Goal: Transaction & Acquisition: Purchase product/service

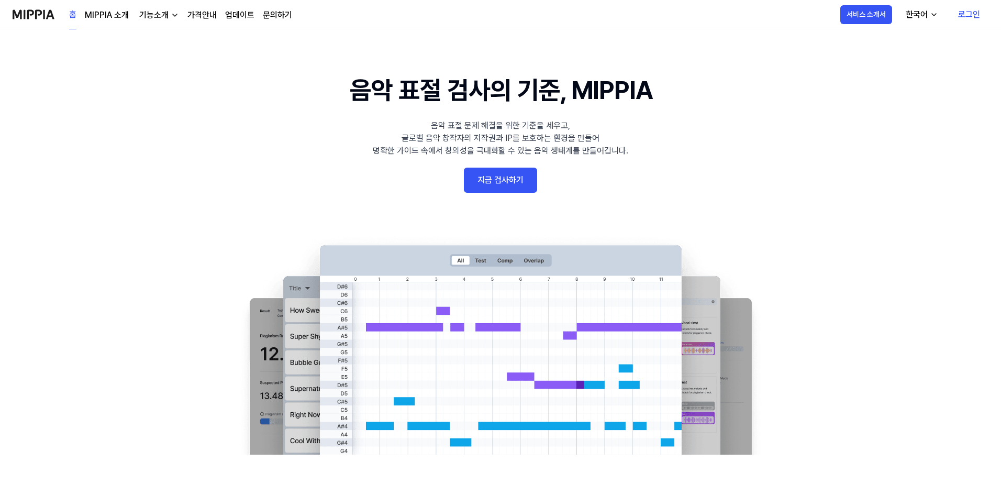
click at [503, 180] on link "지금 검사하기" at bounding box center [500, 180] width 73 height 25
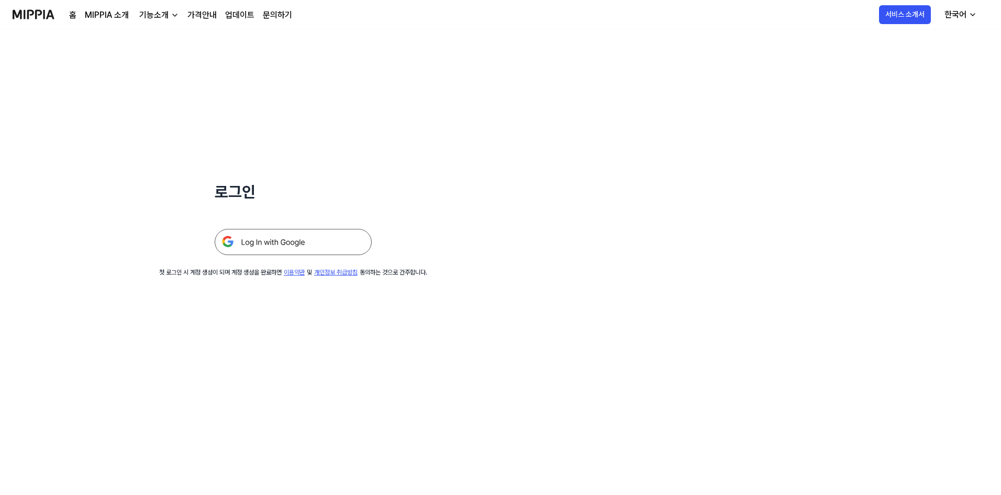
click at [295, 243] on img at bounding box center [293, 242] width 157 height 26
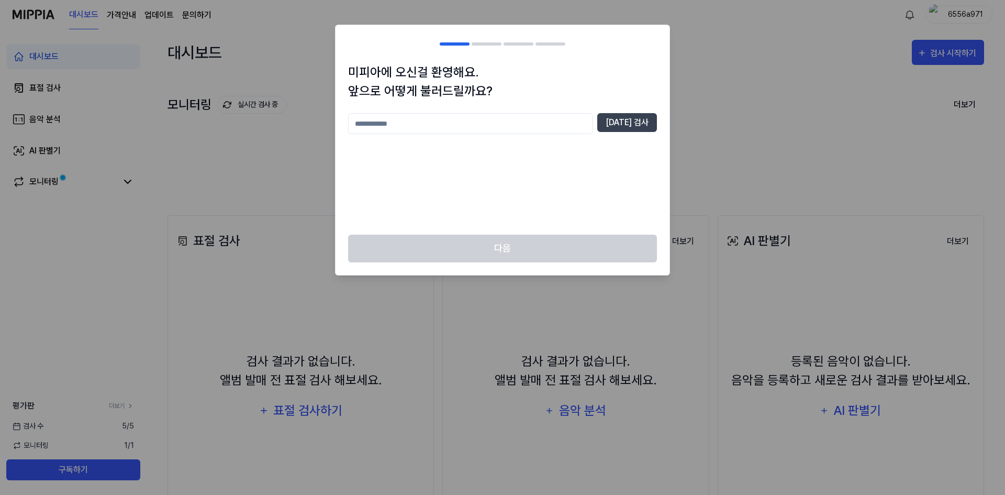
click at [454, 124] on input "text" at bounding box center [470, 123] width 245 height 21
type input "**"
click at [637, 121] on button "중복 검사" at bounding box center [627, 122] width 60 height 19
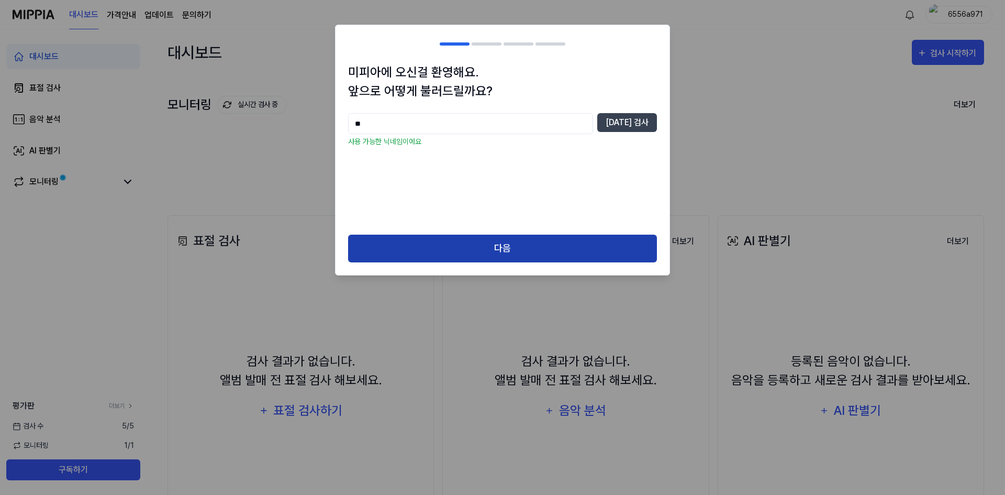
click at [469, 256] on button "다음" at bounding box center [502, 249] width 309 height 28
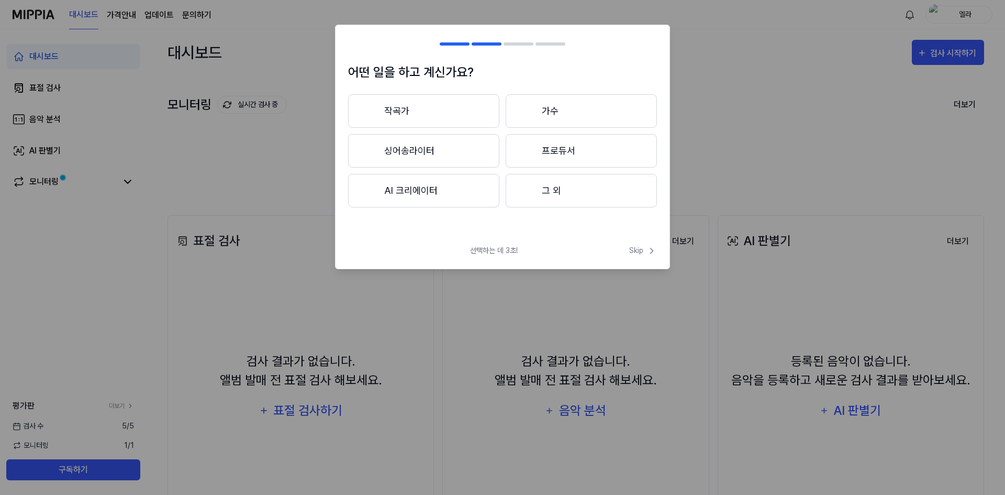
click at [415, 194] on button "AI 크리에이터" at bounding box center [423, 191] width 151 height 34
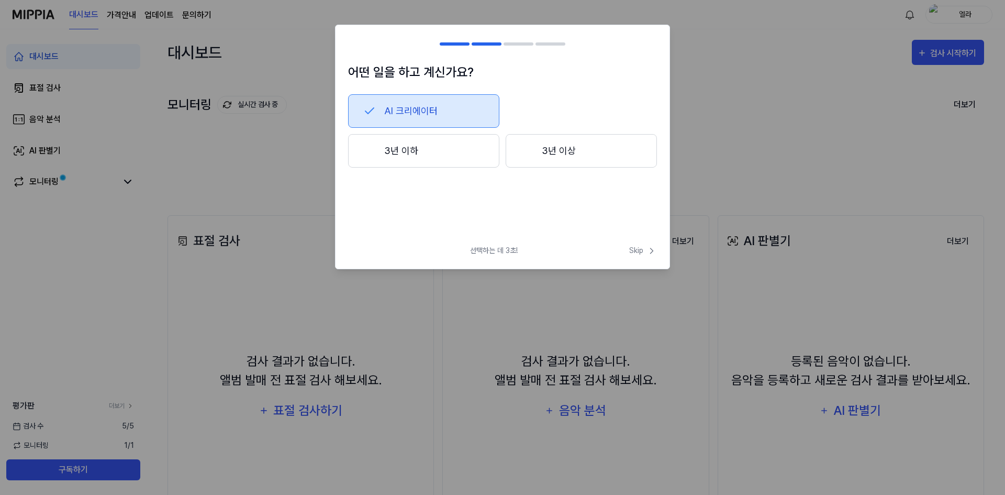
click at [418, 115] on button "AI 크리에이터" at bounding box center [423, 111] width 151 height 34
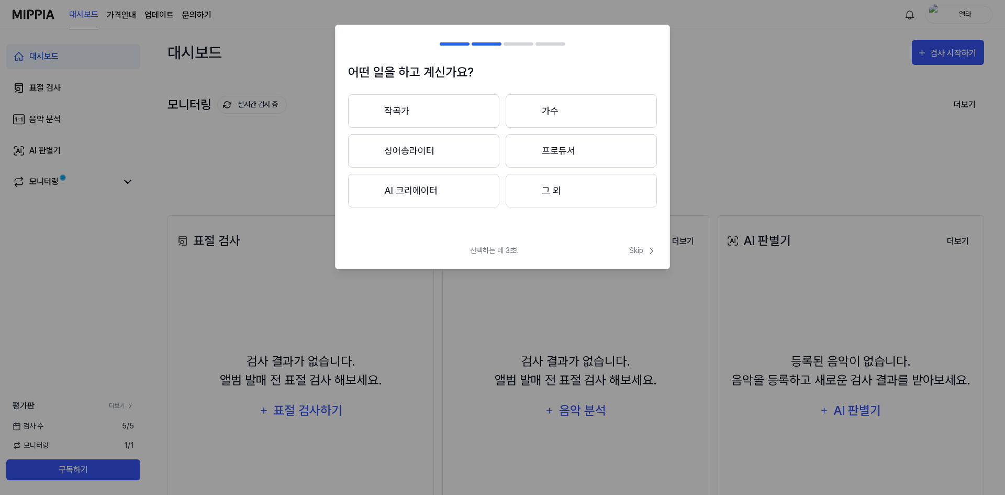
click at [413, 181] on button "AI 크리에이터" at bounding box center [423, 191] width 151 height 34
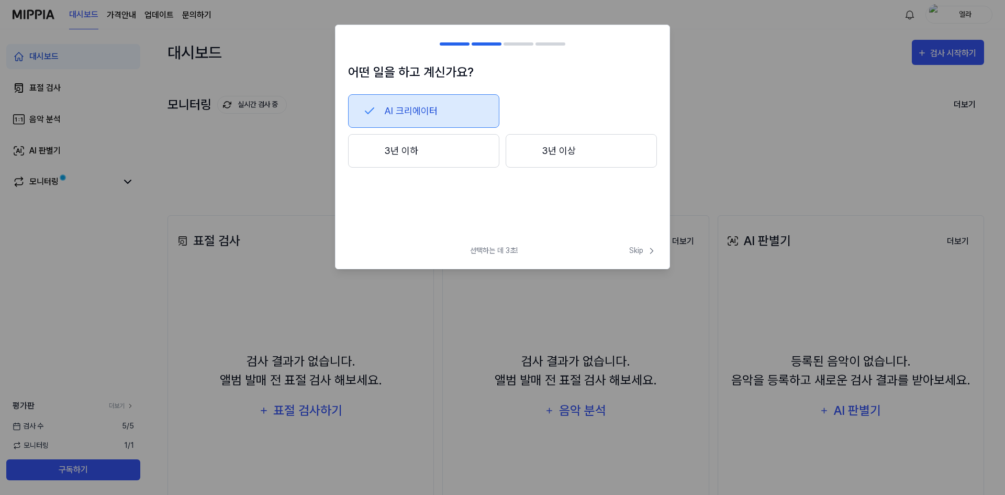
click at [416, 156] on button "3년 이하" at bounding box center [423, 151] width 151 height 34
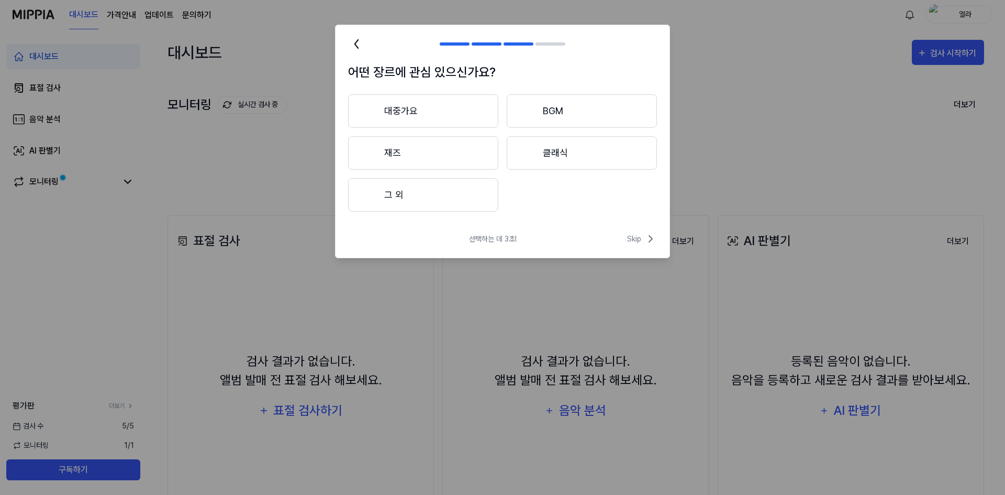
click at [405, 198] on button "그 외" at bounding box center [423, 195] width 150 height 34
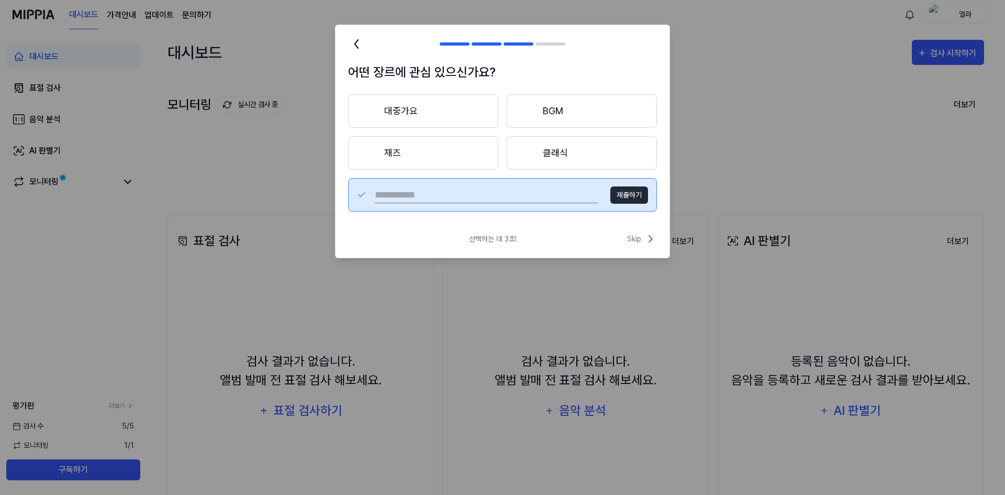
click at [471, 193] on input "text" at bounding box center [486, 194] width 223 height 17
type input "***"
click at [628, 190] on button "제출하기" at bounding box center [630, 194] width 38 height 17
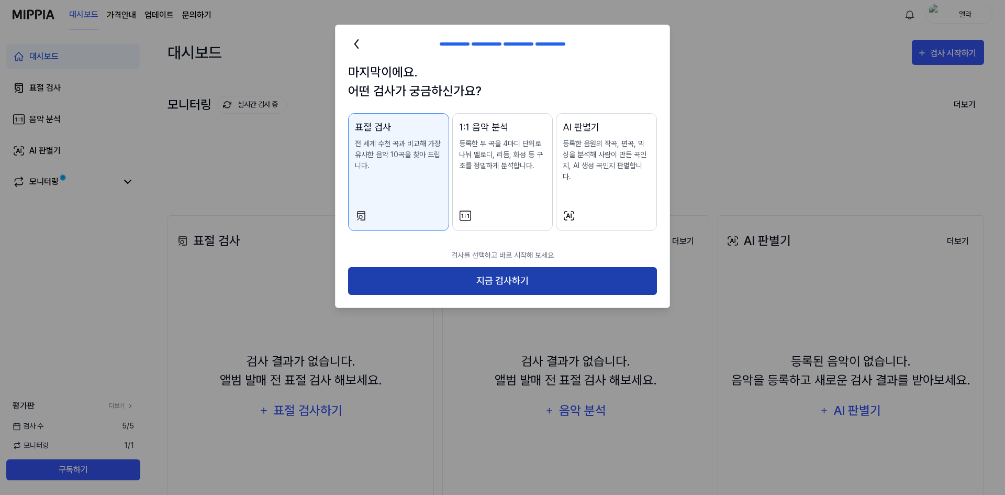
click at [504, 273] on button "지금 검사하기" at bounding box center [502, 281] width 309 height 28
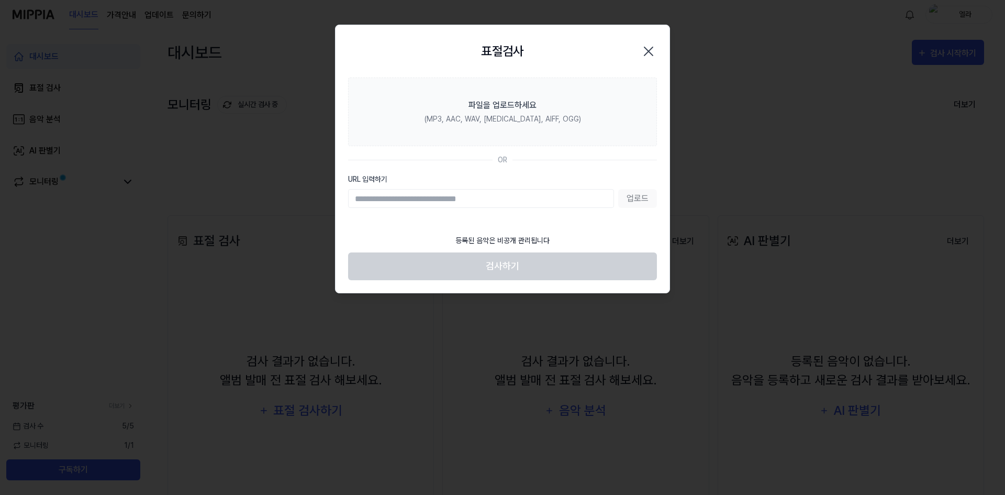
click at [442, 198] on input "URL 입력하기" at bounding box center [481, 198] width 266 height 19
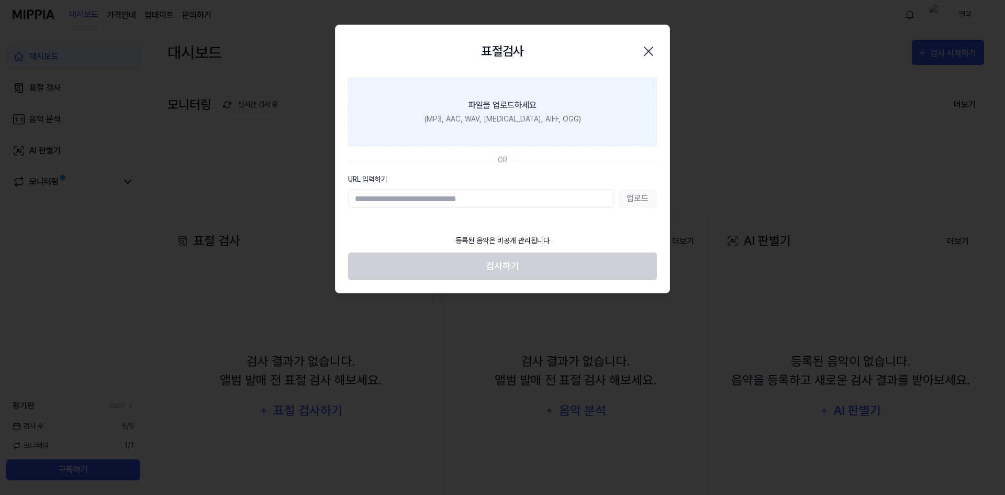
click at [490, 106] on div "파일을 업로드하세요" at bounding box center [503, 105] width 68 height 13
click at [0, 0] on input "파일을 업로드하세요 (MP3, AAC, WAV, FLAC, AIFF, OGG)" at bounding box center [0, 0] width 0 height 0
click at [501, 118] on div "(MP3, AAC, WAV, FLAC, AIFF, OGG)" at bounding box center [503, 119] width 157 height 11
click at [0, 0] on input "파일을 업로드하세요 (MP3, AAC, WAV, FLAC, AIFF, OGG)" at bounding box center [0, 0] width 0 height 0
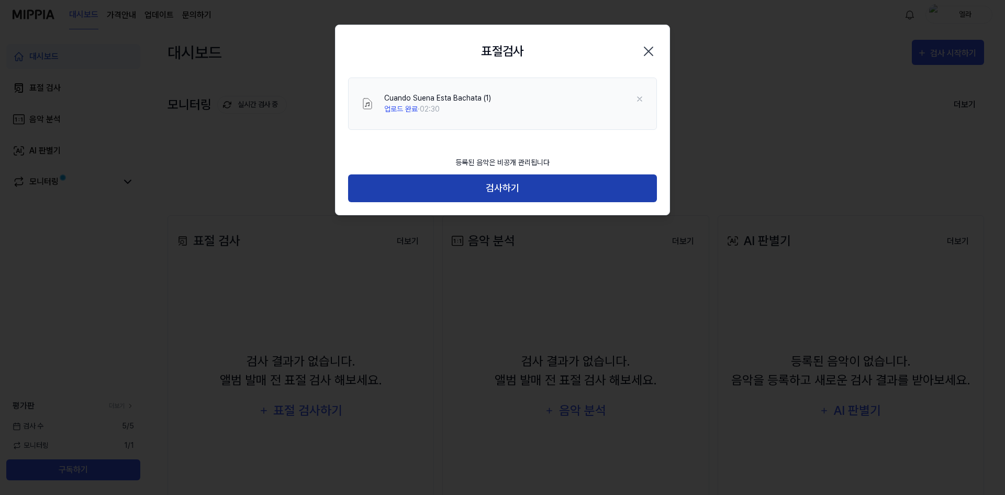
click at [512, 192] on button "검사하기" at bounding box center [502, 188] width 309 height 28
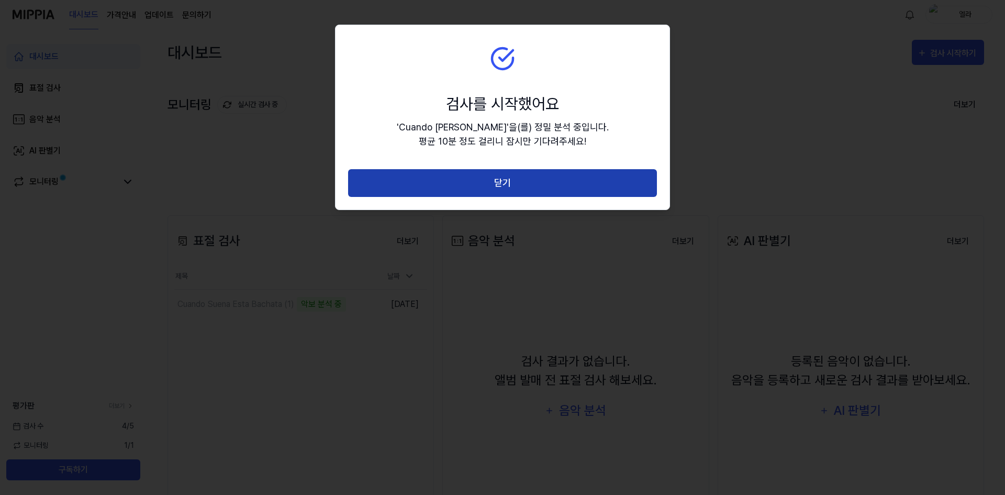
click at [515, 174] on button "닫기" at bounding box center [502, 183] width 309 height 28
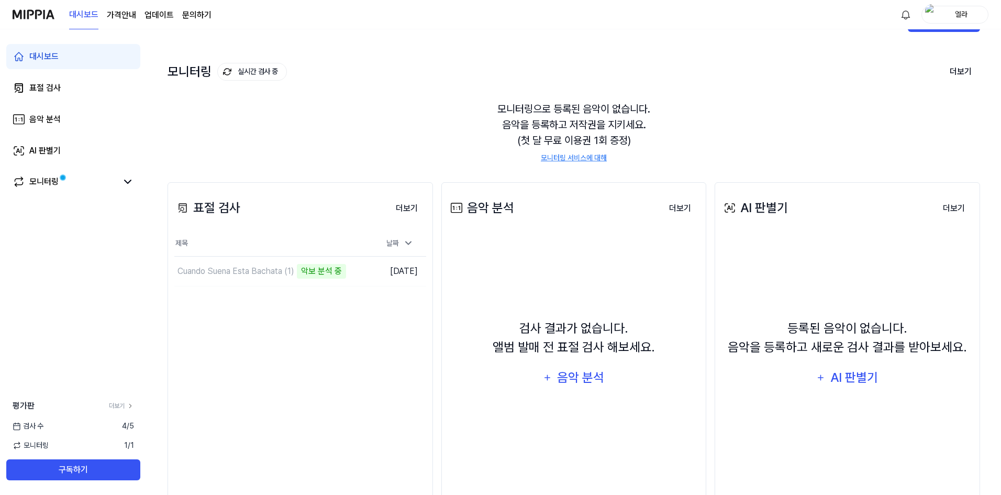
scroll to position [72, 0]
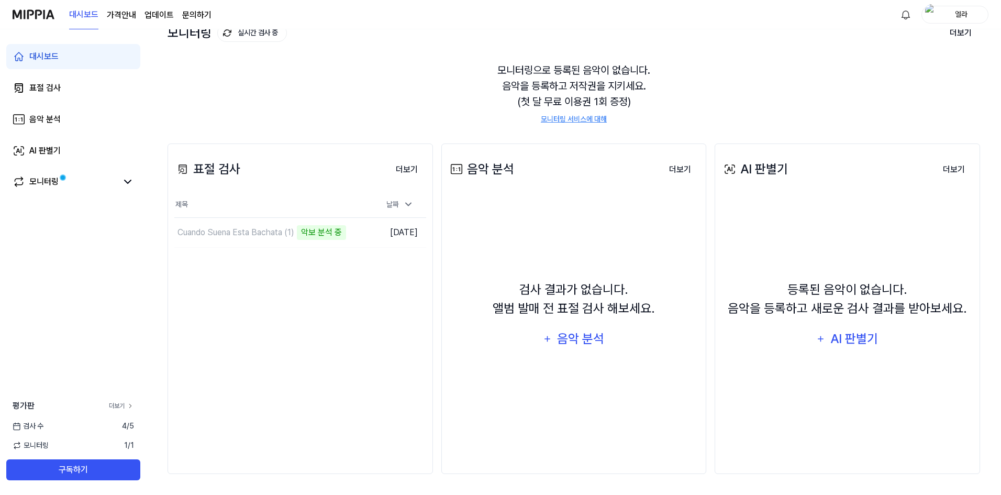
click at [123, 406] on link "더보기" at bounding box center [121, 405] width 25 height 9
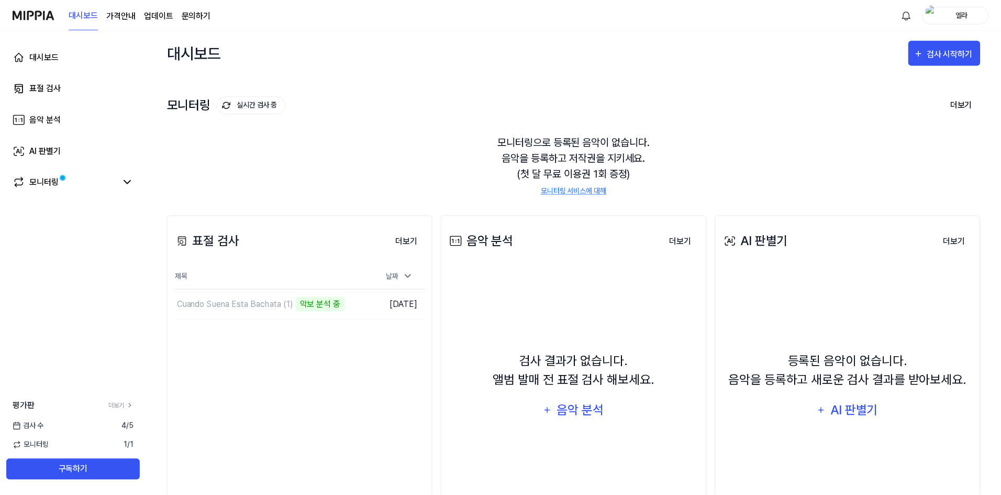
scroll to position [72, 0]
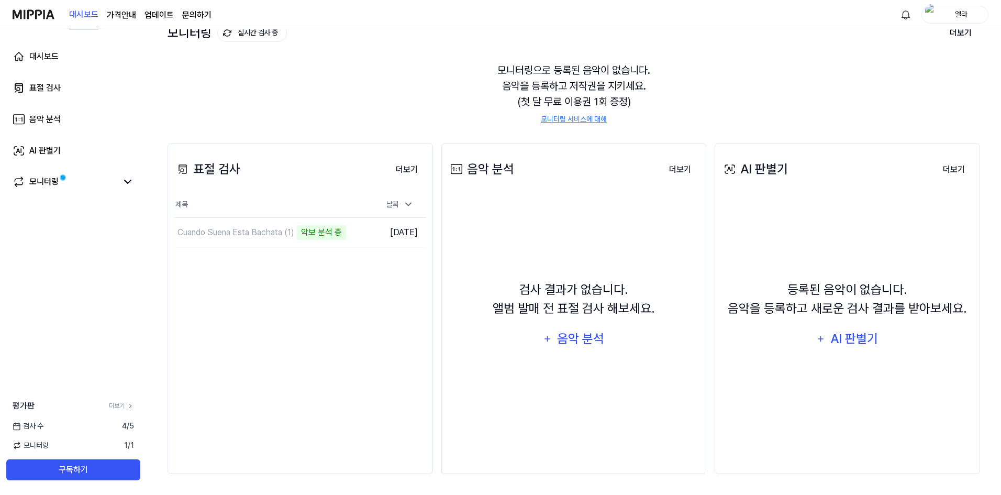
click at [564, 120] on link "모니터링 서비스에 대해" at bounding box center [574, 119] width 66 height 11
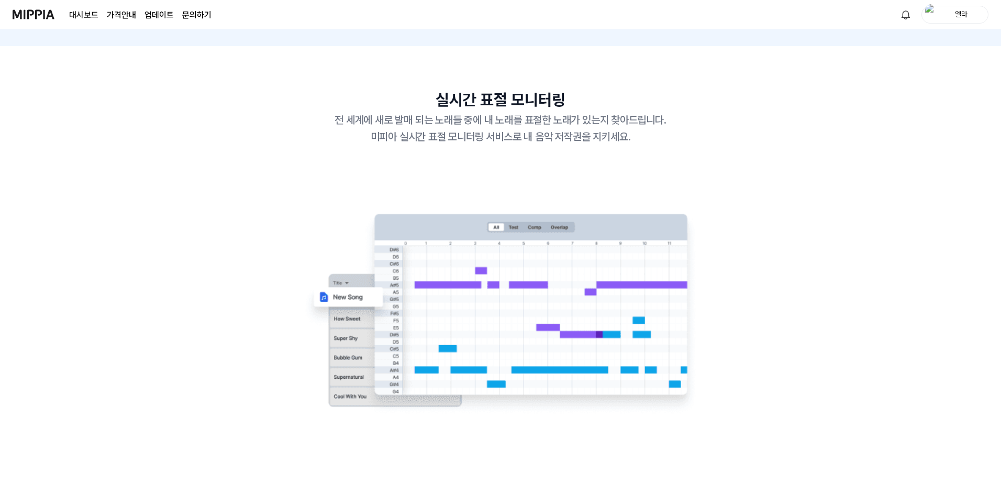
scroll to position [524, 0]
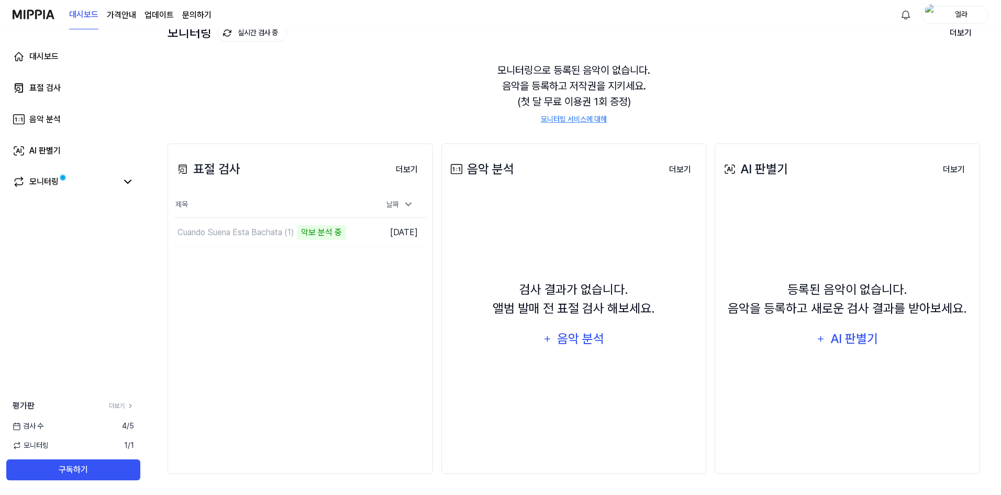
scroll to position [72, 0]
click at [129, 183] on icon at bounding box center [127, 181] width 13 height 13
click at [556, 339] on div "음악 분석" at bounding box center [581, 339] width 50 height 20
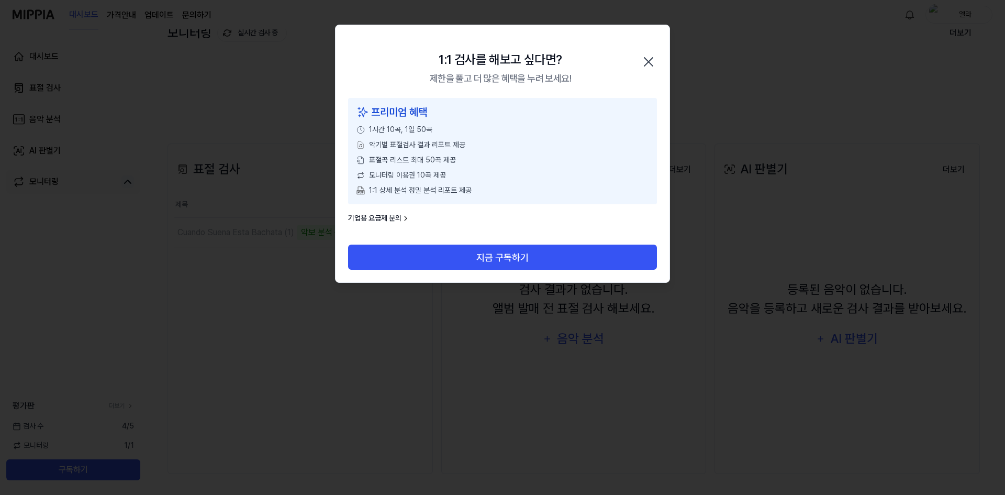
click at [650, 58] on icon "button" at bounding box center [648, 61] width 17 height 17
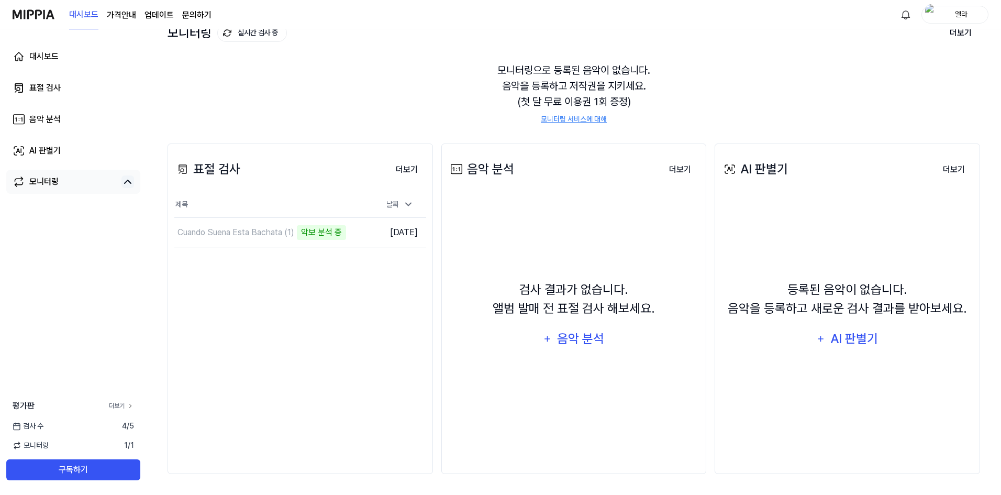
click at [112, 408] on link "더보기" at bounding box center [121, 405] width 25 height 9
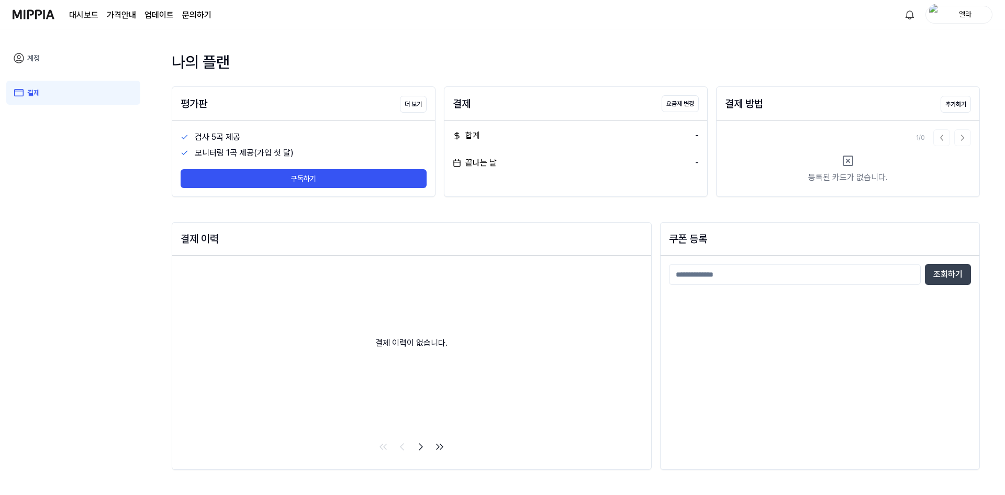
click at [130, 14] on page\) "가격안내" at bounding box center [121, 15] width 29 height 13
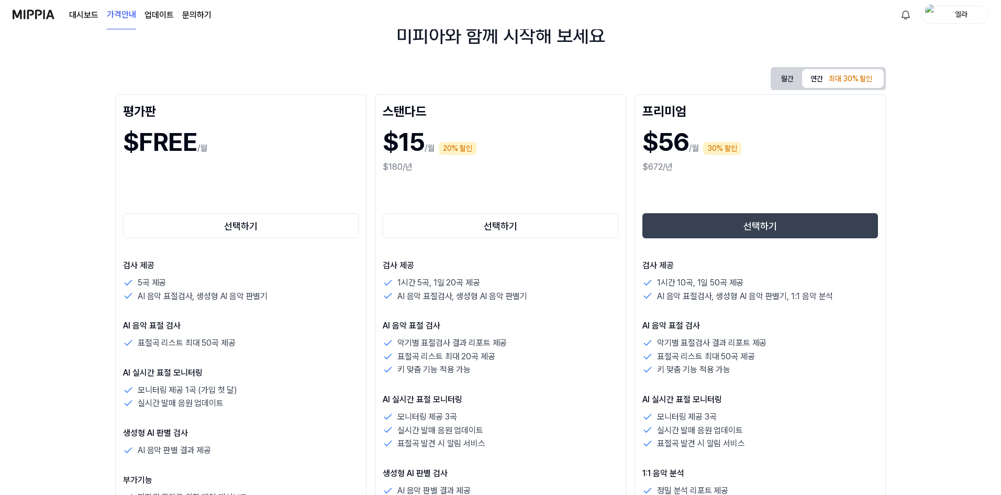
scroll to position [105, 0]
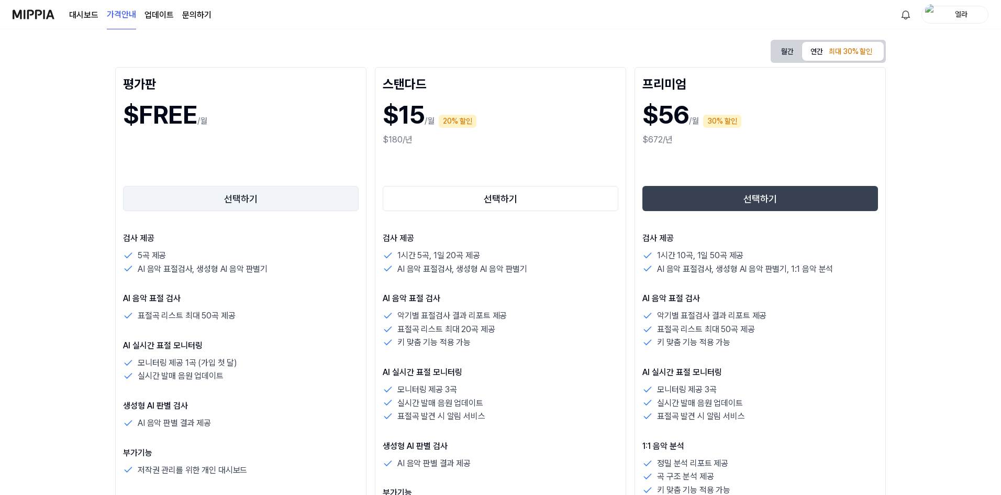
click at [215, 200] on button "선택하기" at bounding box center [241, 198] width 236 height 25
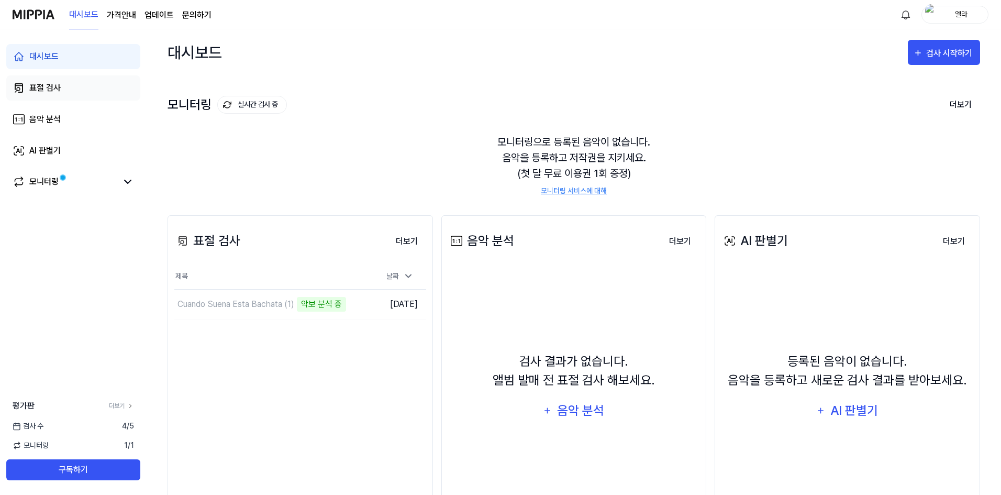
click at [62, 91] on link "표절 검사" at bounding box center [73, 87] width 134 height 25
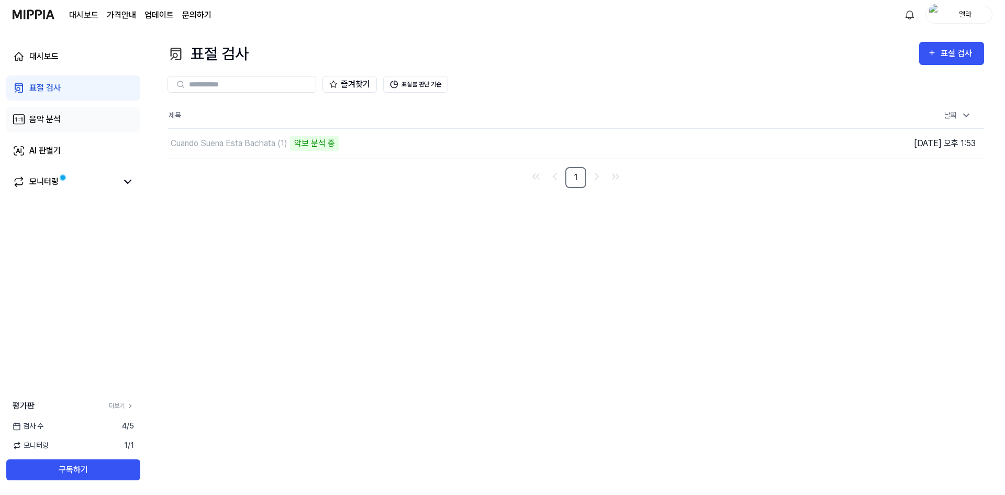
click at [55, 116] on div "음악 분석" at bounding box center [44, 119] width 31 height 13
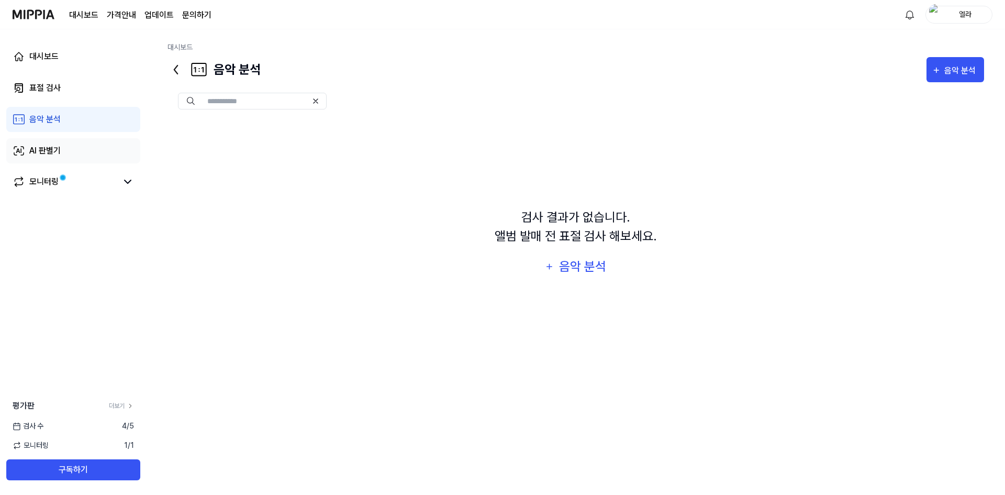
click at [51, 148] on div "AI 판별기" at bounding box center [44, 151] width 31 height 13
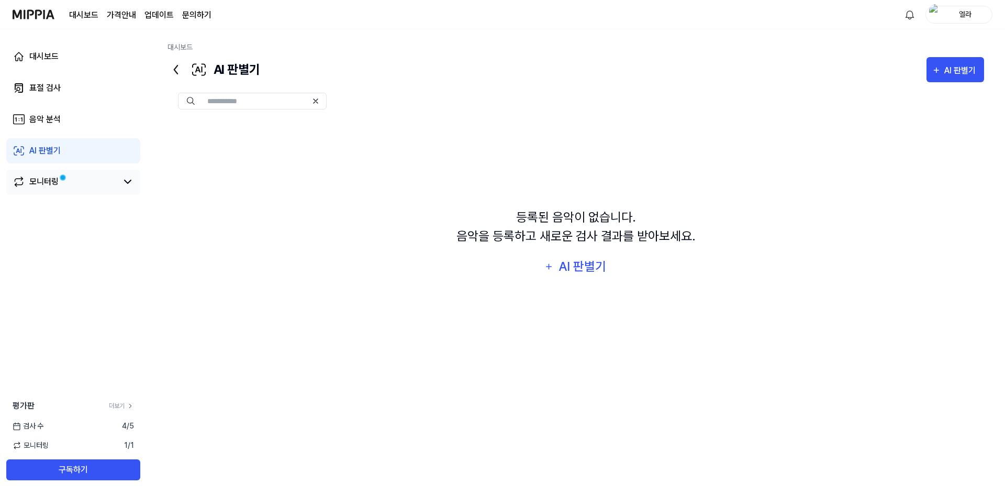
click at [48, 180] on div "모니터링" at bounding box center [43, 181] width 29 height 13
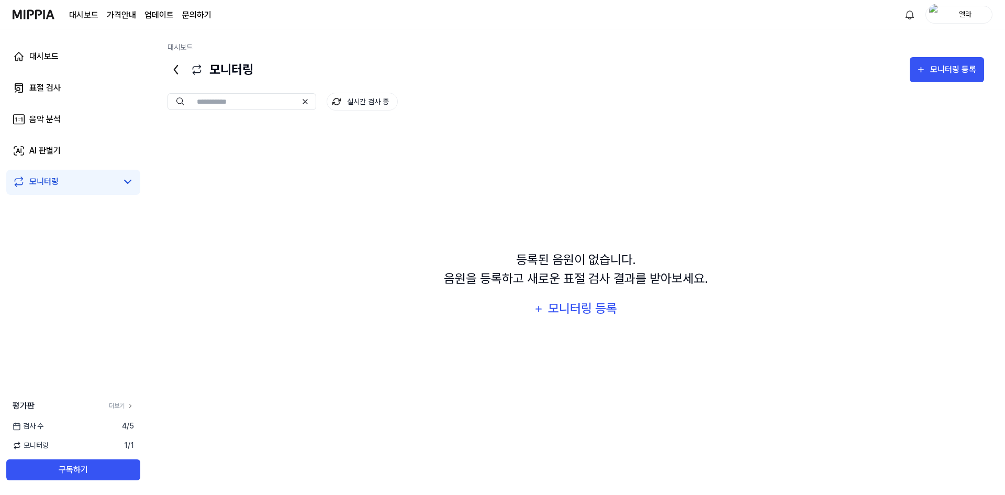
click at [45, 19] on img at bounding box center [34, 14] width 42 height 29
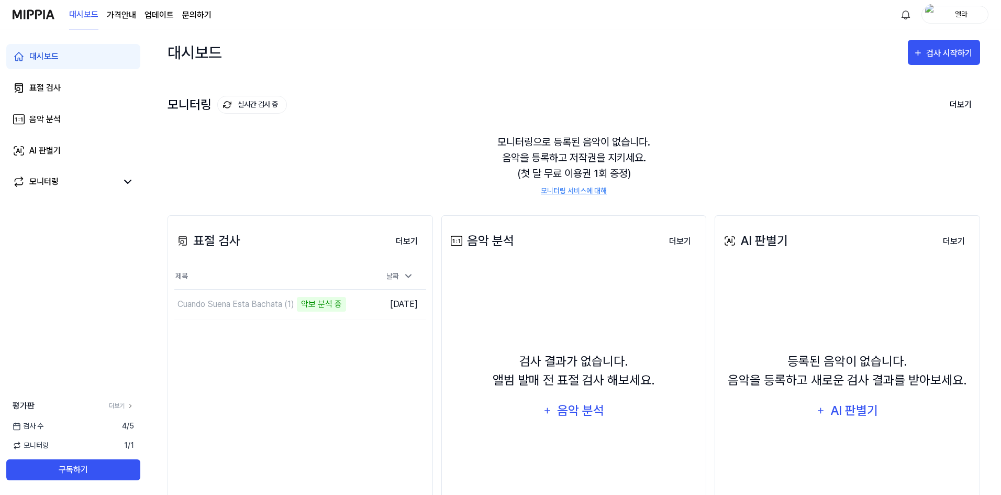
click at [86, 19] on link "대시보드" at bounding box center [83, 15] width 29 height 29
click at [191, 14] on link "문의하기" at bounding box center [196, 15] width 29 height 13
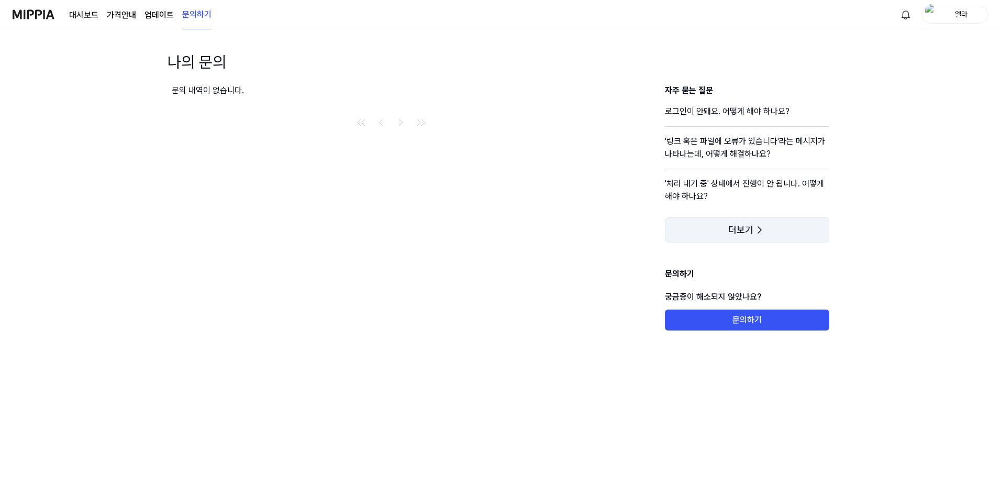
click at [740, 236] on button "더보기" at bounding box center [747, 229] width 164 height 25
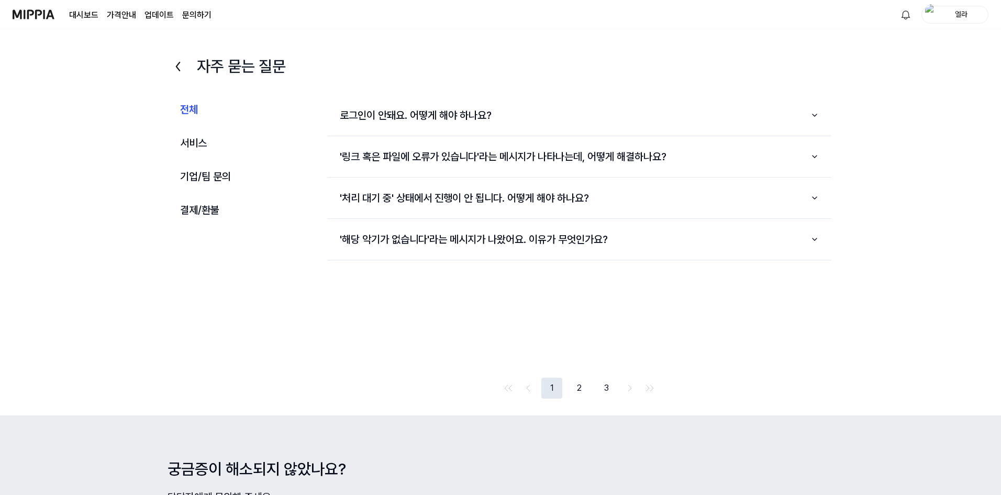
click at [15, 15] on img at bounding box center [34, 14] width 42 height 29
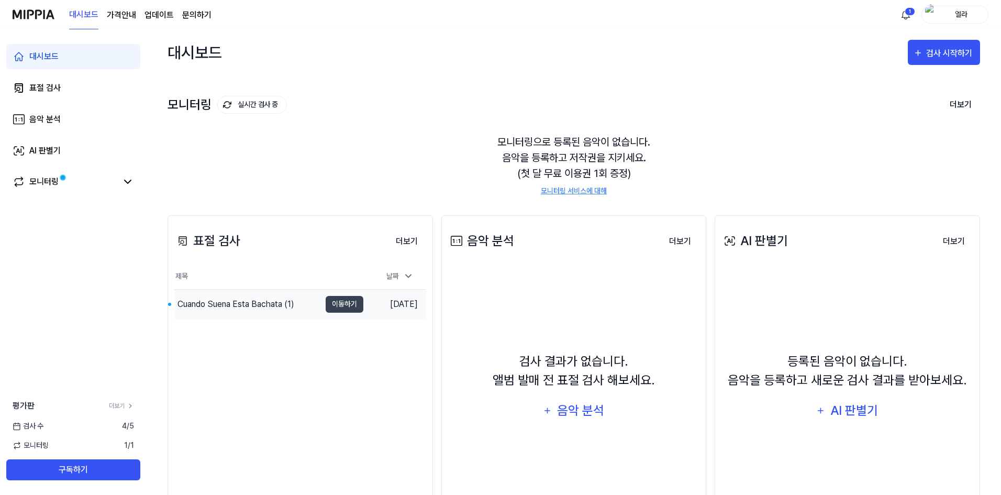
click at [260, 304] on div "Cuando Suena Esta Bachata (1)" at bounding box center [236, 304] width 117 height 13
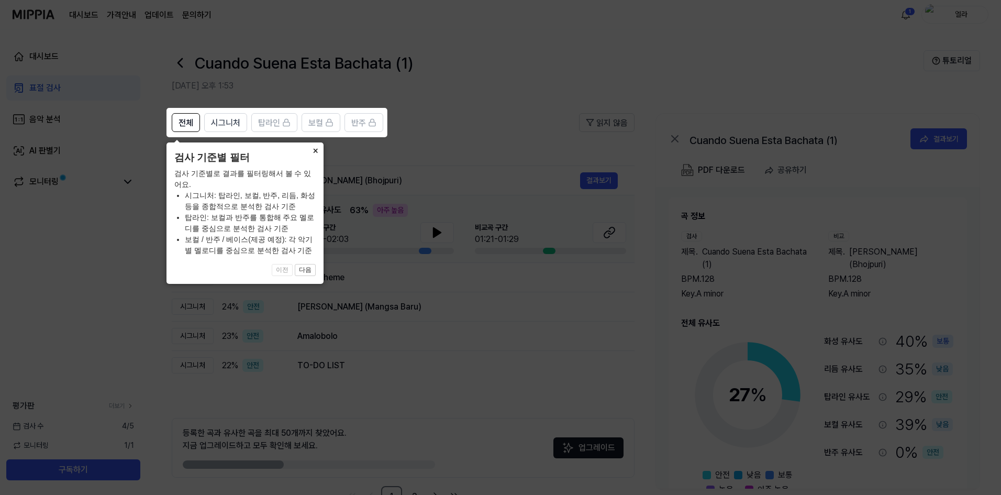
click at [315, 149] on button "×" at bounding box center [315, 149] width 17 height 15
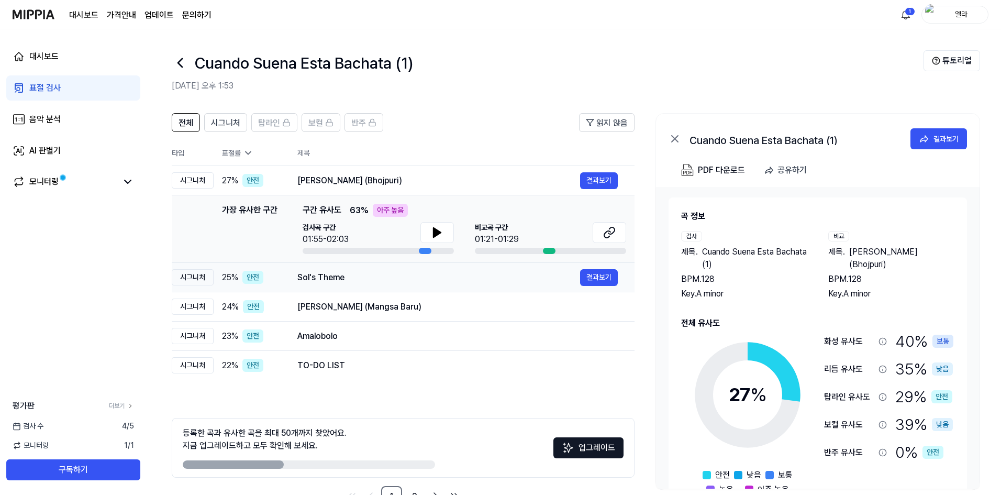
click at [347, 279] on div "Sol's Theme" at bounding box center [438, 277] width 283 height 13
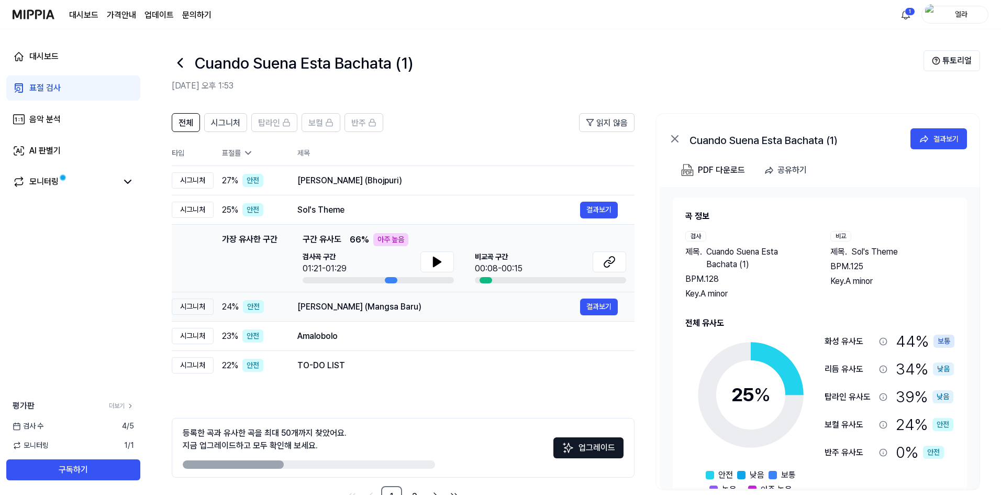
click at [448, 312] on div "Gak Ngaruh (Mangsa Baru)" at bounding box center [438, 307] width 283 height 13
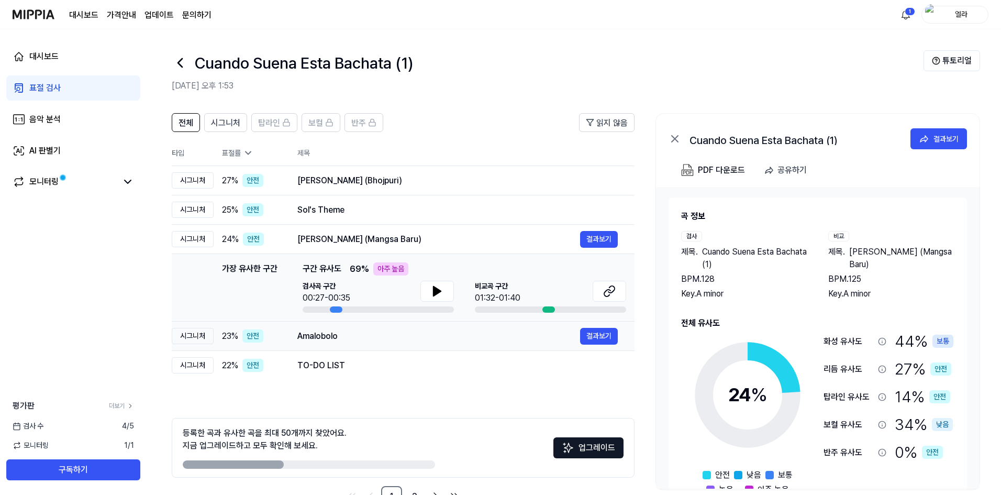
click at [430, 345] on td "Amalobolo 결과보기" at bounding box center [458, 336] width 354 height 29
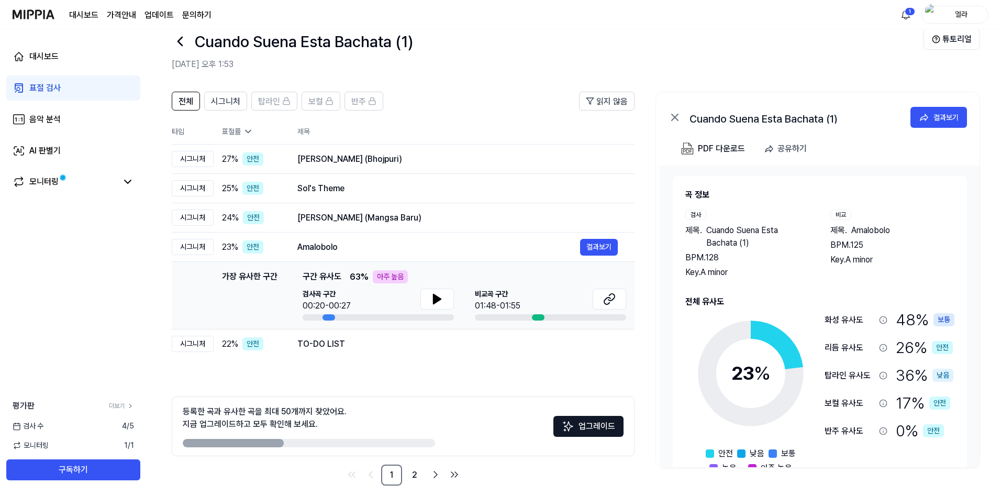
scroll to position [33, 0]
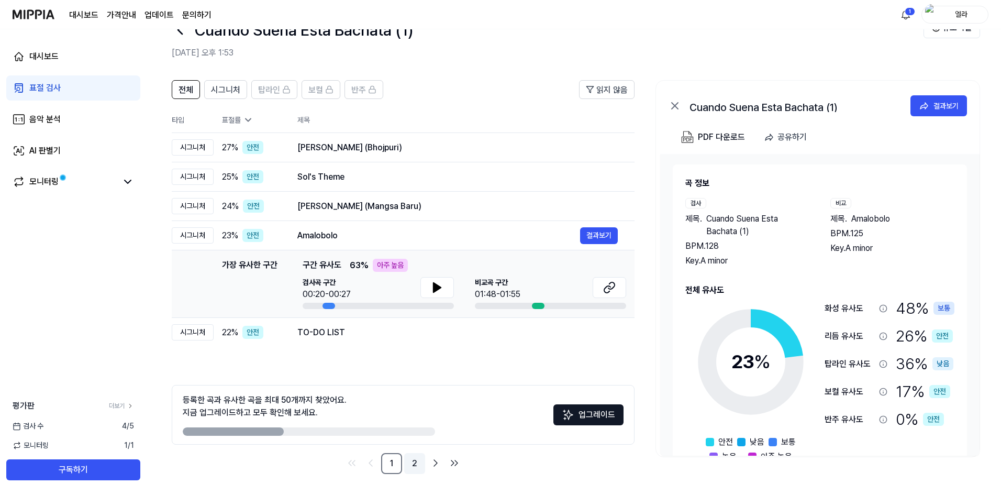
click at [415, 464] on link "2" at bounding box center [414, 463] width 21 height 21
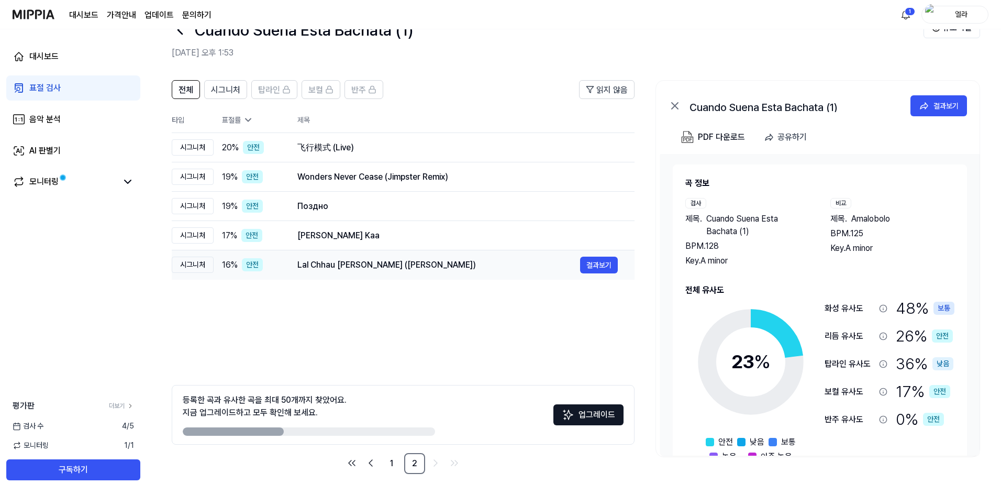
click at [334, 261] on div "Lal Chhau Liloh Maa (Maithili Bhajan)" at bounding box center [438, 265] width 283 height 13
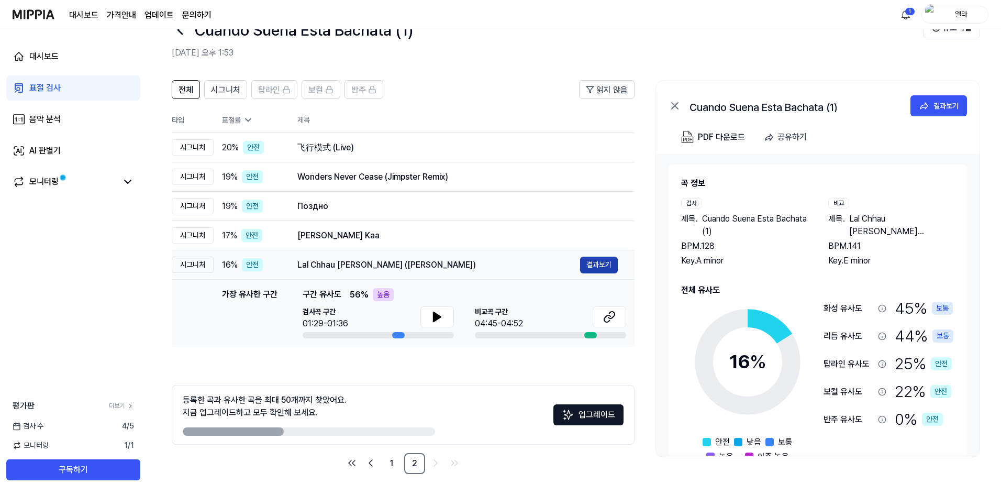
click at [612, 265] on button "결과보기" at bounding box center [599, 265] width 38 height 17
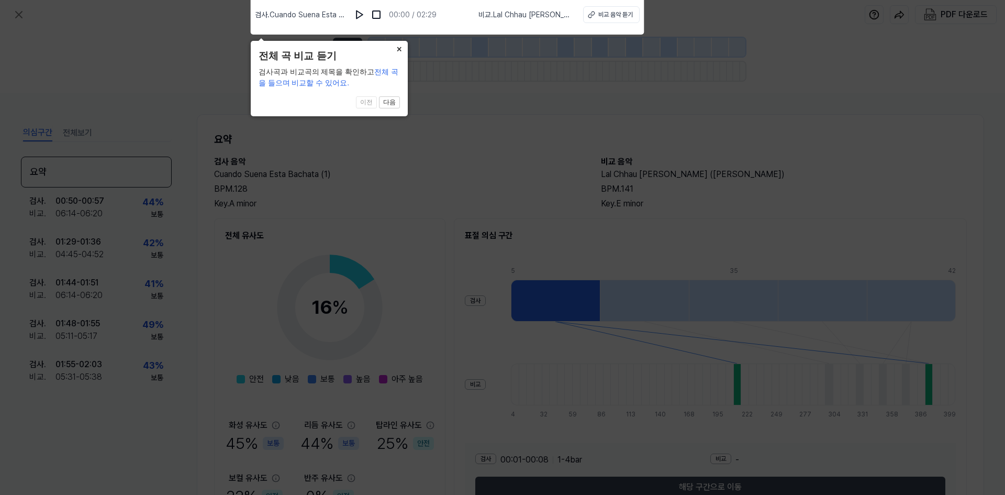
click at [397, 48] on button "×" at bounding box center [399, 48] width 17 height 15
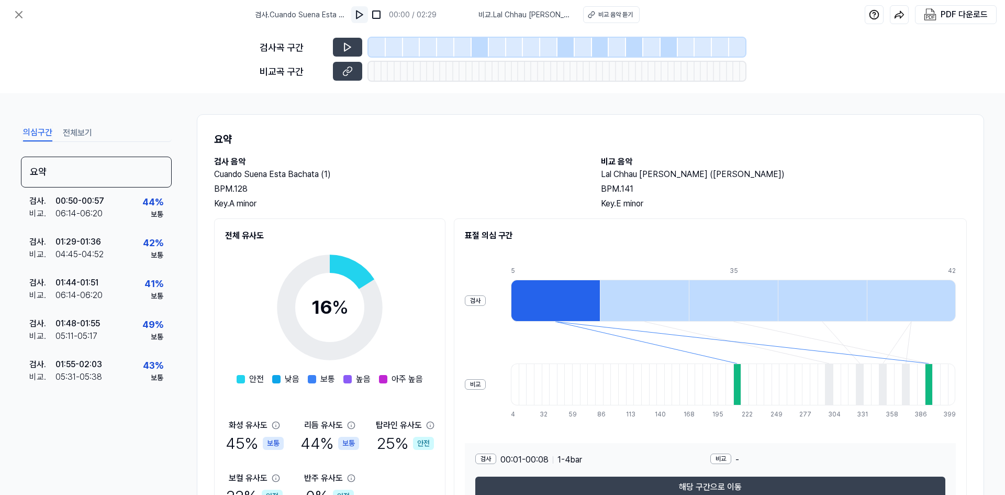
click at [358, 17] on img at bounding box center [360, 14] width 10 height 10
click at [347, 48] on icon at bounding box center [346, 46] width 2 height 7
click at [347, 75] on icon at bounding box center [346, 73] width 5 height 6
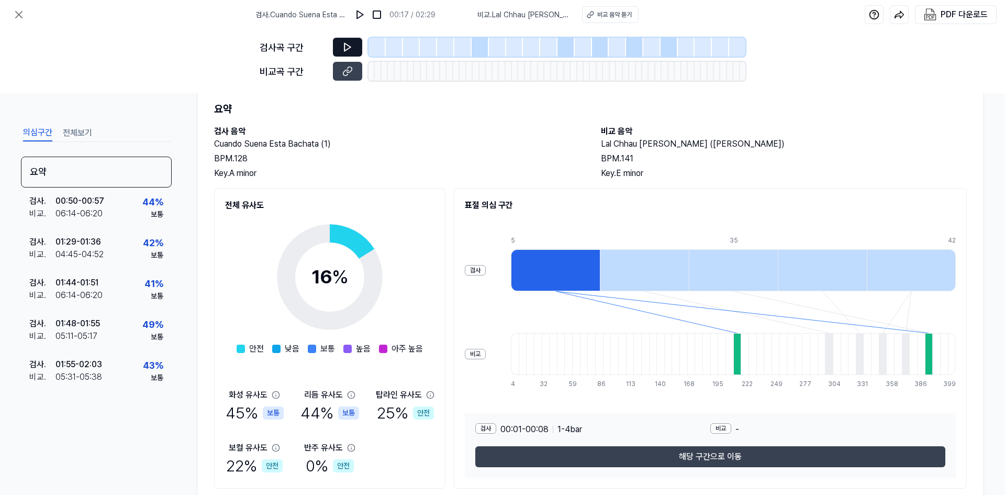
scroll to position [62, 0]
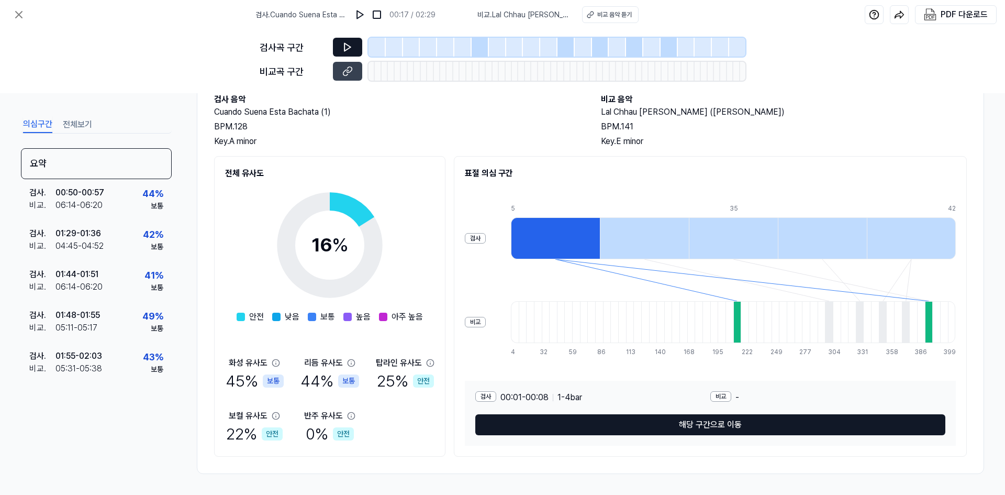
click at [669, 429] on button "해당 구간으로 이동" at bounding box center [710, 424] width 470 height 21
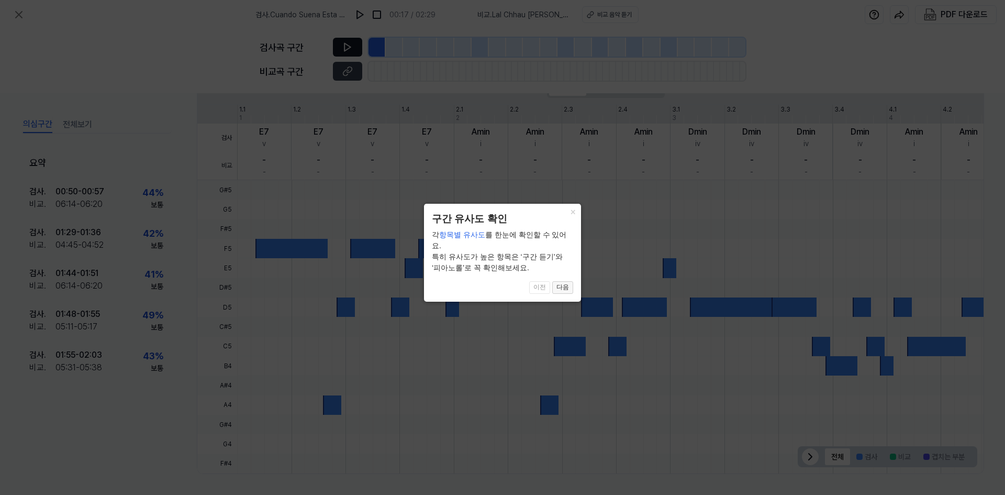
click at [562, 281] on button "다음" at bounding box center [562, 287] width 21 height 13
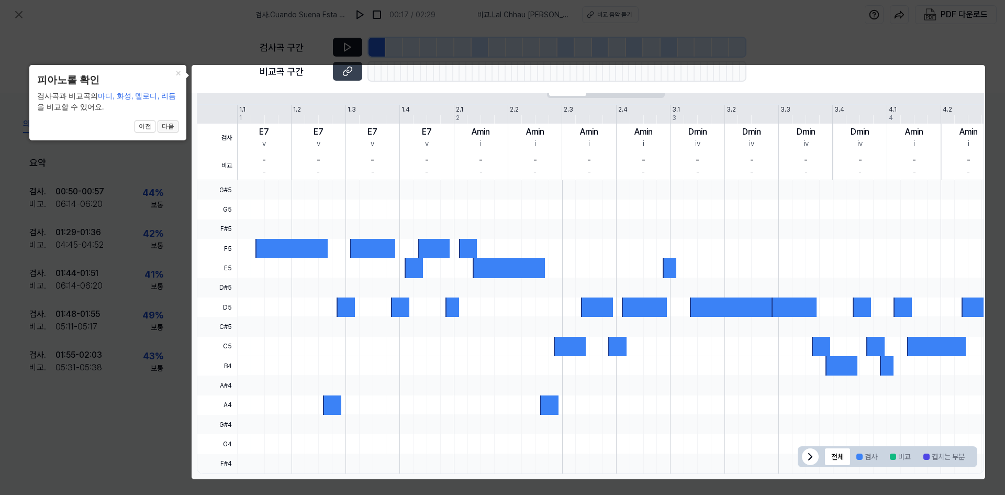
click at [166, 130] on button "다음" at bounding box center [168, 126] width 21 height 13
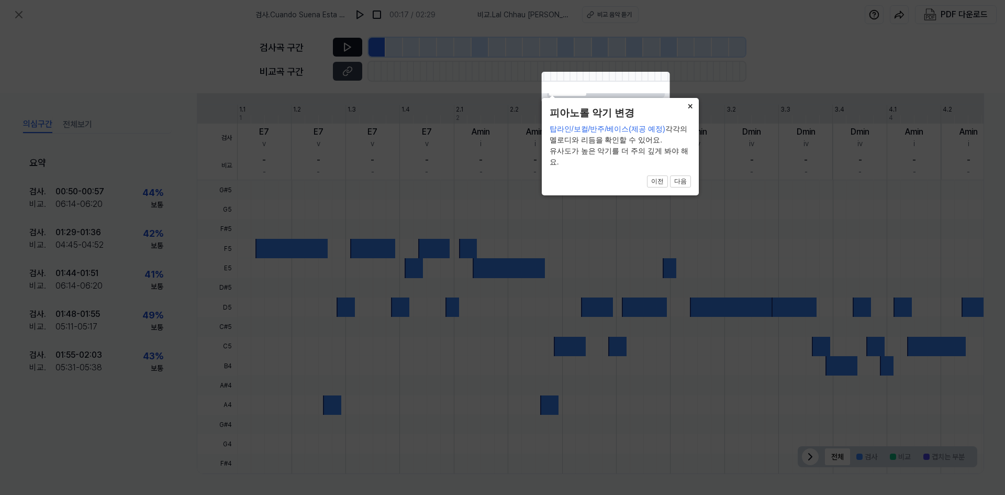
click at [693, 113] on button "×" at bounding box center [690, 105] width 17 height 15
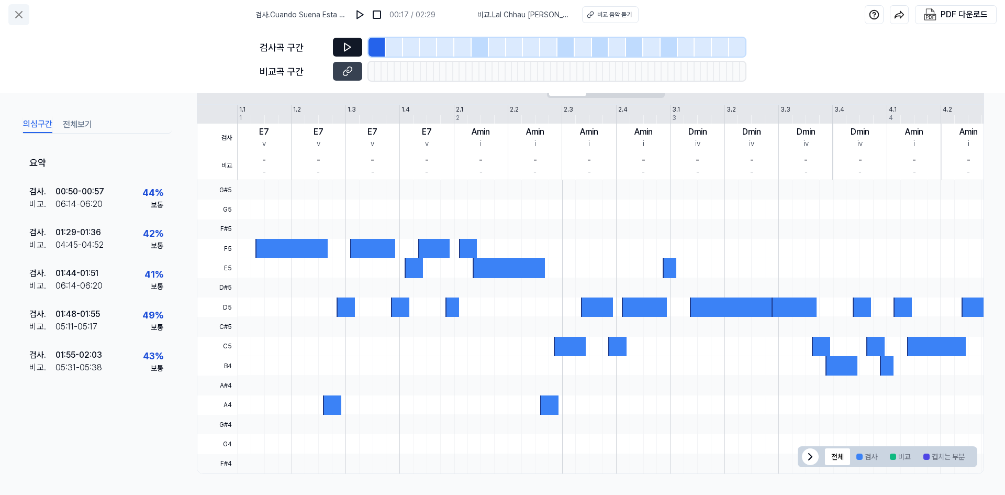
click at [24, 10] on icon at bounding box center [19, 14] width 13 height 13
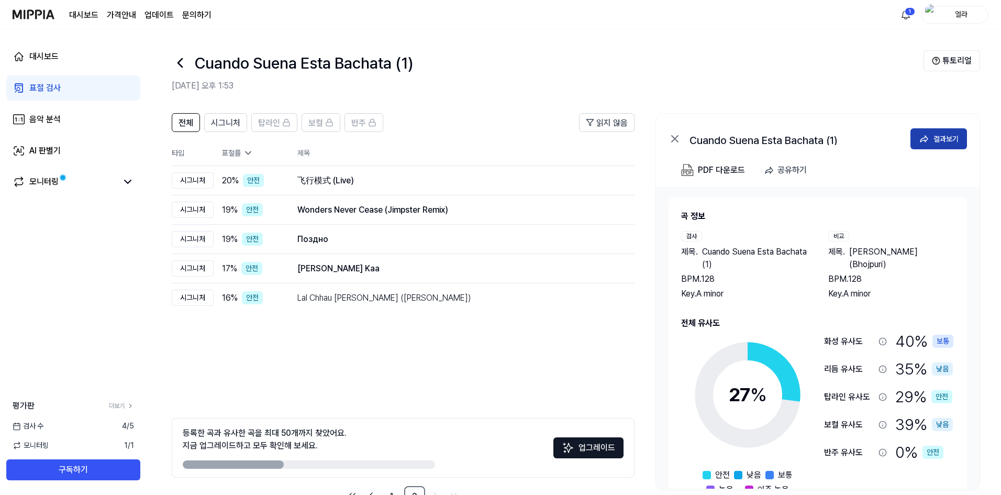
click at [936, 136] on div "결과보기" at bounding box center [946, 139] width 25 height 12
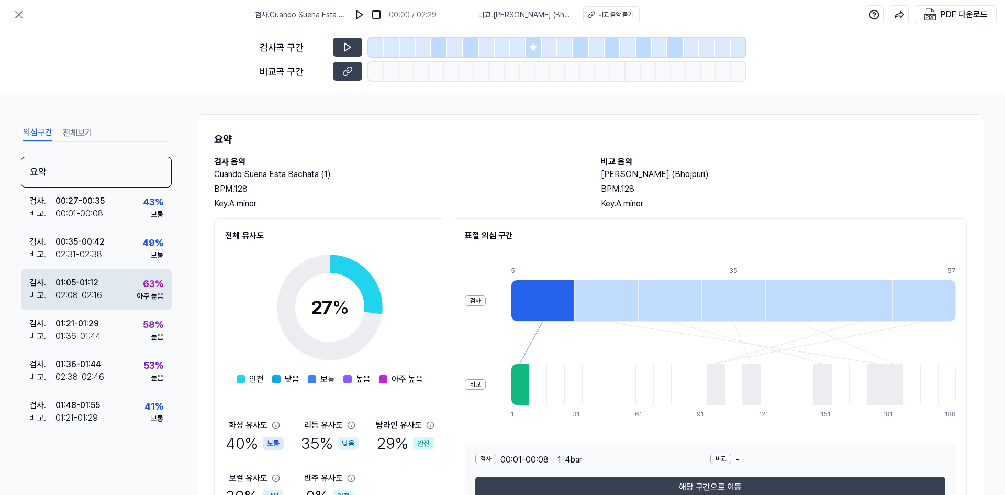
click at [118, 293] on div "검사 . 01:05 - 01:12 비교 . 02:08 - 02:16 63 % 아주 높음" at bounding box center [96, 289] width 151 height 41
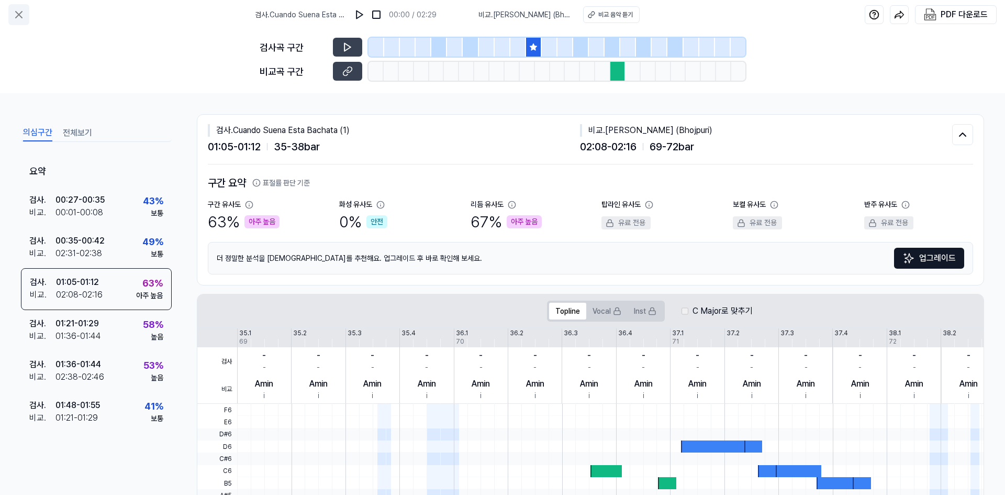
click at [16, 17] on icon at bounding box center [19, 15] width 6 height 6
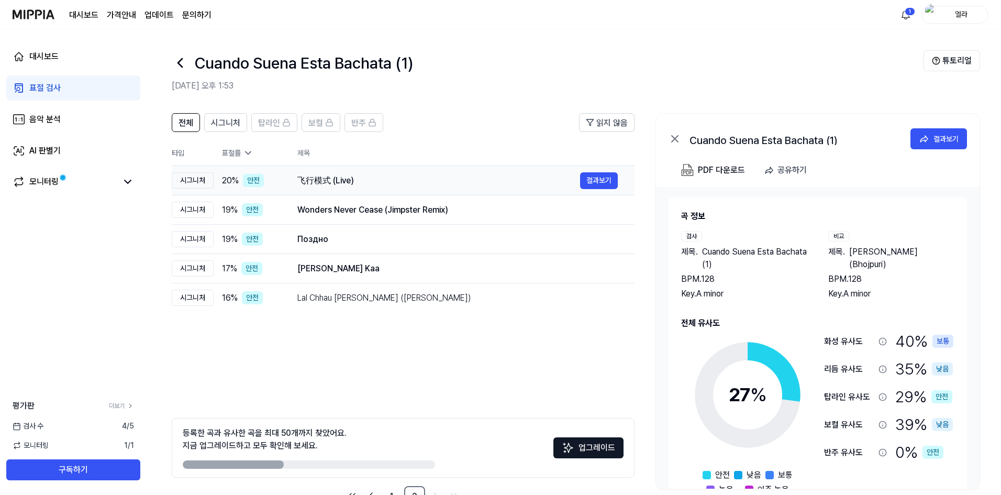
click at [338, 180] on div "飞行模式 (Live)" at bounding box center [438, 180] width 283 height 13
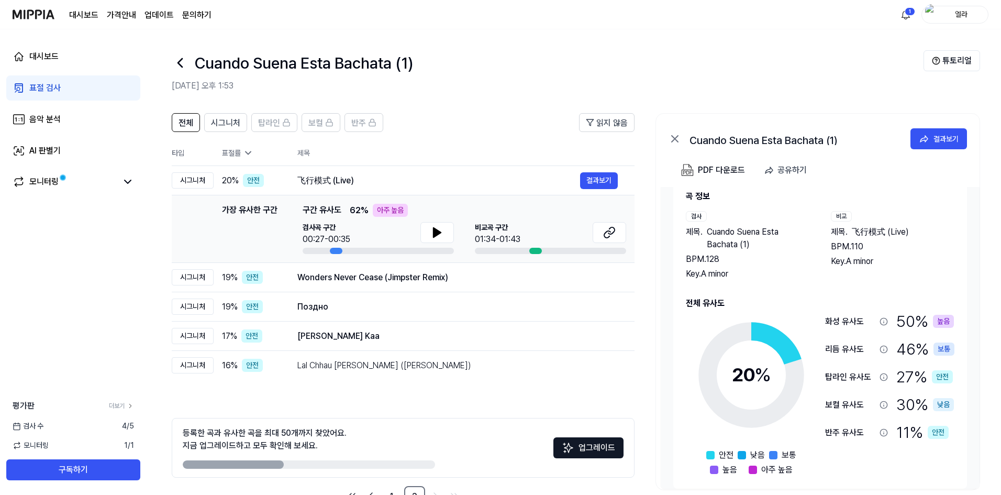
scroll to position [30, 0]
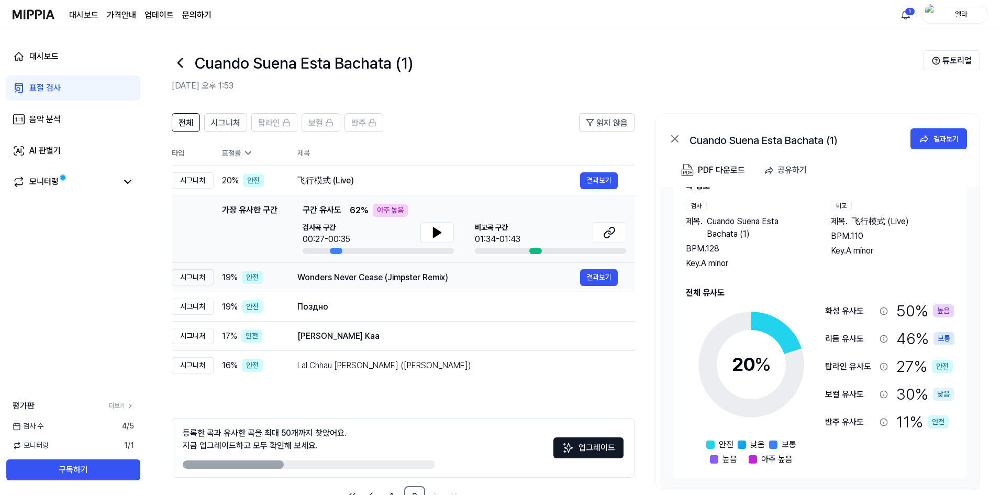
click at [402, 286] on td "Wonders Never Cease (Jimpster Remix) 결과보기" at bounding box center [458, 277] width 354 height 29
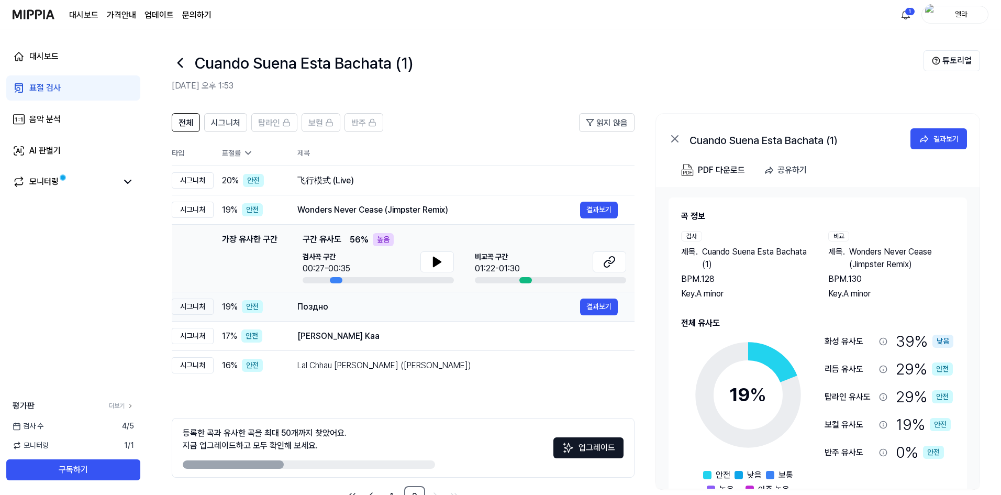
click at [395, 313] on div "Поздно 결과보기" at bounding box center [457, 306] width 320 height 17
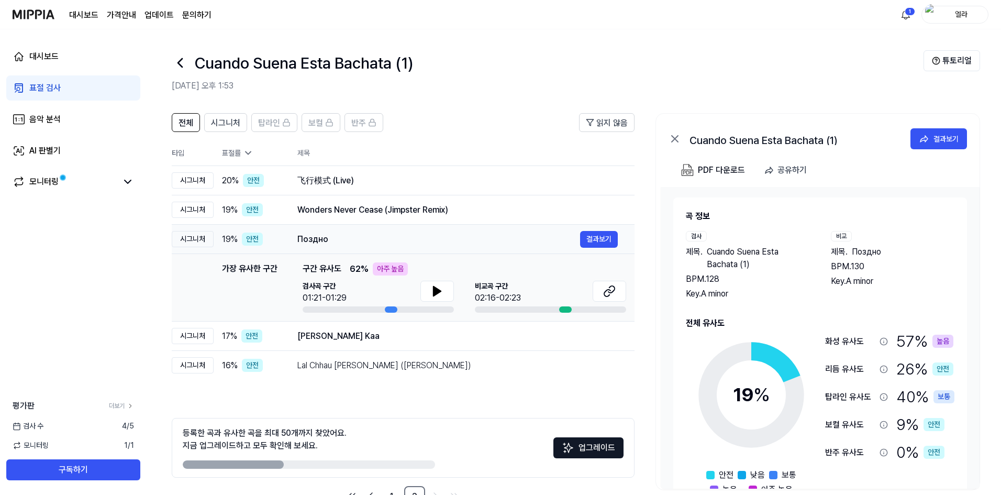
scroll to position [33, 0]
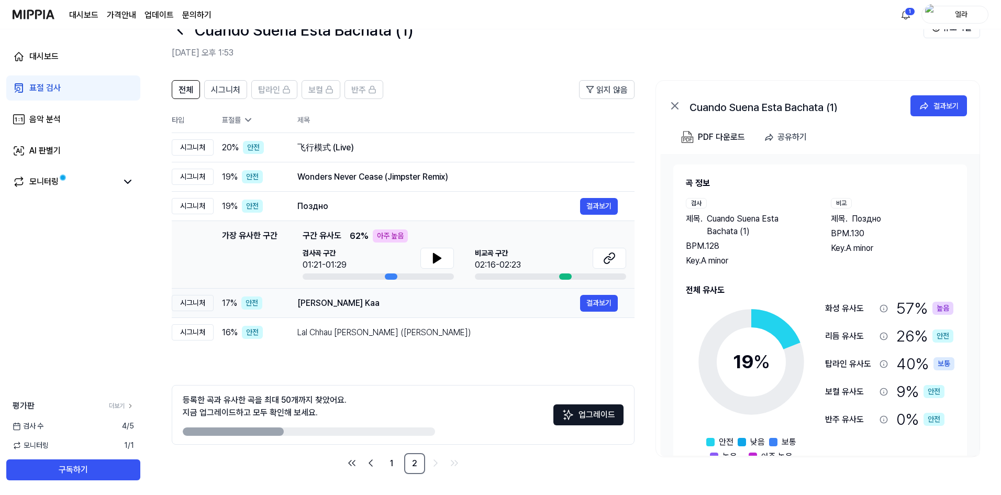
click at [395, 309] on div "Mere Beekhanji Kaa 결과보기" at bounding box center [457, 303] width 320 height 17
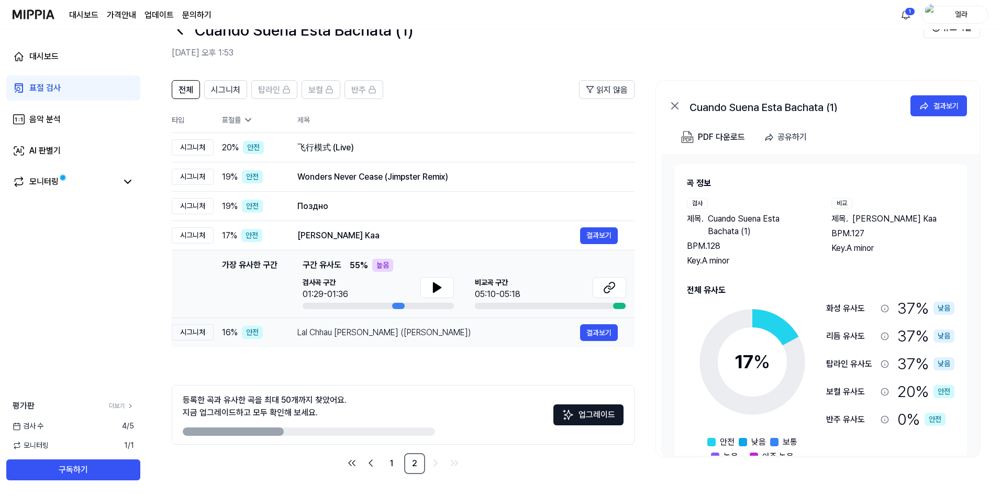
click at [394, 334] on div "Lal Chhau Liloh Maa (Maithili Bhajan)" at bounding box center [438, 332] width 283 height 13
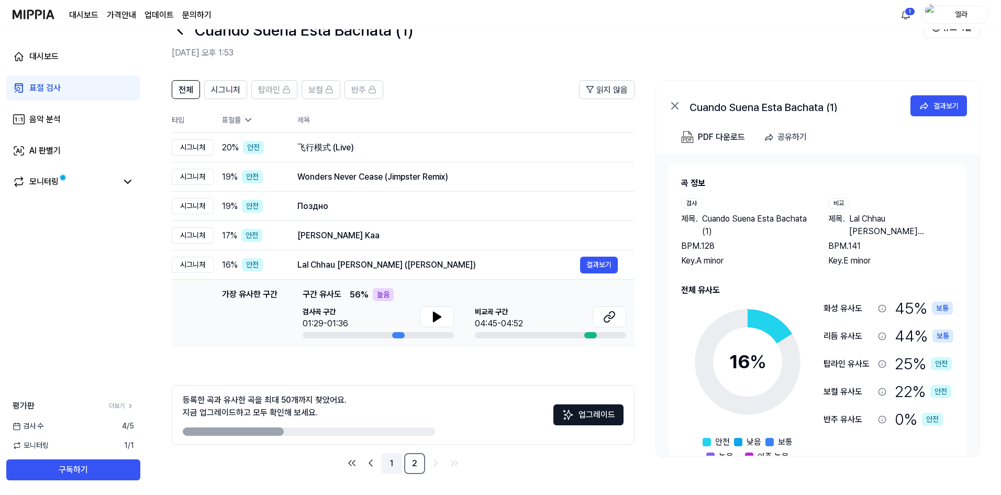
click at [397, 465] on link "1" at bounding box center [391, 463] width 21 height 21
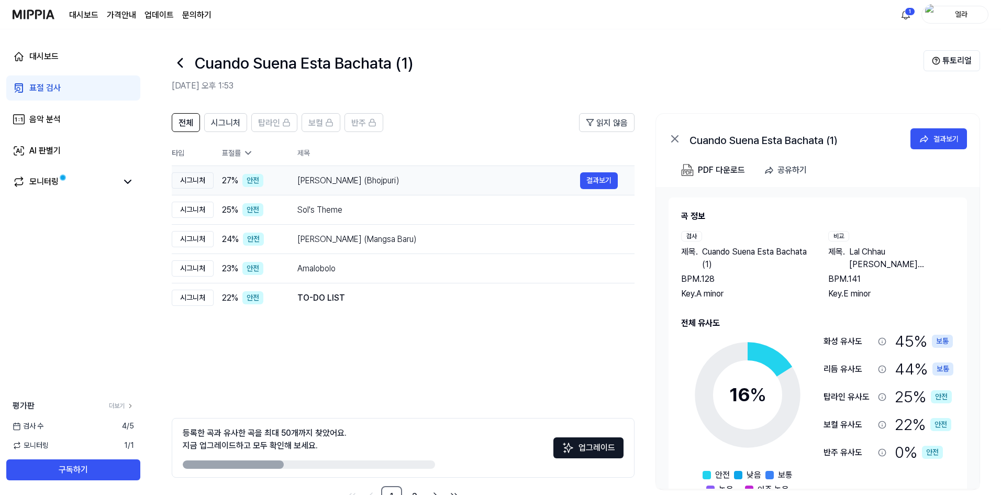
click at [383, 179] on div "Ara Wala Hoi (Bhojpuri)" at bounding box center [438, 180] width 283 height 13
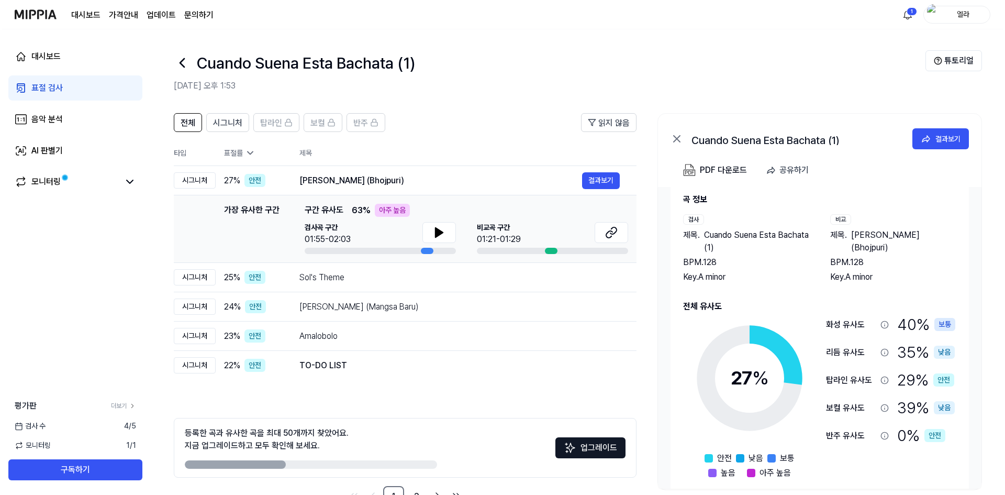
scroll to position [30, 0]
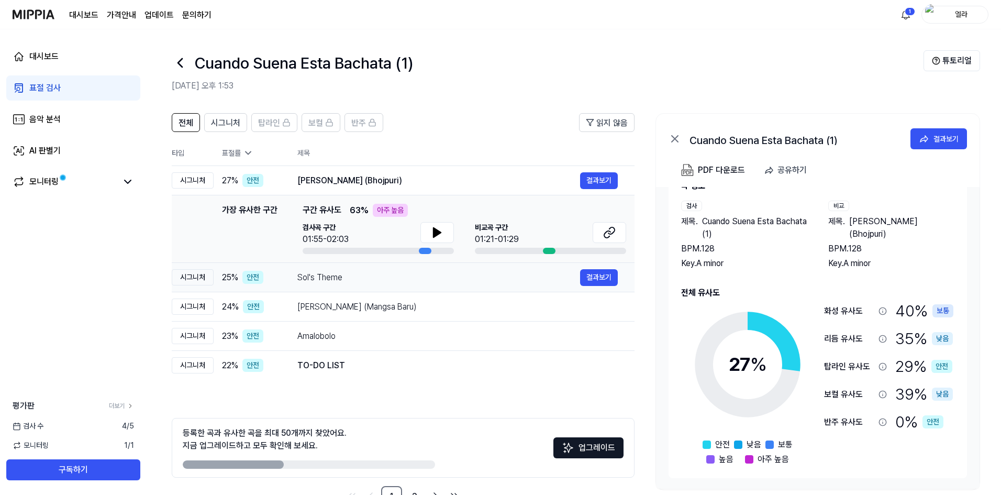
click at [369, 283] on div "Sol's Theme" at bounding box center [438, 277] width 283 height 13
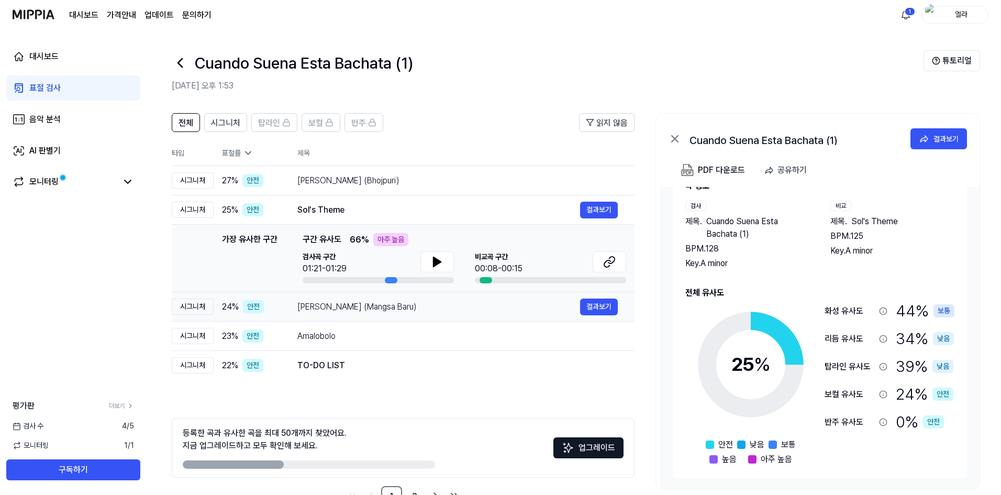
click at [372, 308] on div "Gak Ngaruh (Mangsa Baru)" at bounding box center [438, 307] width 283 height 13
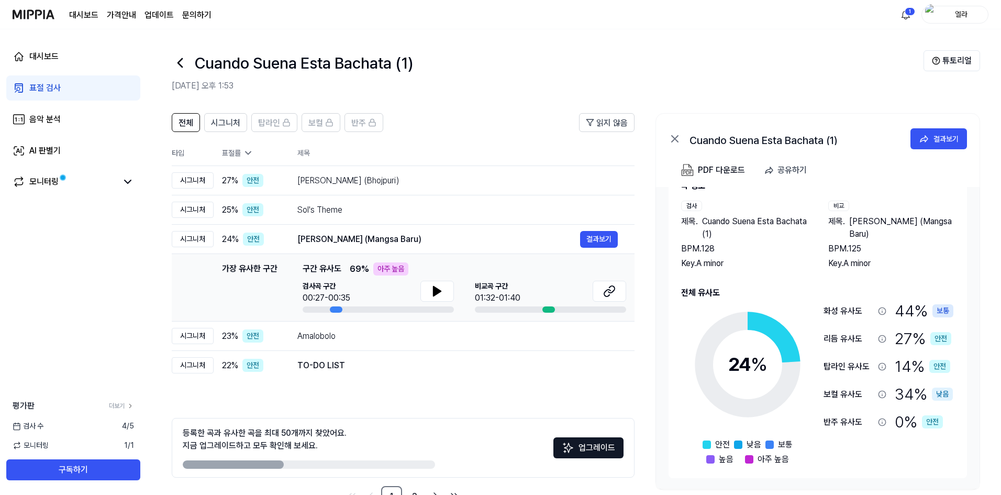
click at [882, 313] on icon at bounding box center [882, 311] width 8 height 8
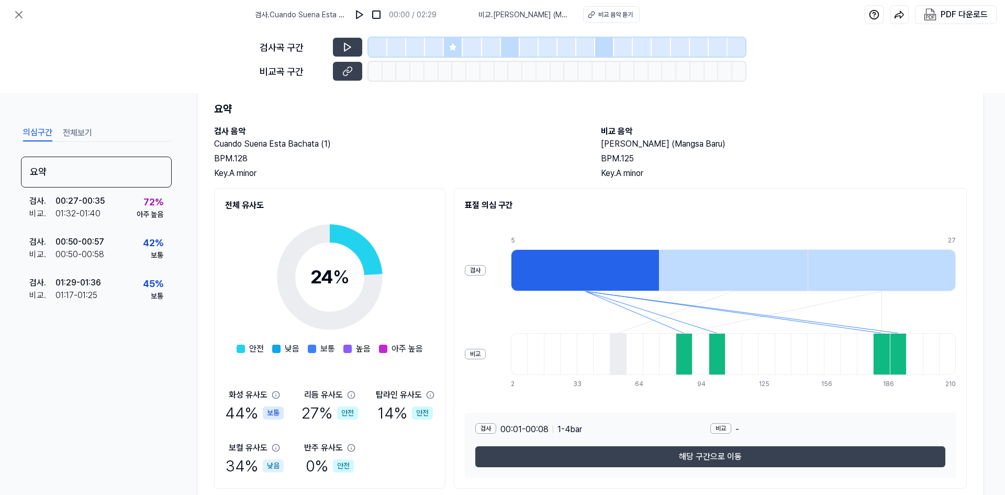
scroll to position [62, 0]
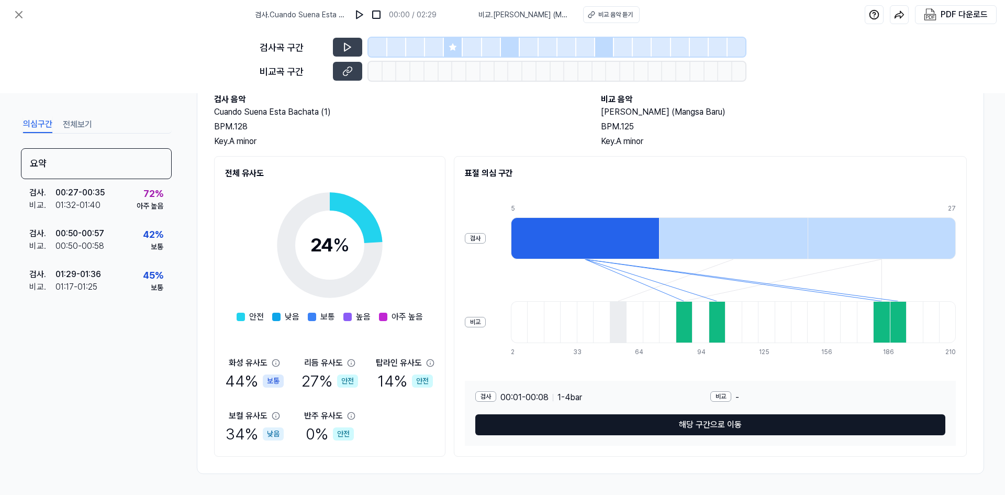
click at [739, 424] on button "해당 구간으로 이동" at bounding box center [710, 424] width 470 height 21
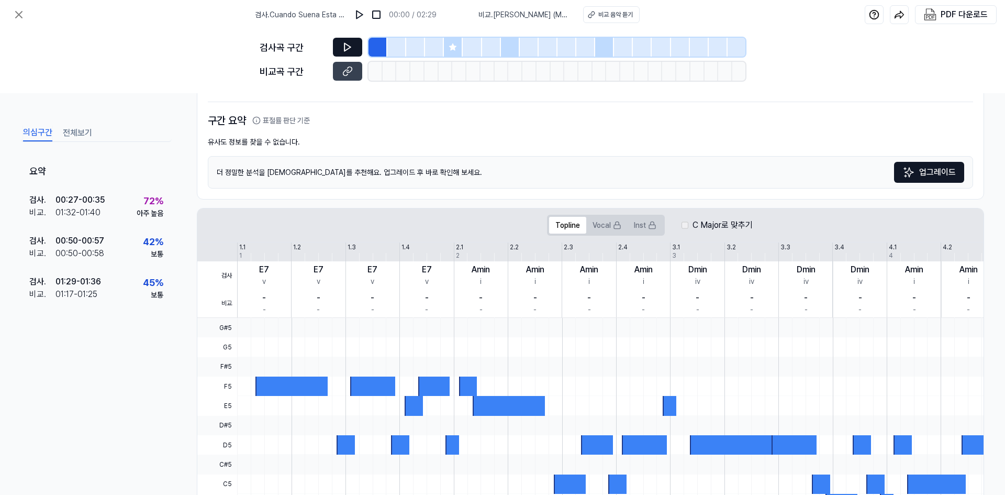
click at [353, 42] on button at bounding box center [347, 47] width 29 height 19
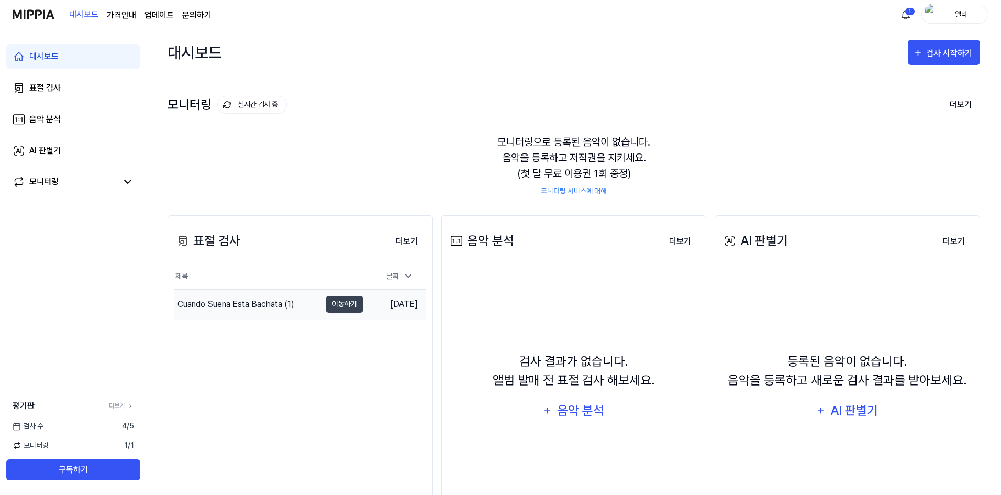
click at [237, 304] on div "Cuando Suena Esta Bachata (1)" at bounding box center [236, 304] width 117 height 13
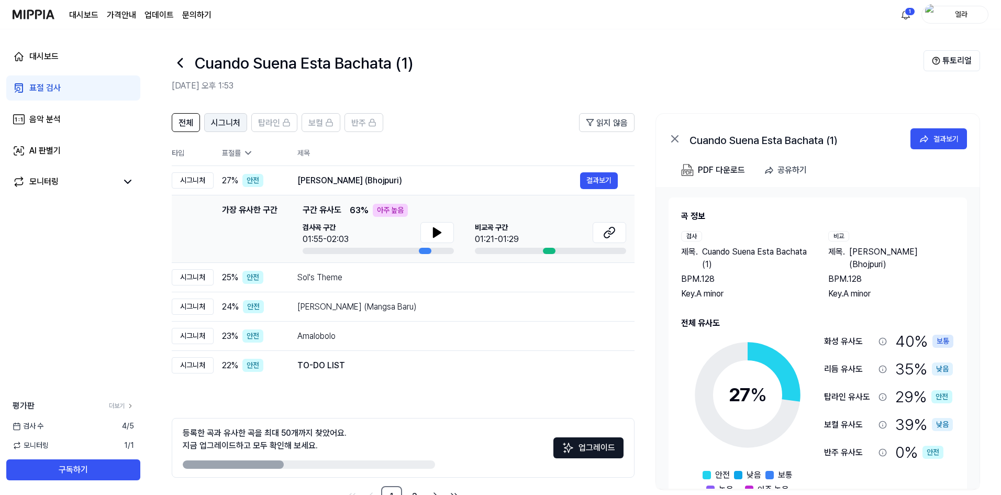
click at [238, 121] on span "시그니처" at bounding box center [225, 123] width 29 height 13
click at [258, 121] on span "탑라인" at bounding box center [269, 123] width 22 height 13
click at [215, 120] on span "시그니처" at bounding box center [225, 123] width 29 height 13
click at [193, 122] on button "전체" at bounding box center [186, 122] width 28 height 19
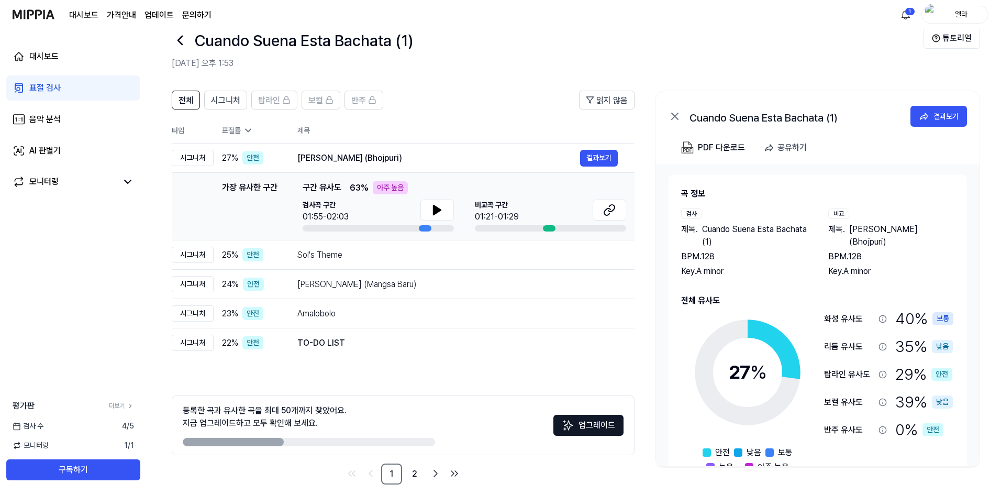
scroll to position [33, 0]
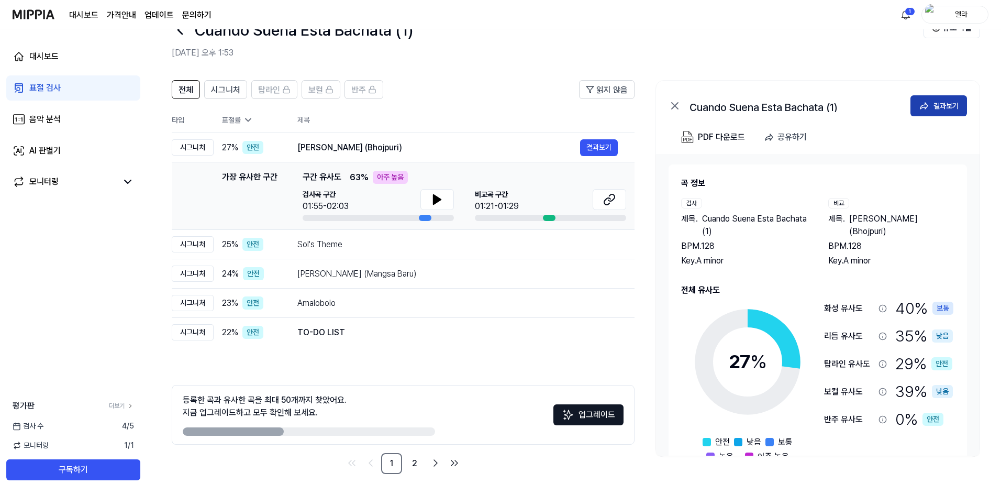
click at [930, 109] on button "결과보기" at bounding box center [939, 105] width 57 height 21
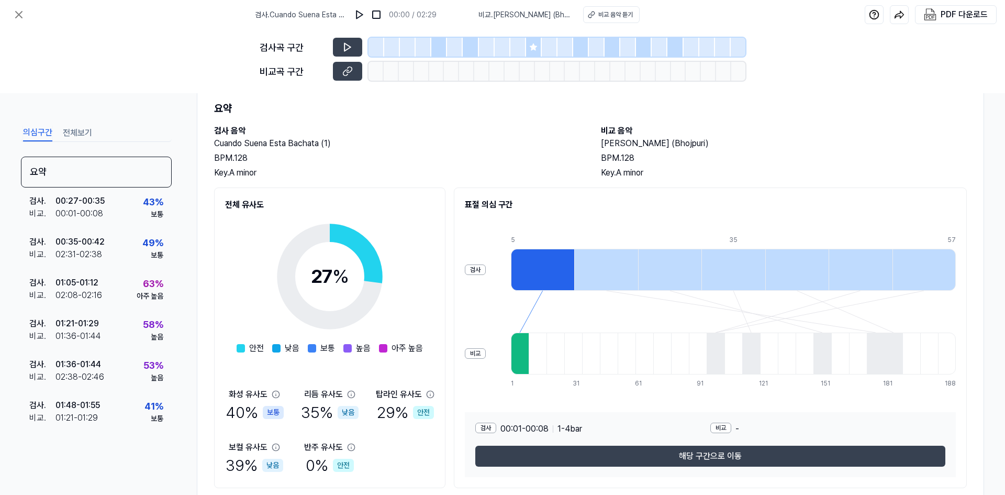
scroll to position [62, 0]
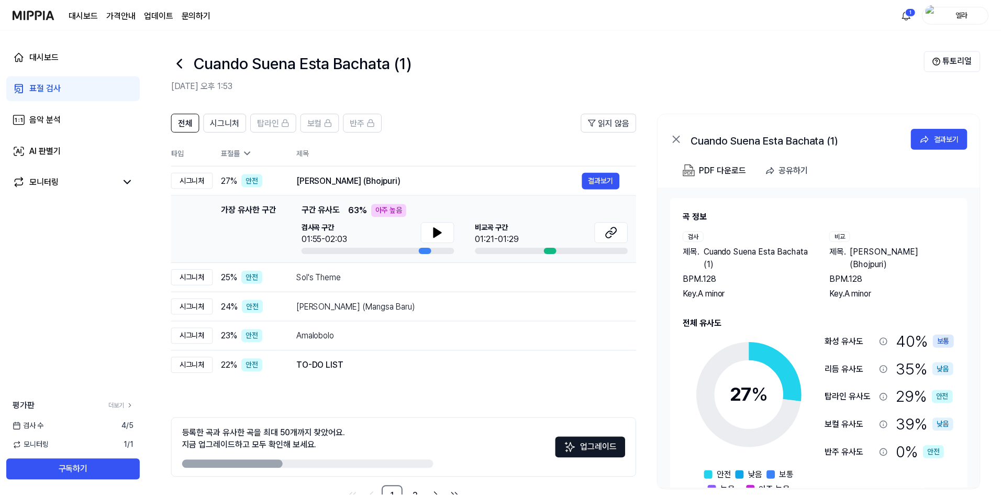
scroll to position [33, 0]
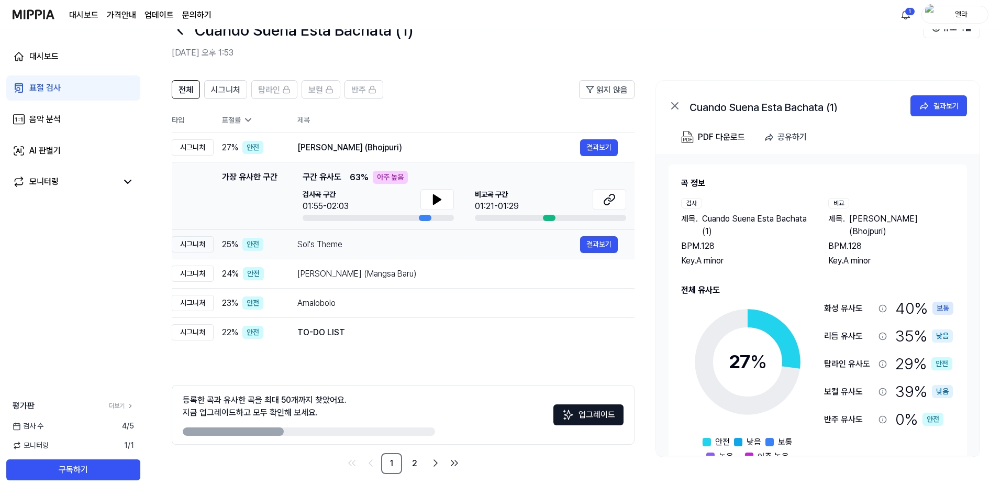
click at [316, 239] on div "Sol's Theme" at bounding box center [438, 244] width 283 height 13
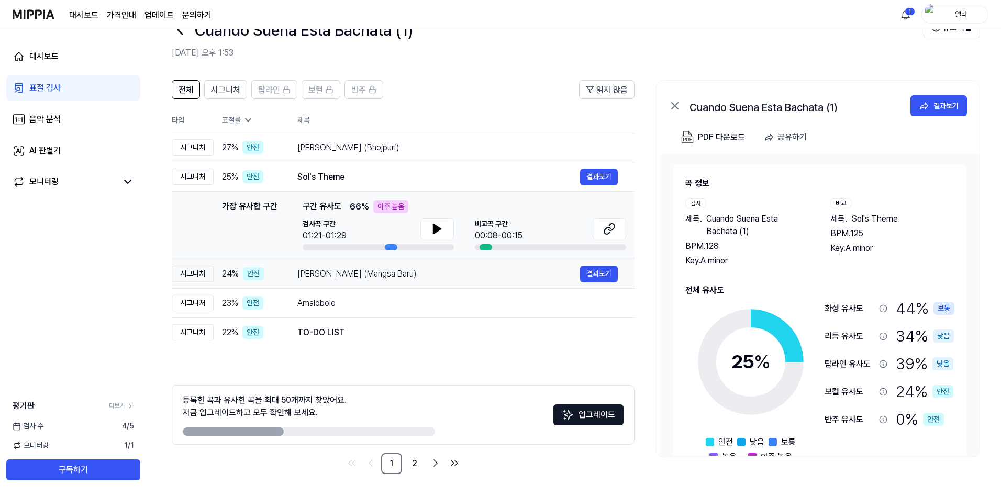
click at [308, 271] on div "Gak Ngaruh (Mangsa Baru)" at bounding box center [438, 274] width 283 height 13
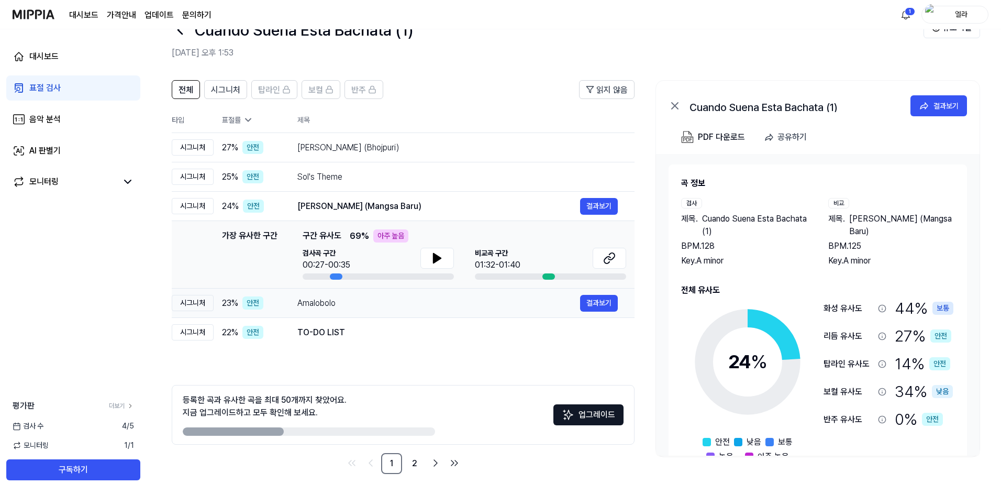
click at [328, 301] on div "Amalobolo" at bounding box center [438, 303] width 283 height 13
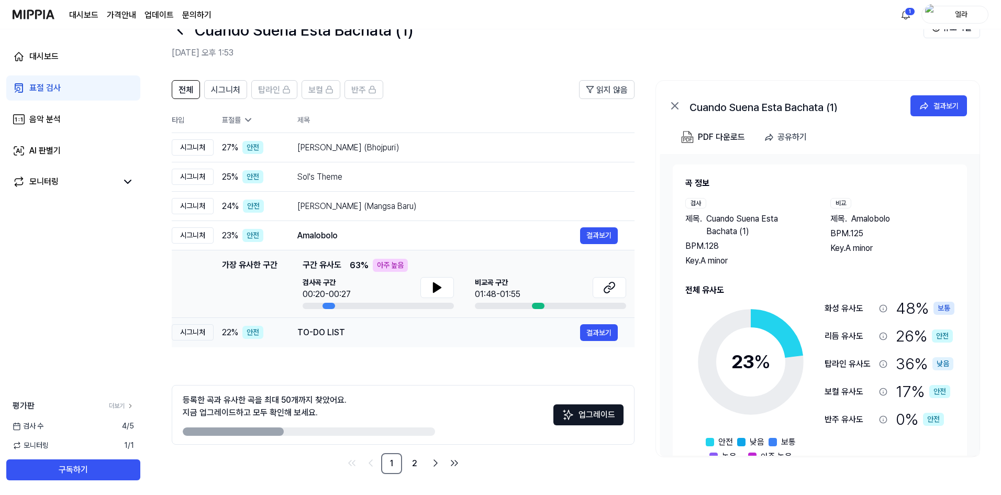
click at [328, 330] on div "TO-DO LIST" at bounding box center [438, 332] width 283 height 13
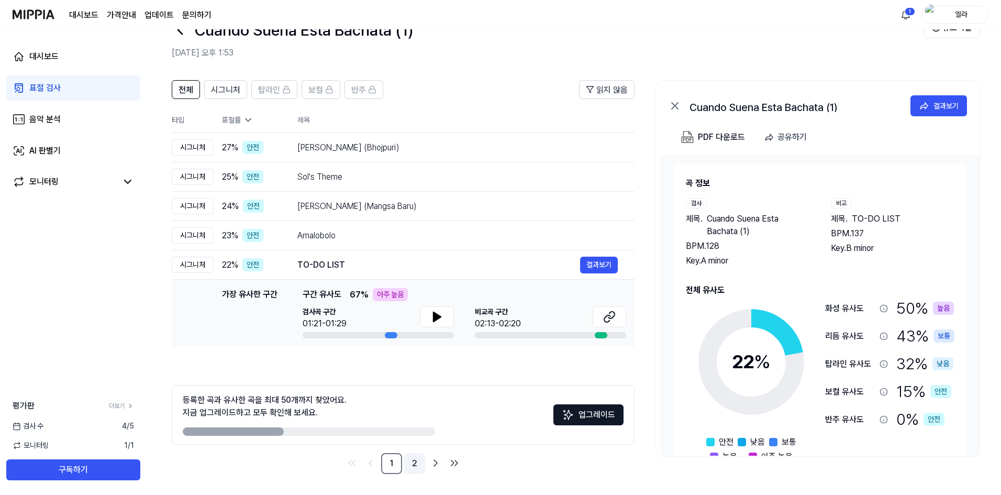
click at [414, 464] on link "2" at bounding box center [414, 463] width 21 height 21
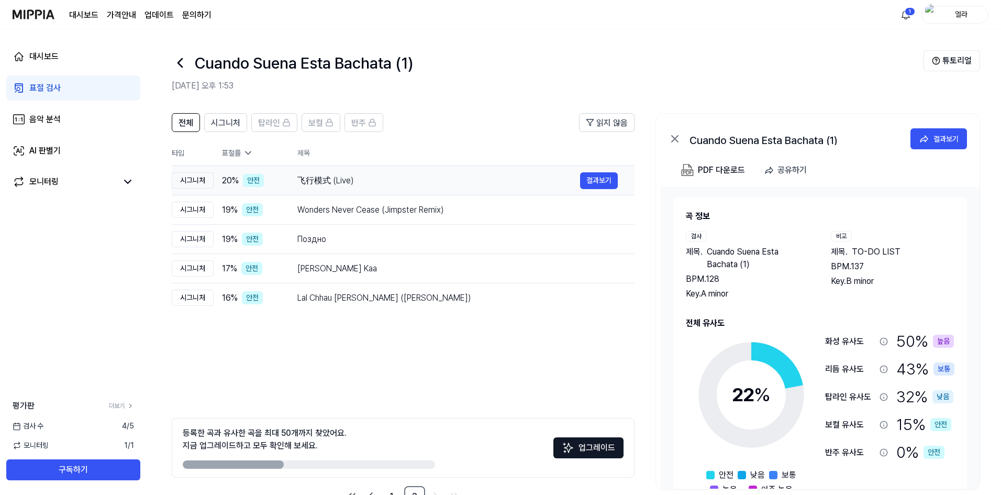
click at [312, 179] on div "飞行模式 (Live)" at bounding box center [438, 180] width 283 height 13
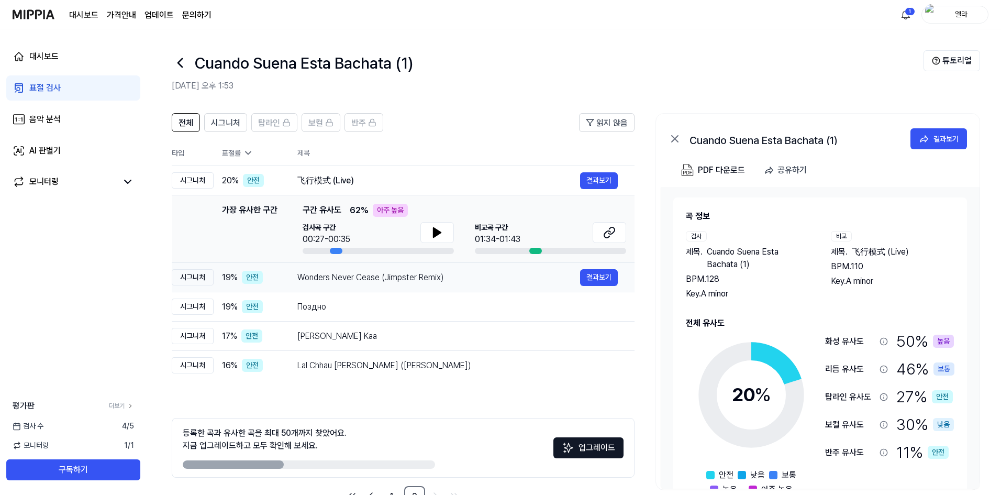
click at [341, 288] on td "Wonders Never Cease (Jimpster Remix) 결과보기" at bounding box center [458, 277] width 354 height 29
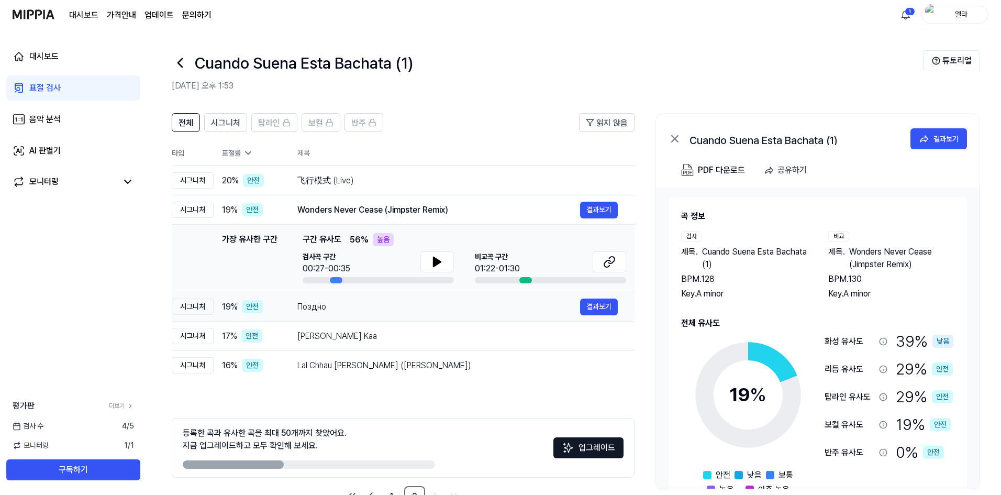
click at [325, 308] on div "Поздно" at bounding box center [438, 307] width 283 height 13
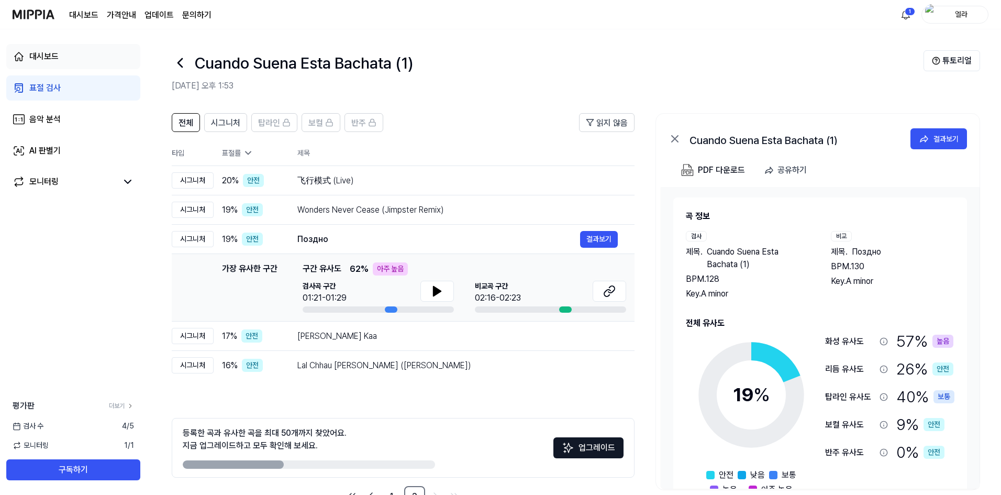
click at [39, 53] on div "대시보드" at bounding box center [43, 56] width 29 height 13
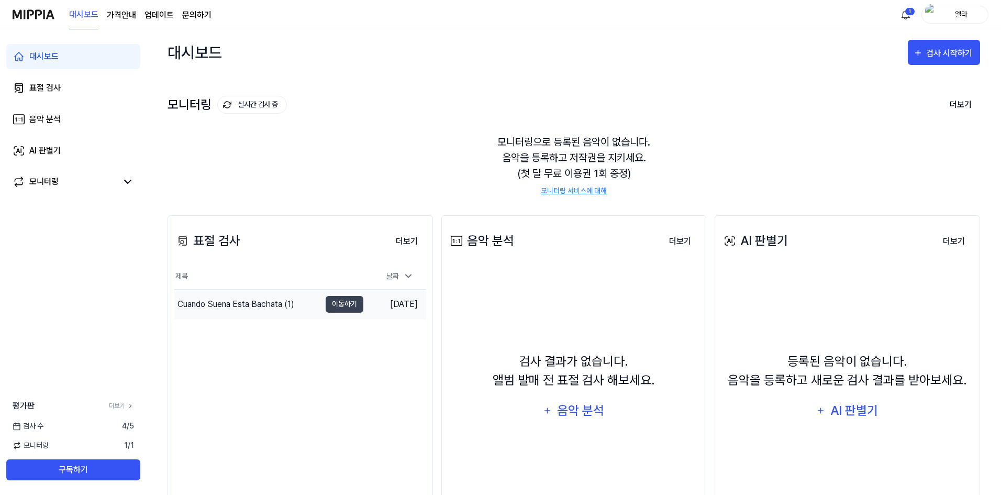
click at [257, 305] on div "Cuando Suena Esta Bachata (1)" at bounding box center [236, 304] width 117 height 13
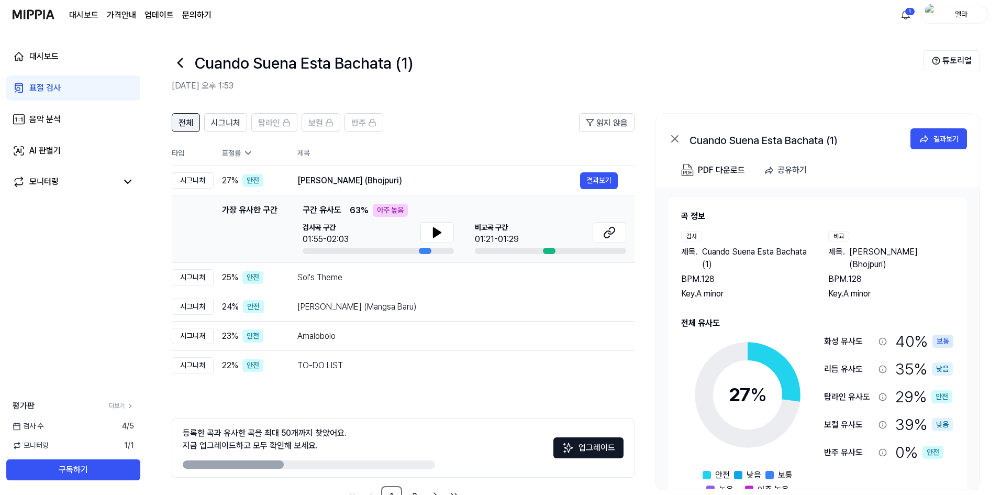
click at [184, 120] on span "전체" at bounding box center [186, 123] width 15 height 13
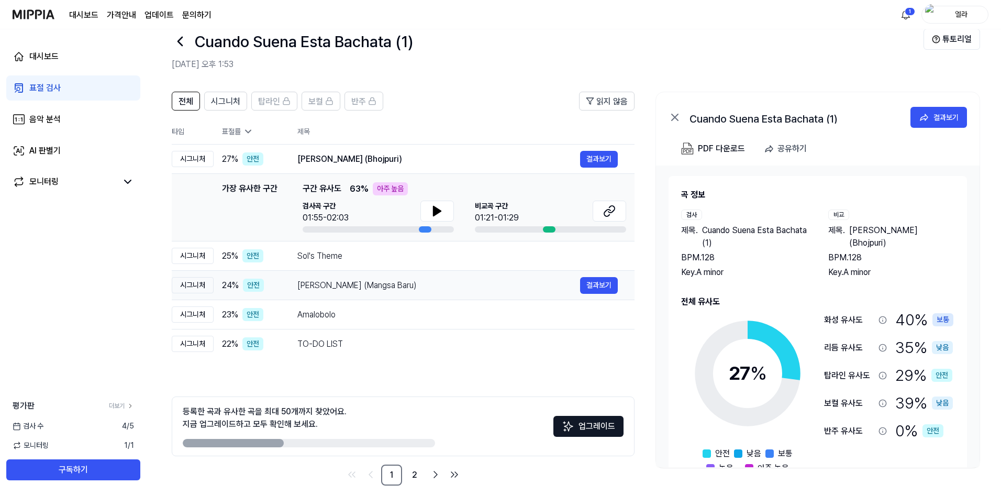
scroll to position [33, 0]
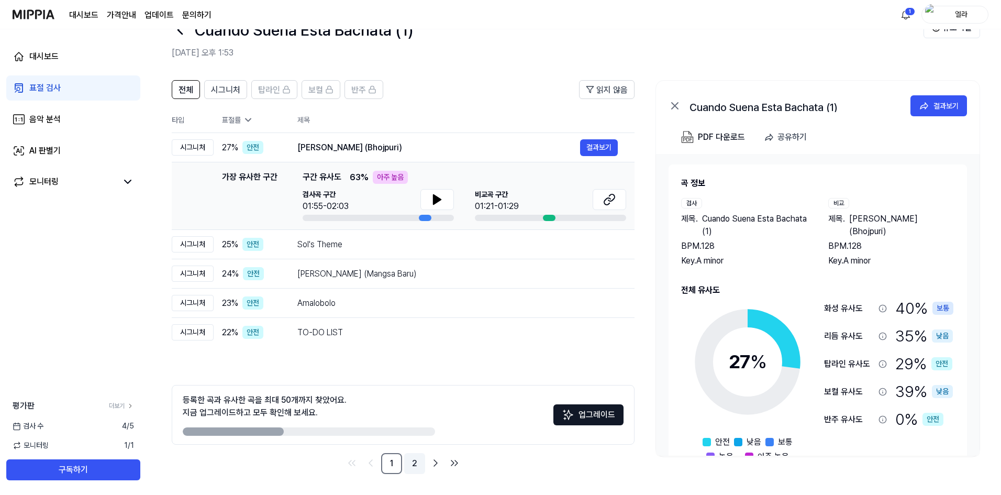
click at [412, 467] on link "2" at bounding box center [414, 463] width 21 height 21
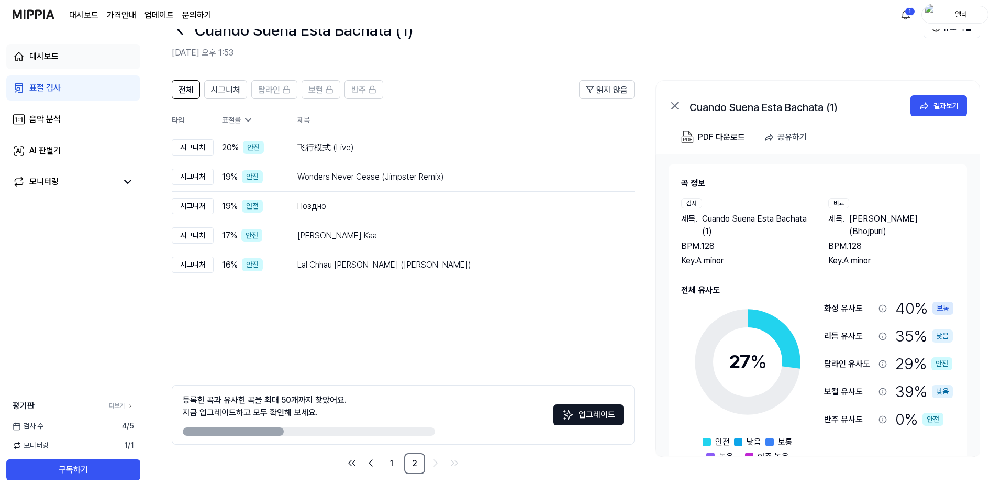
click at [36, 62] on div "대시보드" at bounding box center [43, 56] width 29 height 13
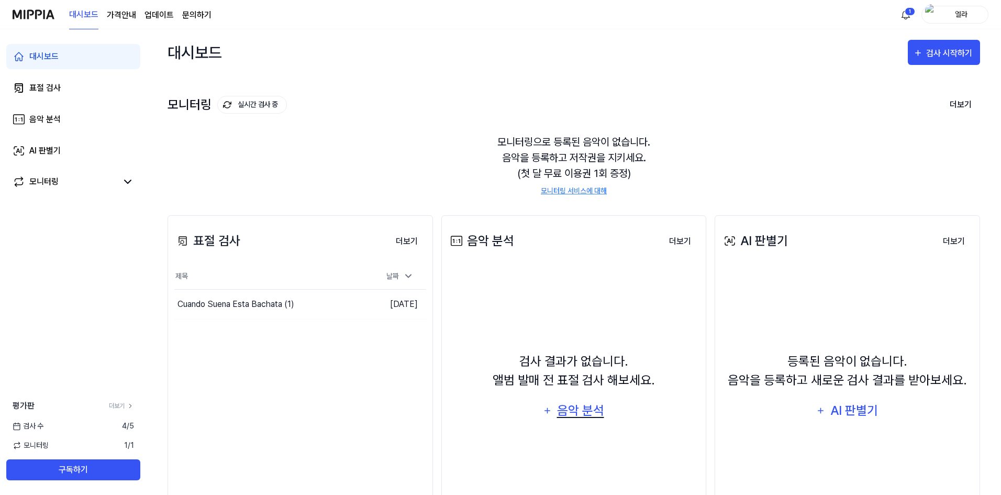
click at [586, 415] on div "음악 분석" at bounding box center [581, 411] width 50 height 20
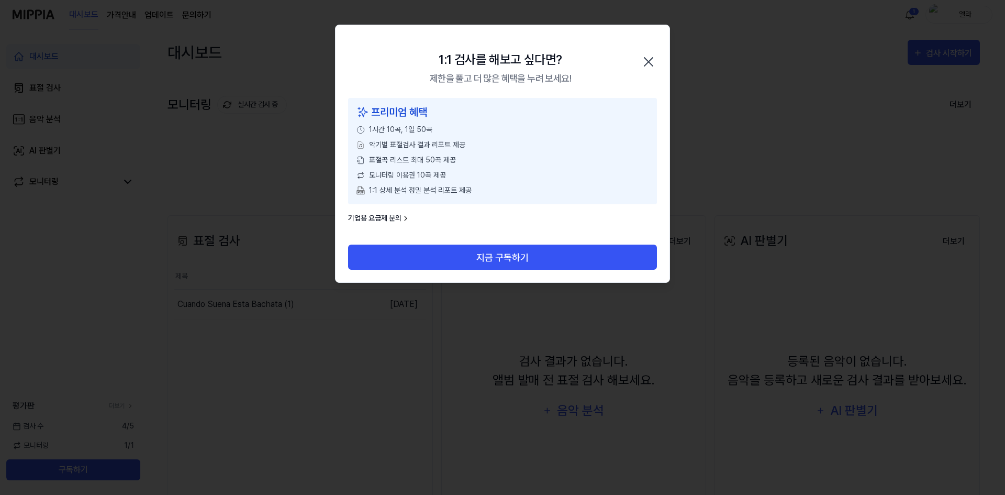
click at [652, 63] on icon "button" at bounding box center [648, 61] width 17 height 17
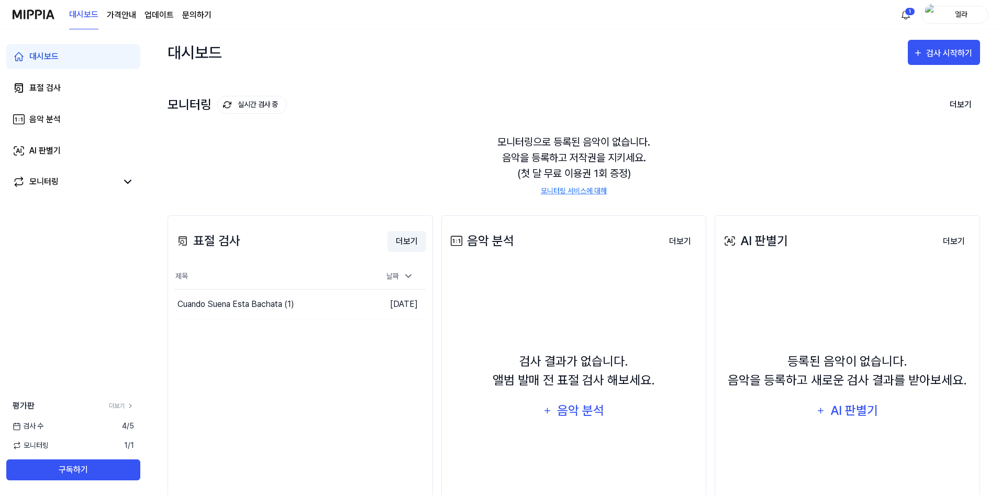
click at [405, 242] on button "더보기" at bounding box center [407, 241] width 39 height 21
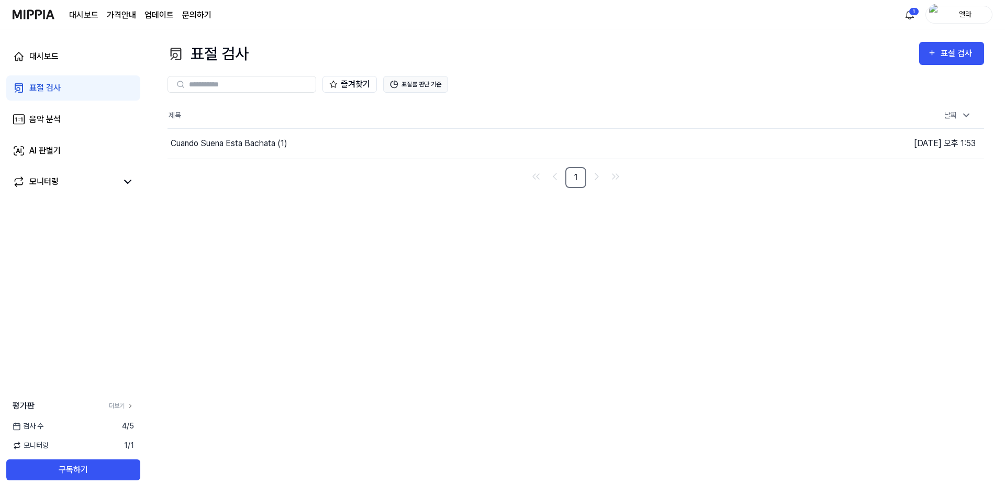
click at [431, 83] on button "표절률 판단 기준" at bounding box center [415, 84] width 65 height 17
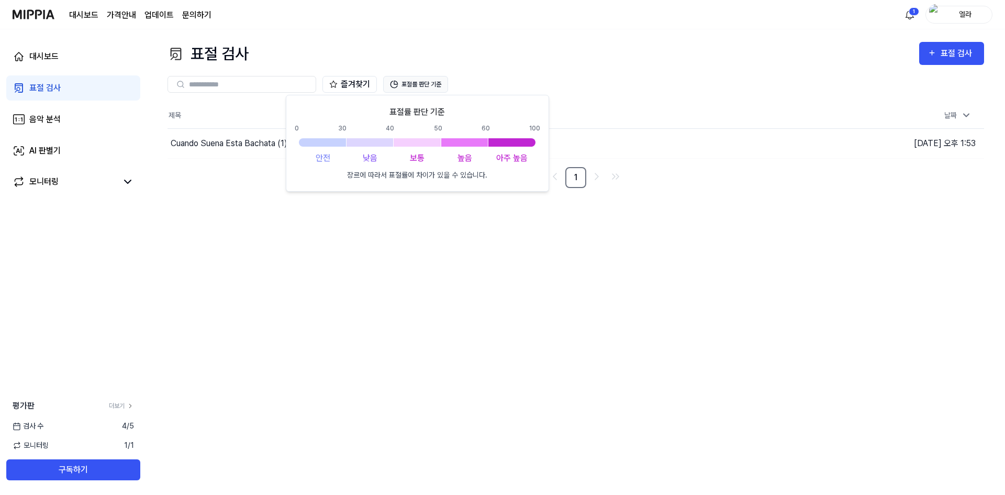
click at [430, 84] on button "표절률 판단 기준" at bounding box center [415, 84] width 65 height 17
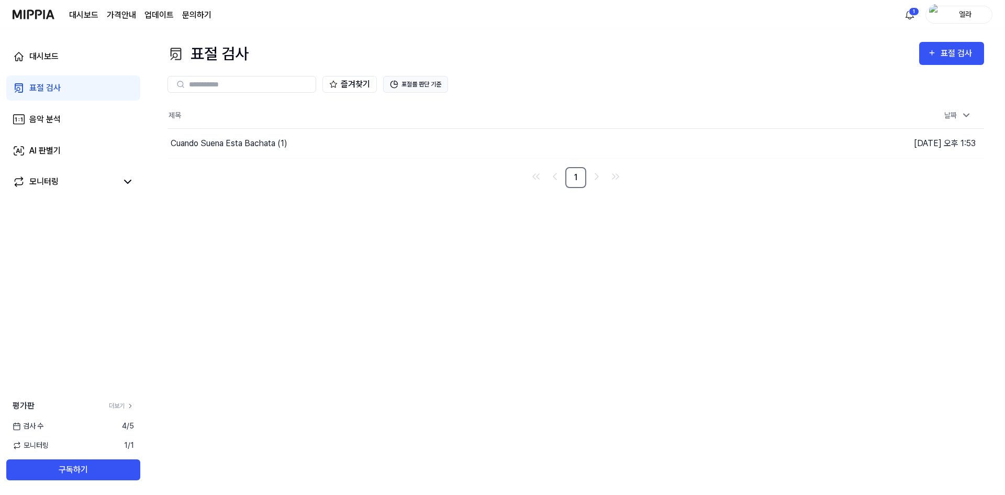
click at [409, 86] on button "표절률 판단 기준" at bounding box center [415, 84] width 65 height 17
click at [268, 147] on div "Cuando Suena Esta Bachata (1)" at bounding box center [229, 143] width 117 height 13
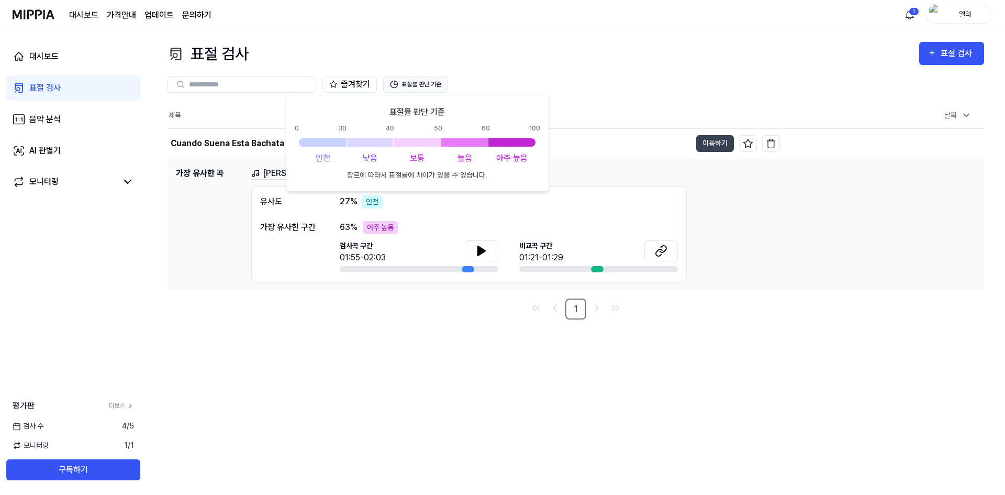
click at [426, 83] on button "표절률 판단 기준" at bounding box center [415, 84] width 65 height 17
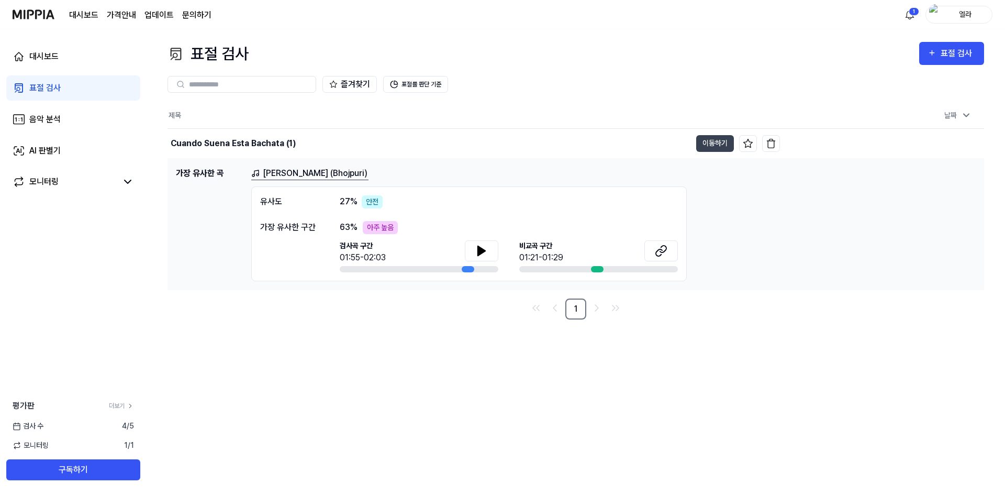
click at [53, 91] on div "표절 검사" at bounding box center [44, 88] width 31 height 13
click at [261, 85] on input "text" at bounding box center [249, 84] width 120 height 9
click at [48, 56] on div "대시보드" at bounding box center [43, 56] width 29 height 13
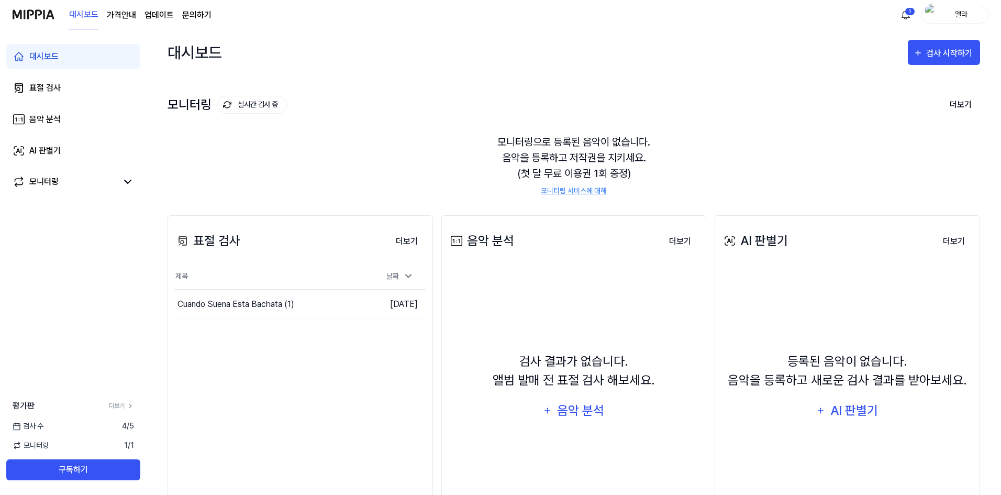
click at [334, 355] on div "표절 검사 더보기 표절 검사 제목 날짜 Cuando Suena Esta Bachata (1) 이동하기 2025.09.02. 더보기" at bounding box center [300, 380] width 265 height 330
click at [118, 407] on link "더보기" at bounding box center [121, 405] width 25 height 9
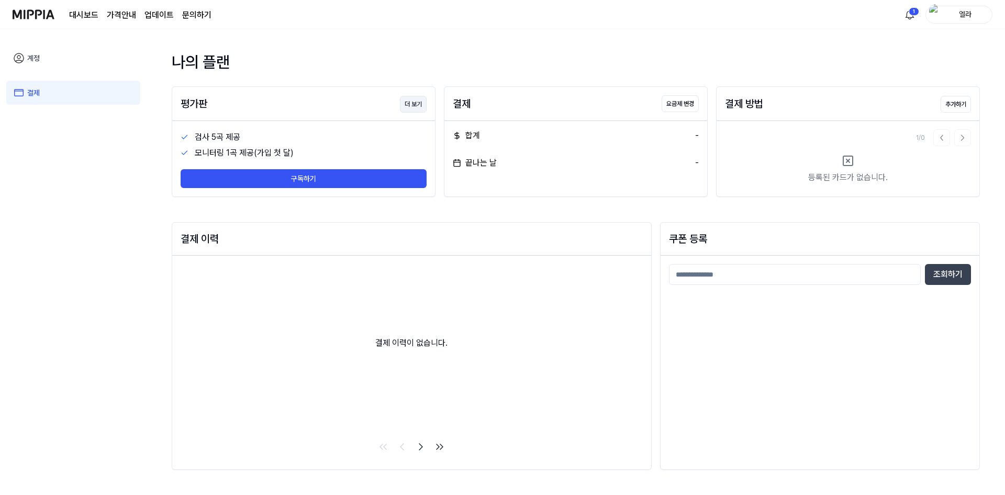
click at [417, 106] on button "더 보기" at bounding box center [413, 104] width 27 height 17
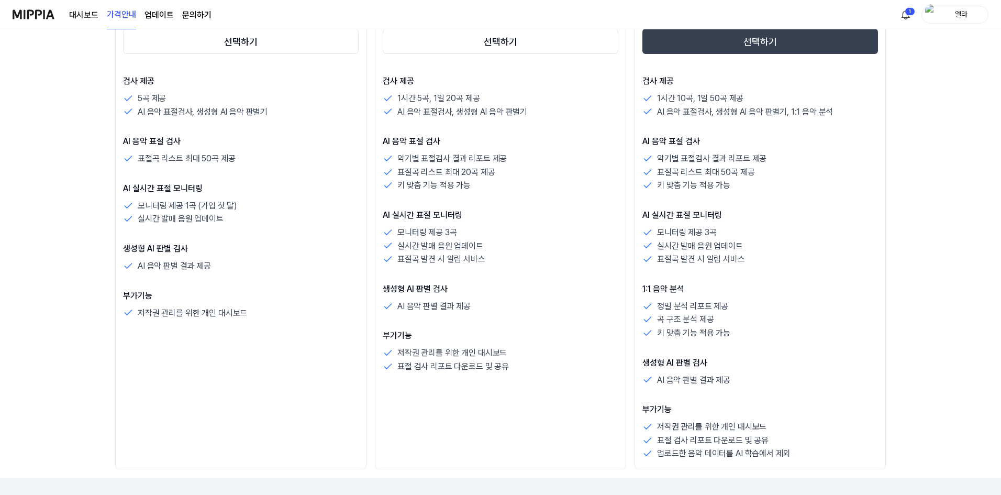
scroll to position [105, 0]
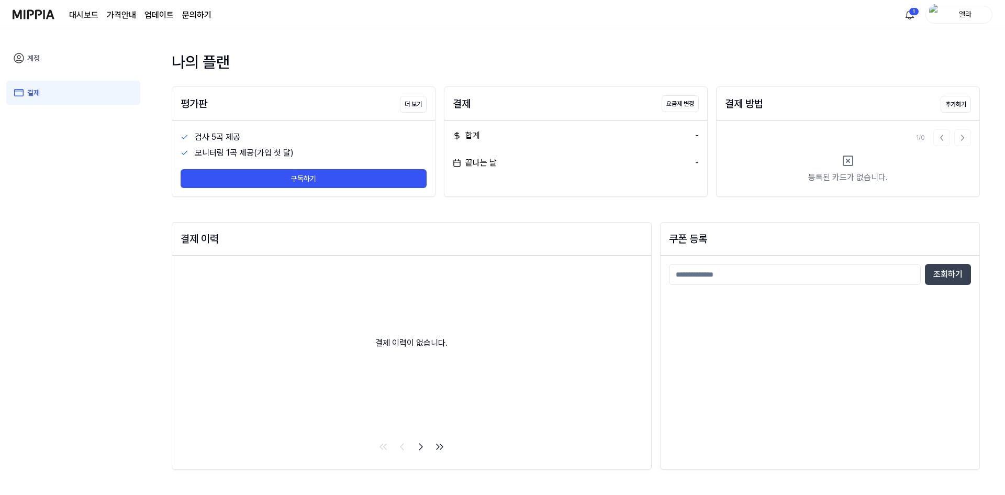
click at [38, 63] on link "계정" at bounding box center [73, 58] width 134 height 24
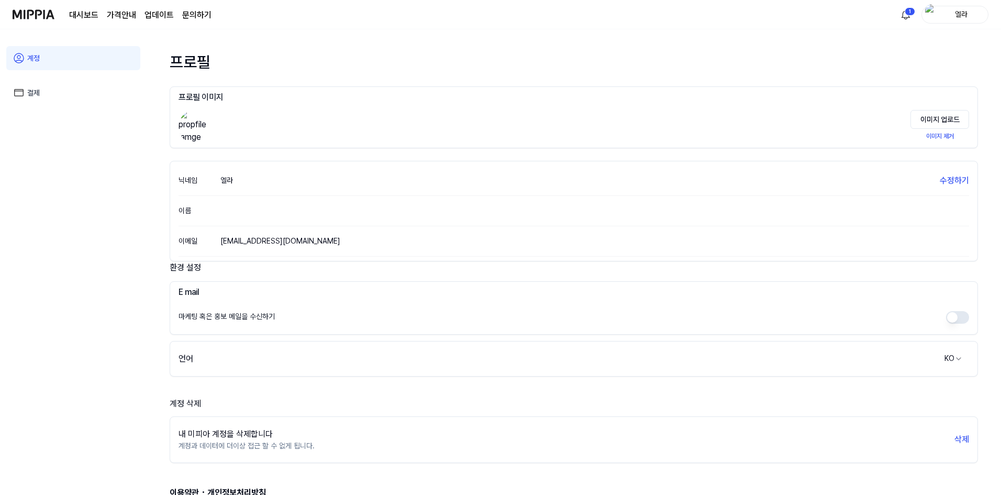
click at [38, 63] on link "계정" at bounding box center [73, 58] width 134 height 24
click at [12, 13] on nav "대시보드 가격안내 업데이트 문의하기 1 엘라" at bounding box center [500, 14] width 1001 height 29
click at [28, 13] on img at bounding box center [34, 14] width 42 height 29
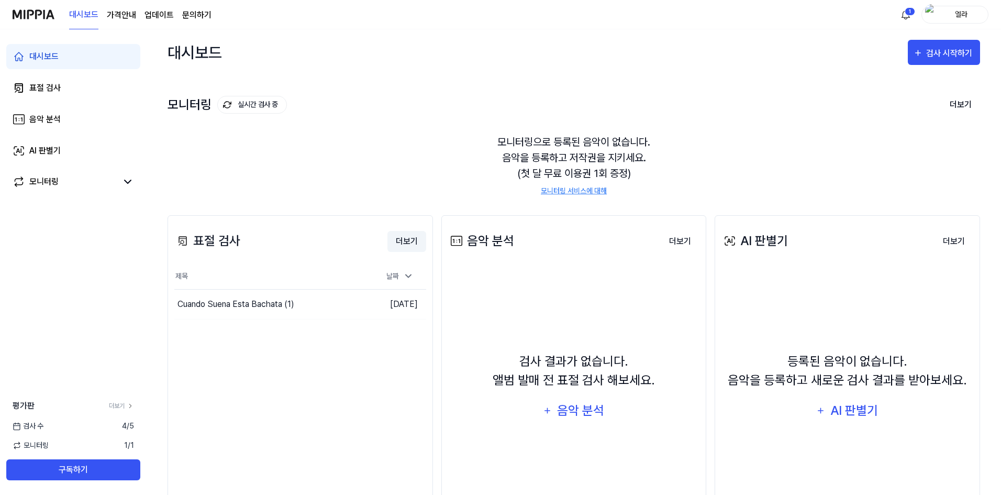
click at [410, 240] on button "더보기" at bounding box center [407, 241] width 39 height 21
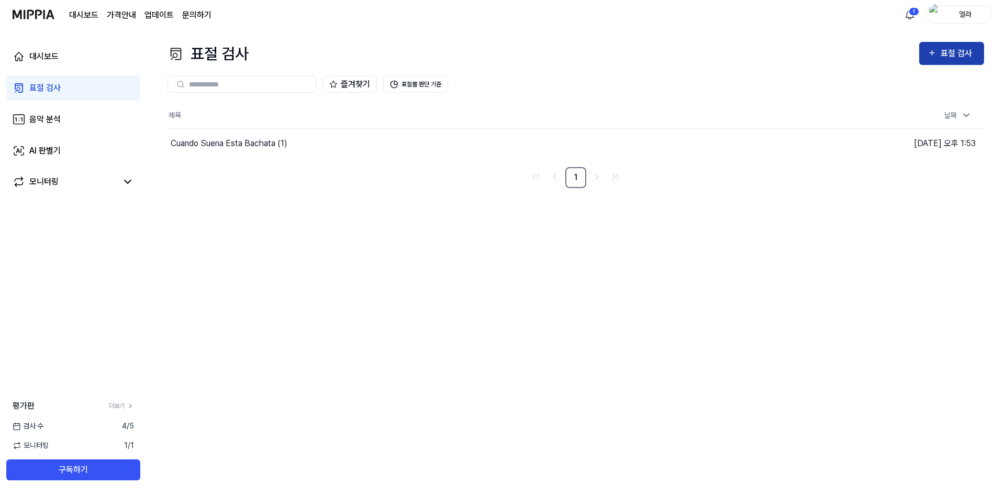
click at [944, 49] on div "표절 검사" at bounding box center [958, 54] width 35 height 14
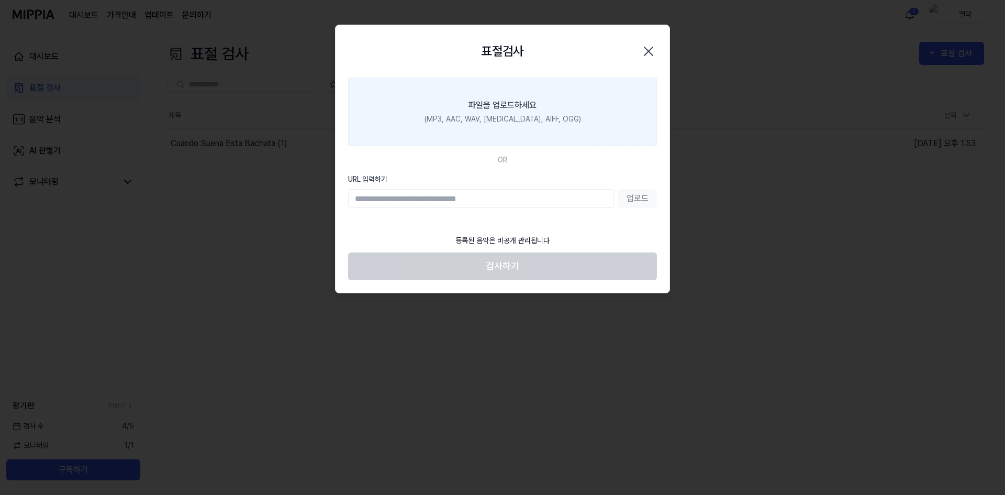
click at [485, 112] on div "파일을 업로드하세요" at bounding box center [503, 105] width 68 height 13
click at [0, 0] on input "파일을 업로드하세요 (MP3, AAC, WAV, FLAC, AIFF, OGG)" at bounding box center [0, 0] width 0 height 0
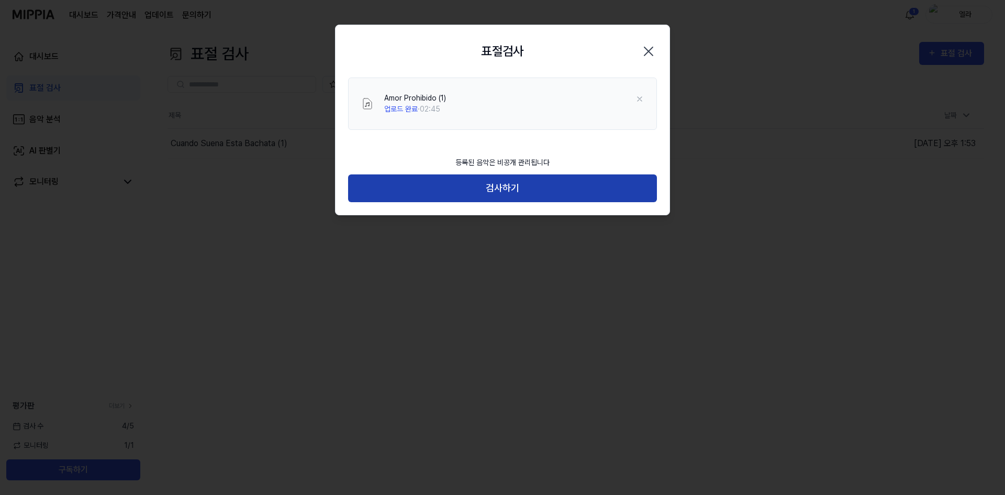
click at [467, 197] on button "검사하기" at bounding box center [502, 188] width 309 height 28
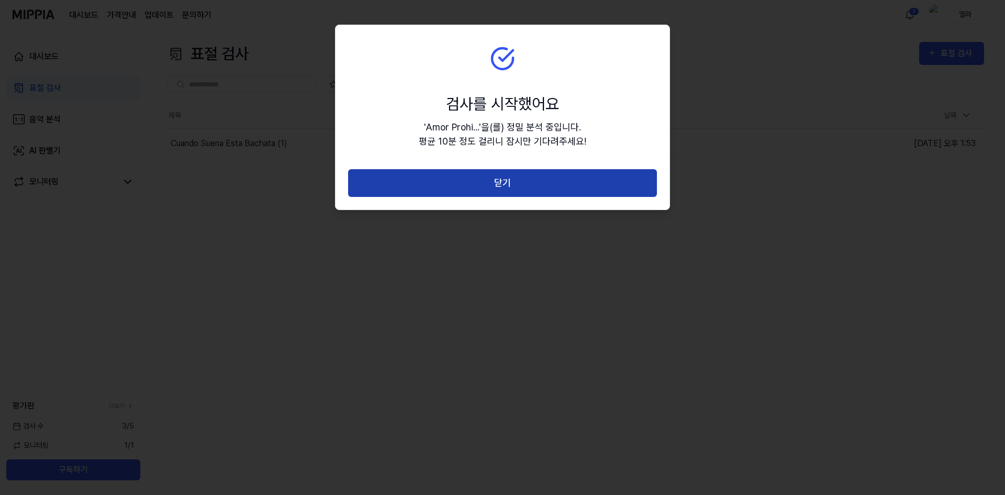
click at [469, 192] on button "닫기" at bounding box center [502, 183] width 309 height 28
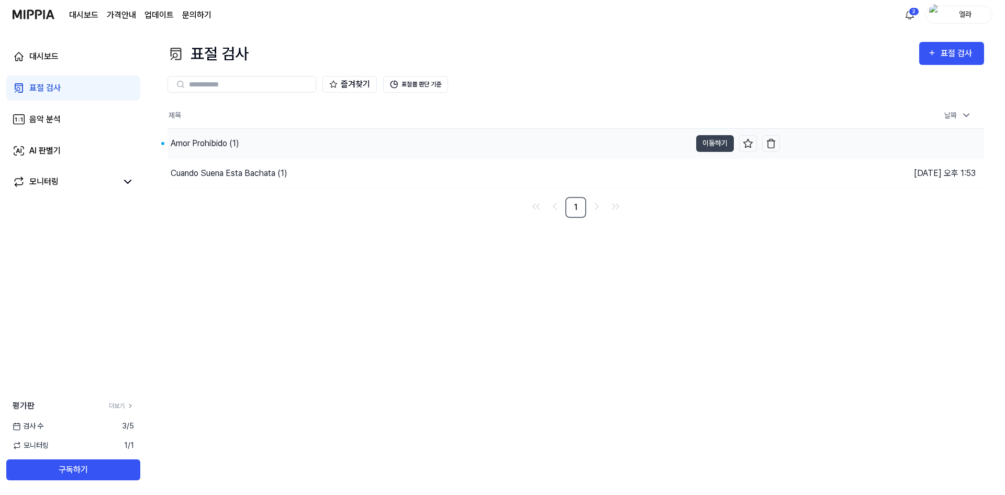
click at [205, 137] on div "Amor Prohibido (1)" at bounding box center [205, 143] width 69 height 13
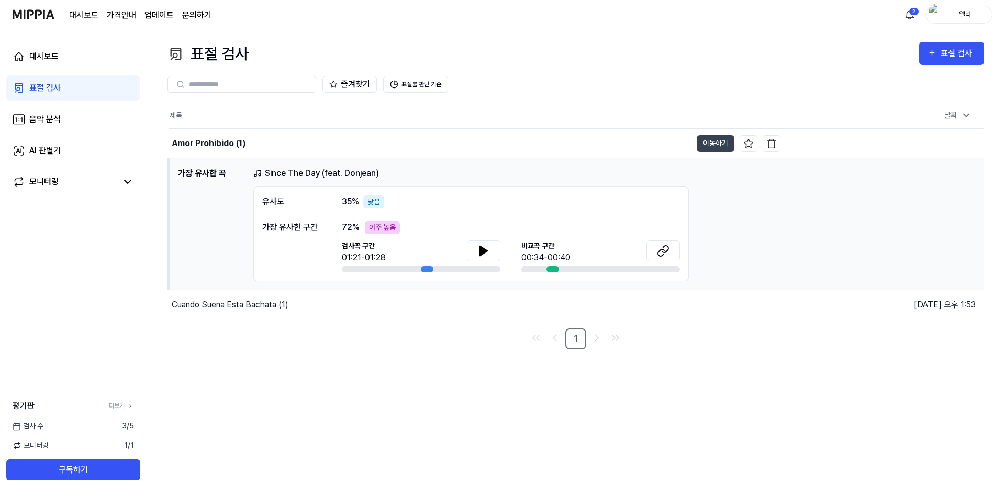
click at [280, 178] on link "Since The Day (feat. Donjean)" at bounding box center [316, 173] width 127 height 13
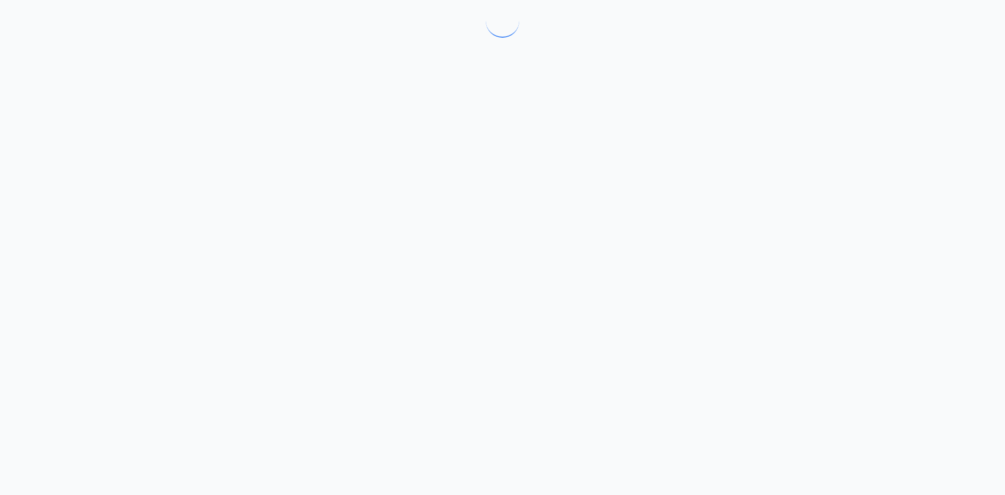
click at [280, 178] on div at bounding box center [502, 247] width 1005 height 495
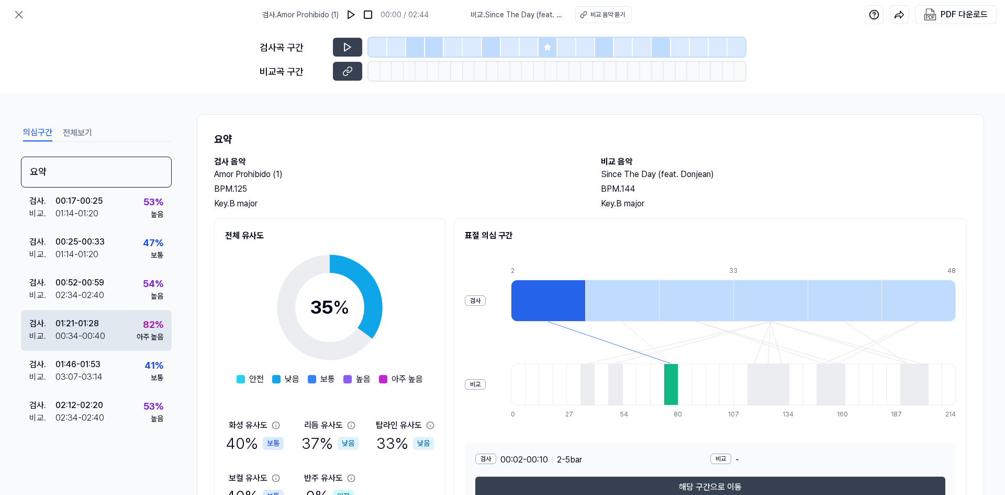
click at [167, 326] on div "검사 . 01:21 - 01:28 비교 . 00:34 - 00:40 82 % 아주 높음" at bounding box center [96, 330] width 151 height 41
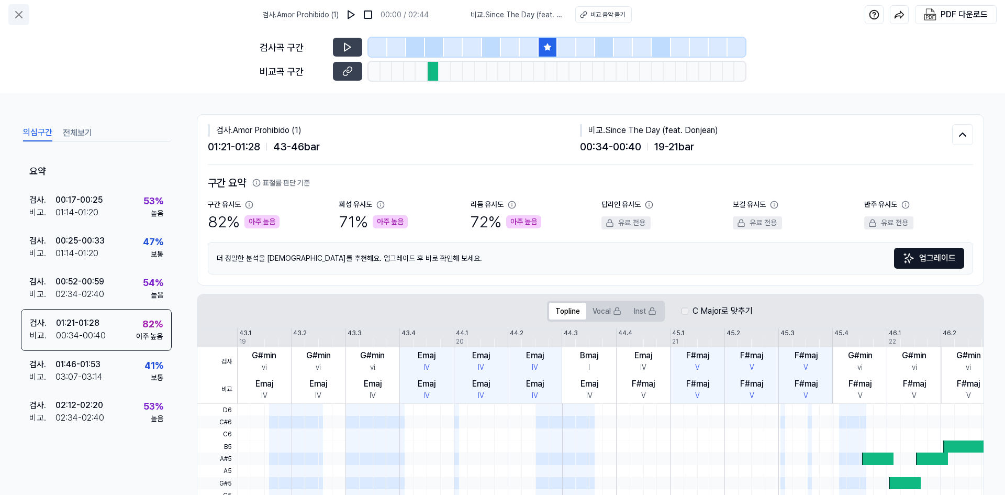
click at [18, 16] on icon at bounding box center [19, 15] width 6 height 6
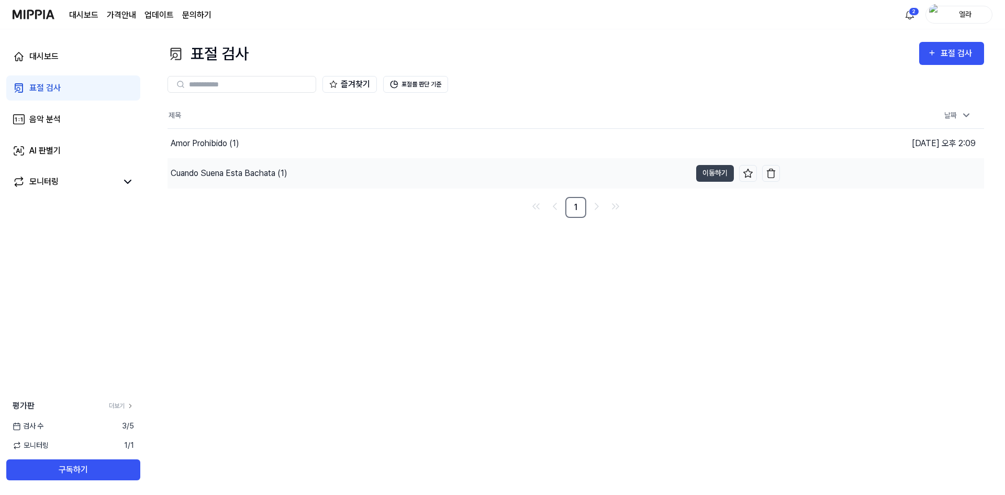
click at [218, 179] on div "Cuando Suena Esta Bachata (1)" at bounding box center [229, 173] width 117 height 13
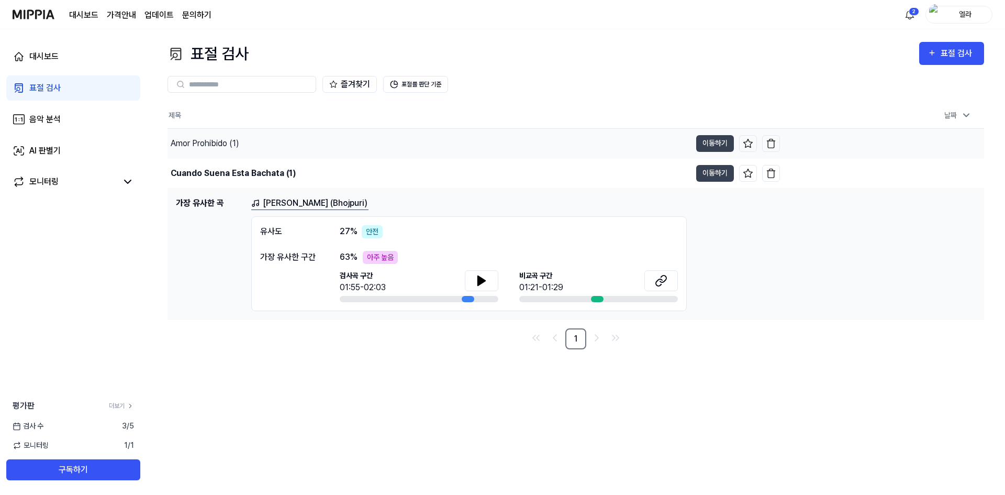
click at [213, 150] on div "Amor Prohibido (1)" at bounding box center [430, 143] width 524 height 29
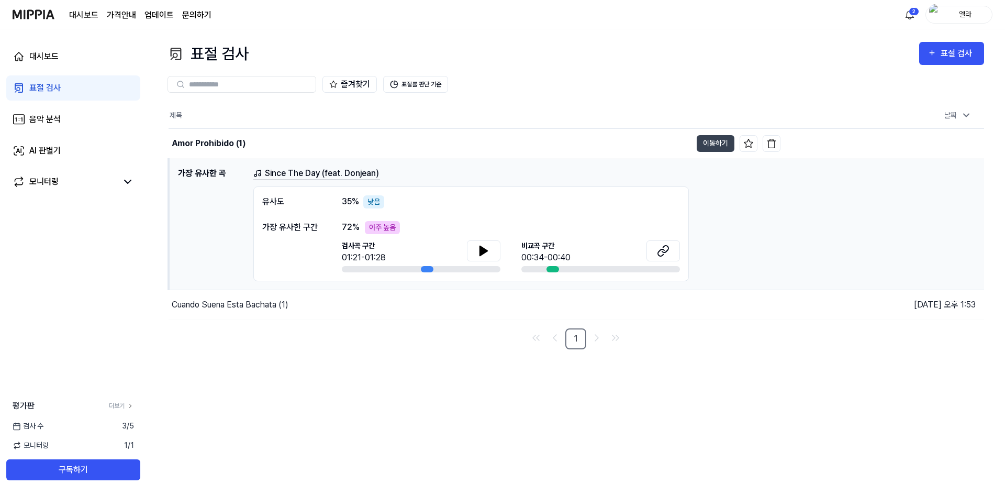
click at [207, 167] on h1 "가장 유사한 곡" at bounding box center [211, 224] width 67 height 114
click at [214, 179] on h1 "가장 유사한 곡" at bounding box center [211, 224] width 67 height 114
click at [213, 147] on div "Amor Prohibido (1)" at bounding box center [209, 143] width 74 height 13
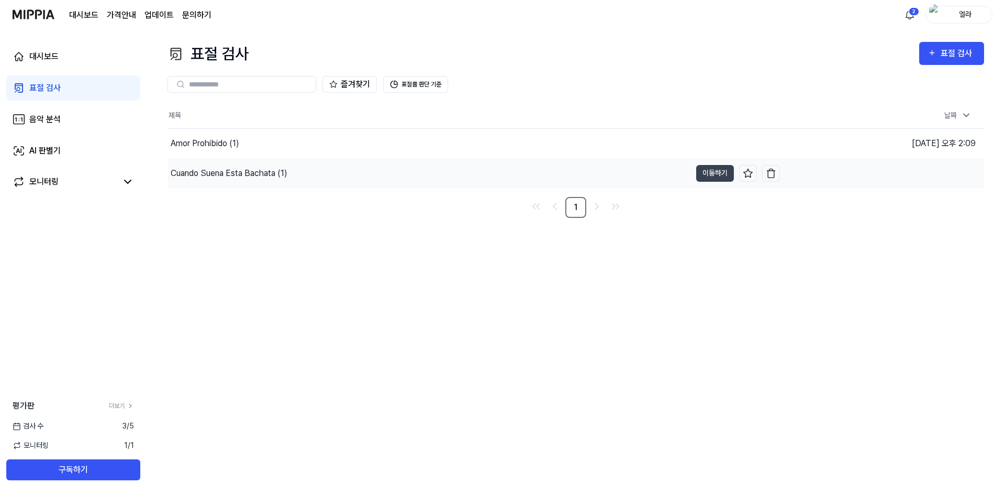
click at [213, 171] on div "Cuando Suena Esta Bachata (1)" at bounding box center [229, 173] width 117 height 13
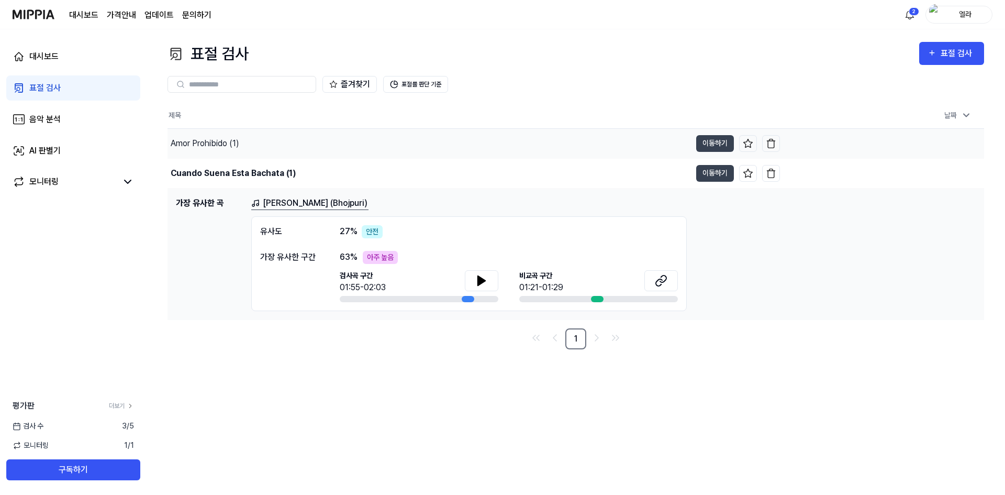
click at [211, 149] on div "Amor Prohibido (1)" at bounding box center [205, 143] width 69 height 13
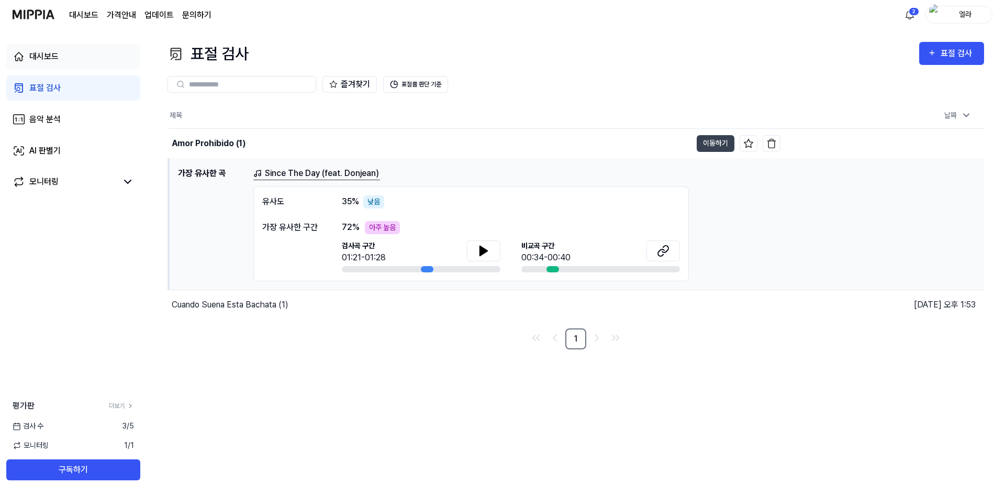
click at [38, 61] on div "대시보드" at bounding box center [43, 56] width 29 height 13
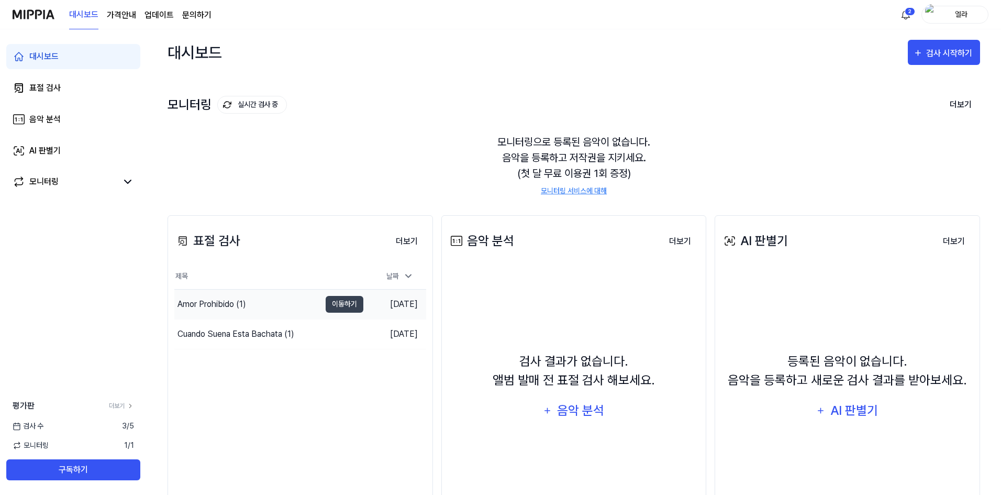
click at [227, 302] on div "Amor Prohibido (1)" at bounding box center [212, 304] width 69 height 13
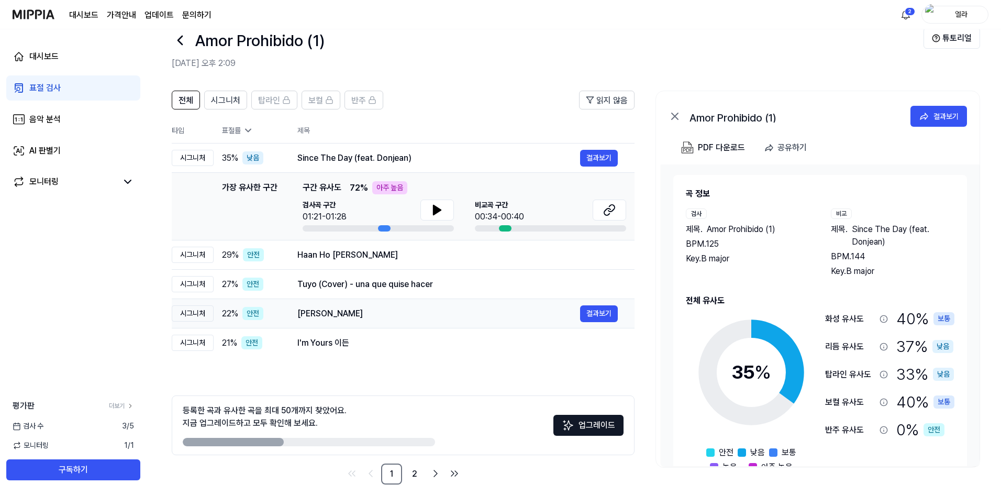
scroll to position [33, 0]
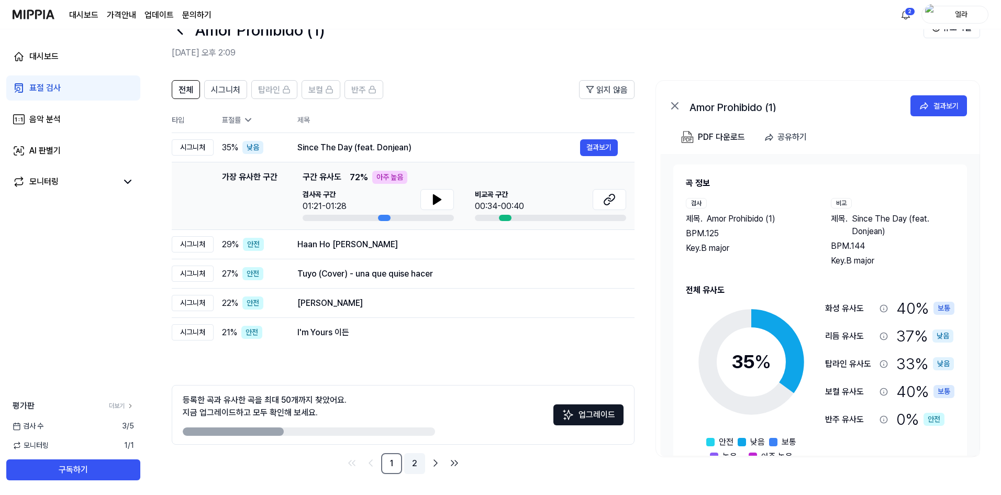
click at [413, 467] on link "2" at bounding box center [414, 463] width 21 height 21
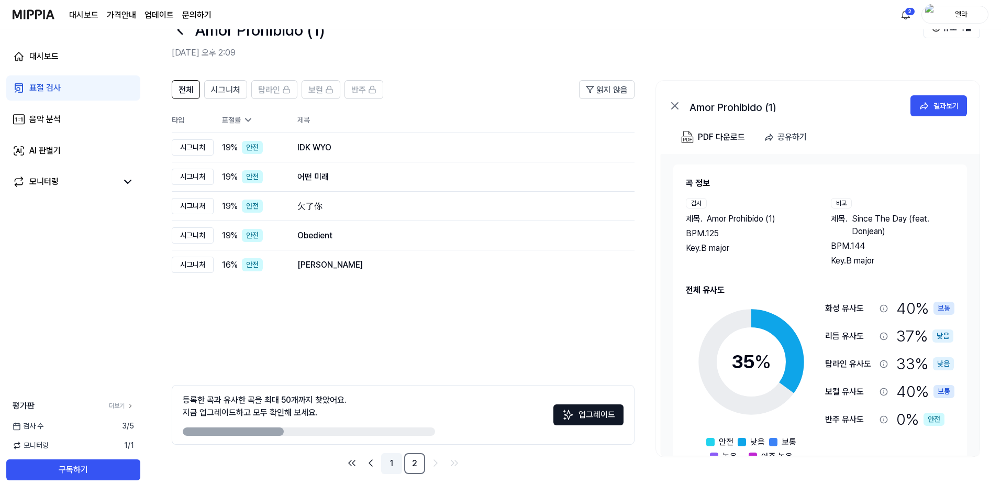
click at [392, 467] on link "1" at bounding box center [391, 463] width 21 height 21
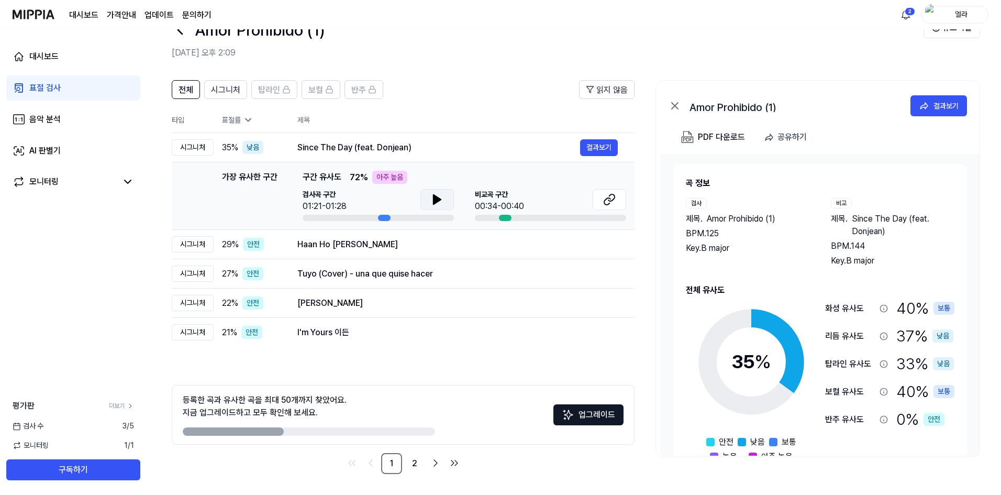
click at [442, 202] on icon at bounding box center [437, 199] width 13 height 13
click at [440, 200] on icon at bounding box center [439, 199] width 2 height 8
click at [501, 283] on td "Tuyo (Cover) - una que quise hacer 결과보기" at bounding box center [458, 273] width 354 height 29
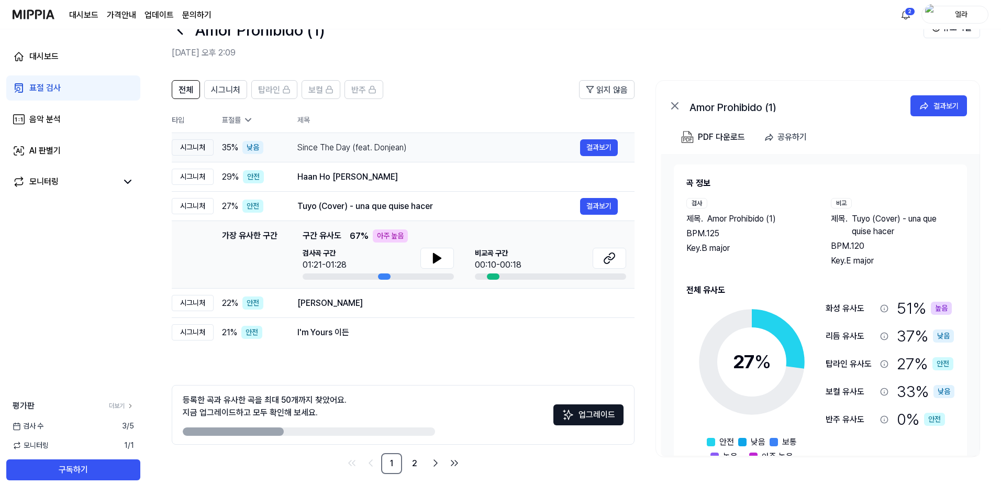
click at [319, 153] on div "Since The Day (feat. Donjean)" at bounding box center [438, 147] width 283 height 13
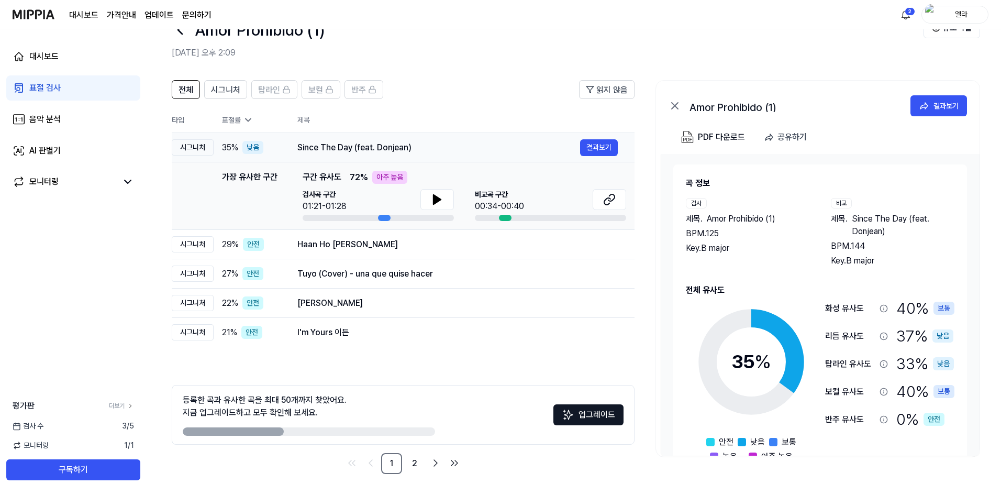
click at [319, 152] on div "Since The Day (feat. Donjean)" at bounding box center [438, 147] width 283 height 13
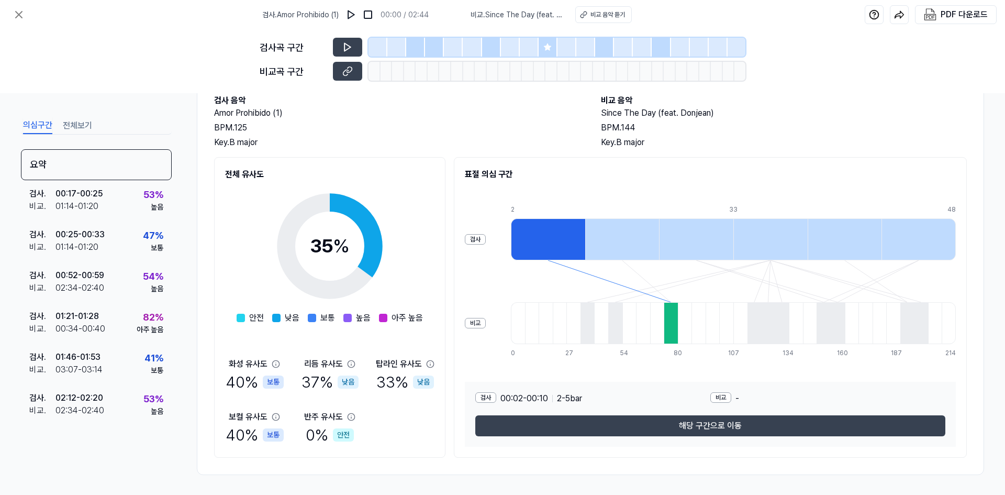
scroll to position [62, 0]
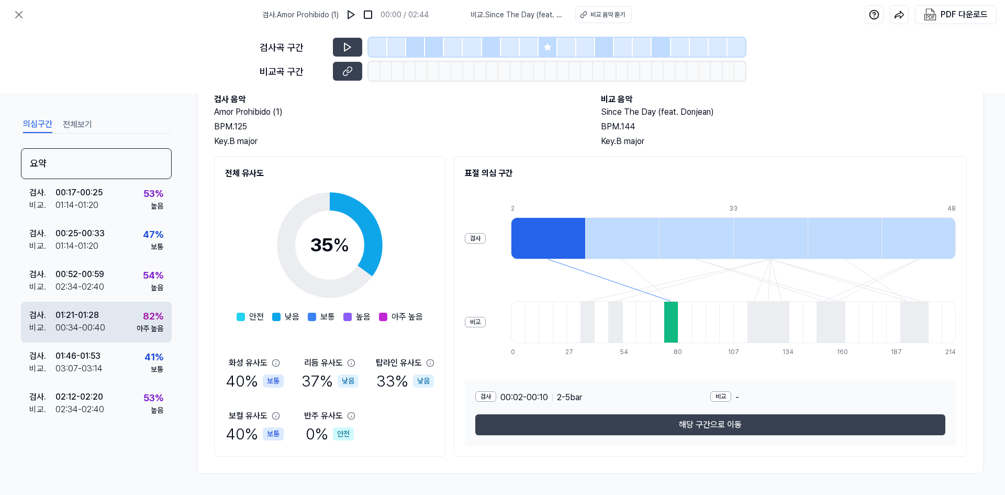
click at [157, 328] on div "아주 높음" at bounding box center [150, 328] width 27 height 11
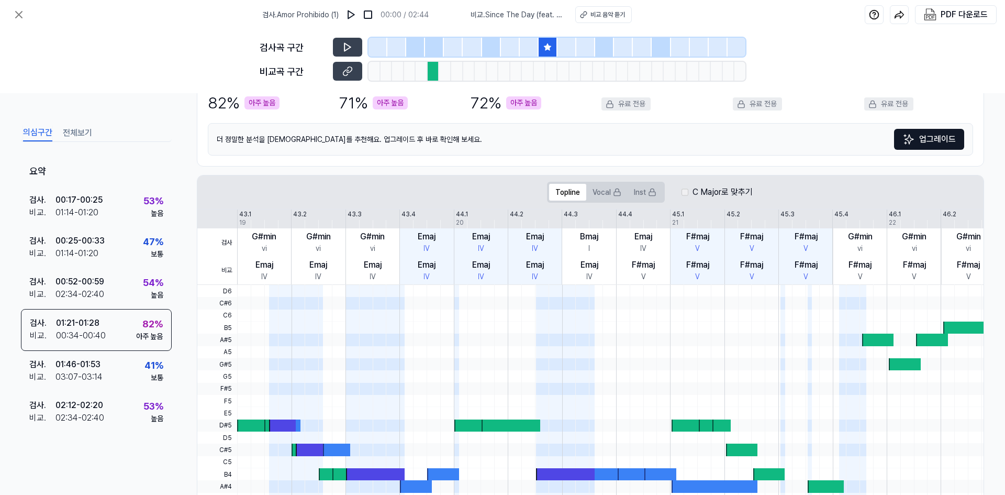
scroll to position [0, 0]
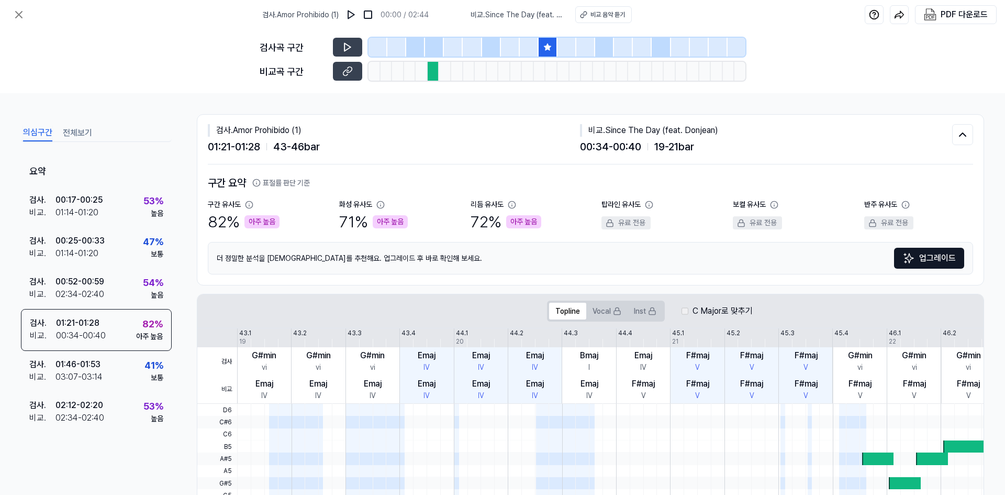
click at [547, 46] on icon at bounding box center [547, 46] width 7 height 7
click at [602, 13] on div "비교 음악 듣기" at bounding box center [608, 14] width 35 height 9
click at [19, 12] on icon at bounding box center [19, 14] width 13 height 13
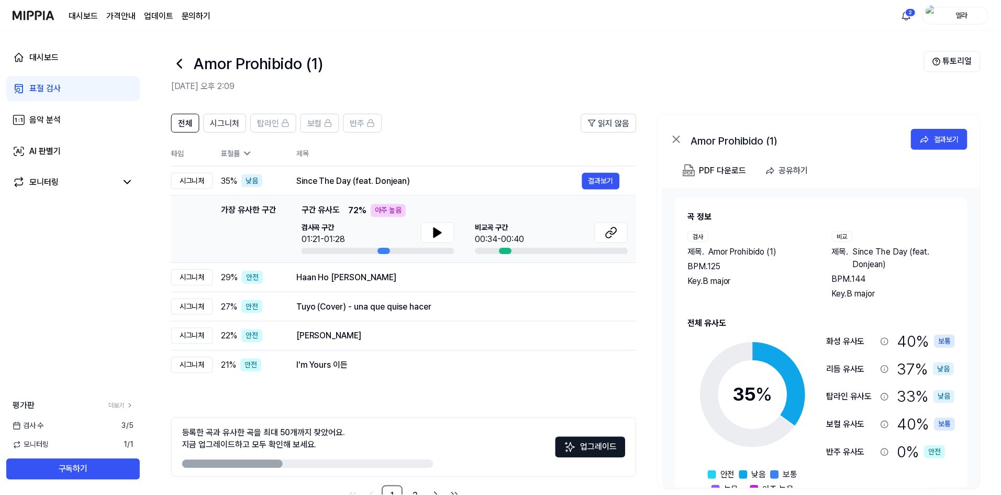
scroll to position [33, 0]
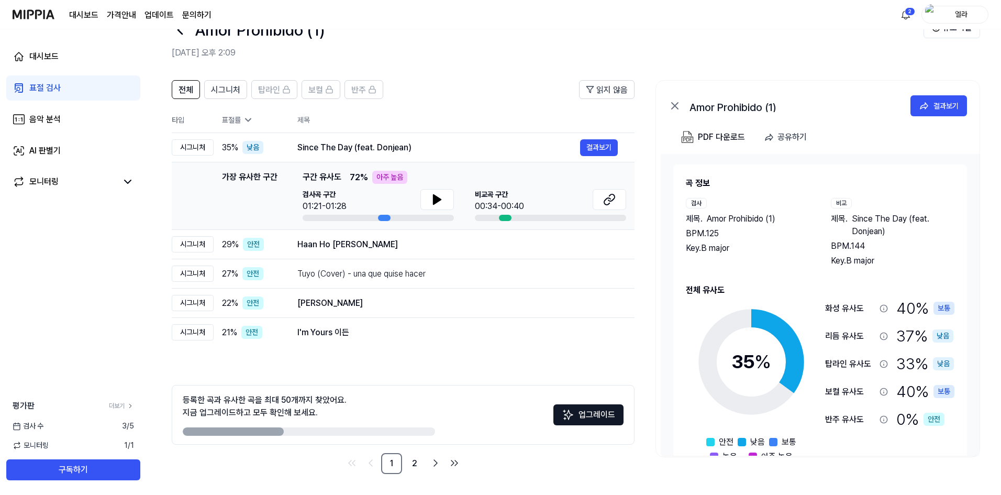
click at [38, 85] on div "표절 검사" at bounding box center [44, 88] width 31 height 13
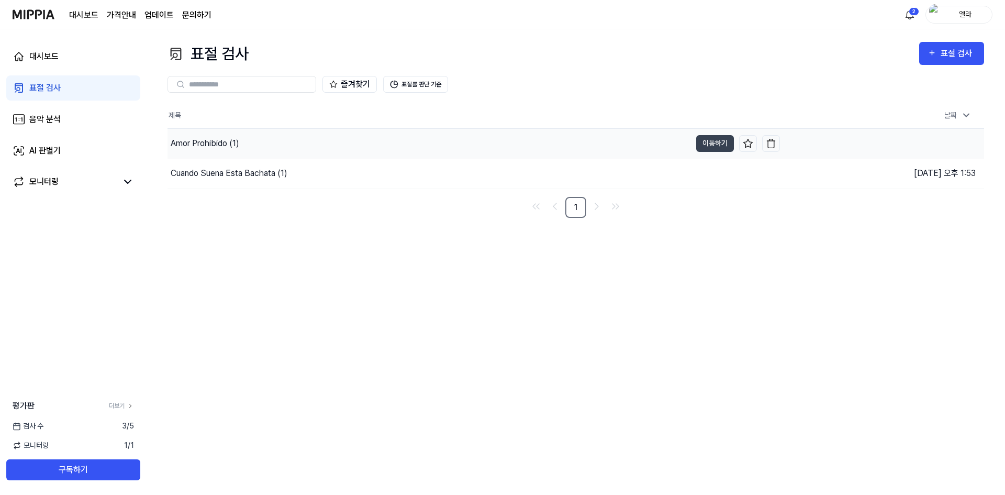
click at [205, 148] on div "Amor Prohibido (1)" at bounding box center [205, 143] width 69 height 13
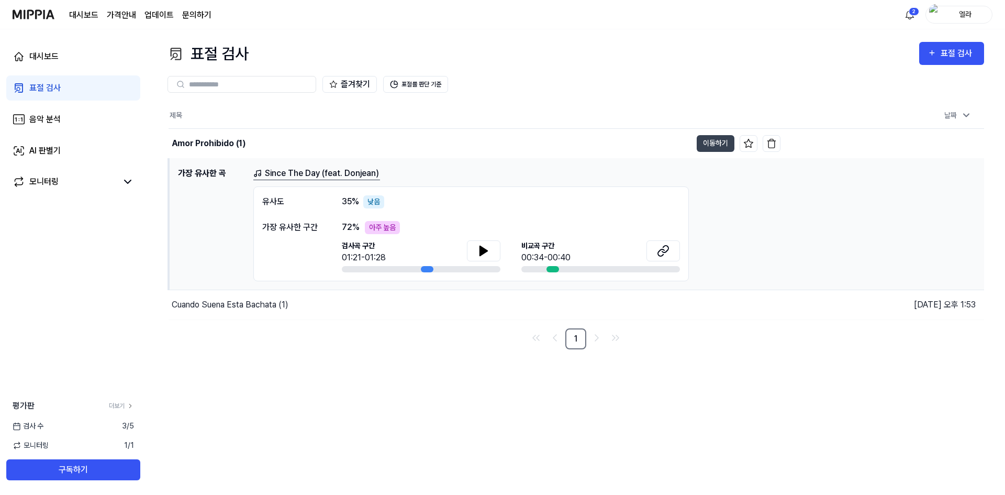
click at [26, 14] on img at bounding box center [34, 14] width 42 height 29
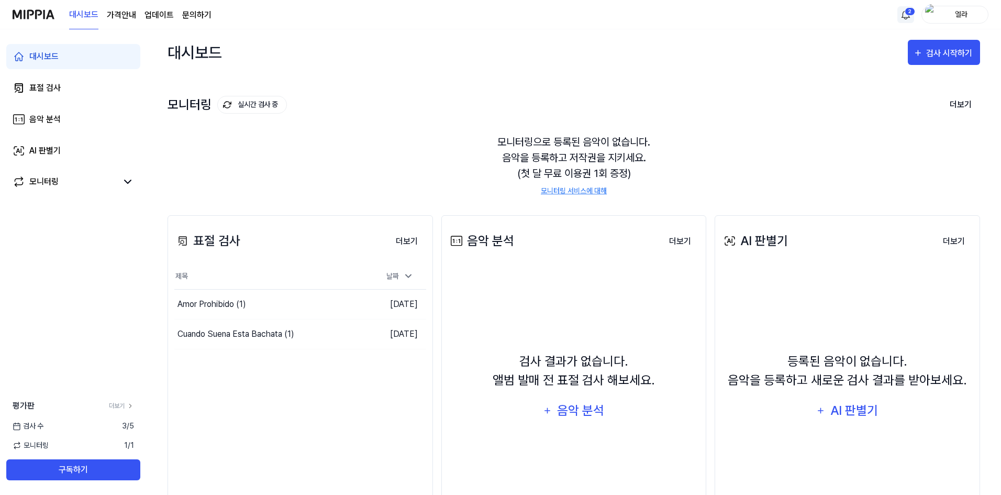
click at [907, 12] on html "대시보드 가격안내 업데이트 문의하기 2 엘라 대시보드 표절 검사 음악 분석 AI 판별기 모니터링 평가판 더보기 검사 수 3 / 5 모니터링 1…" at bounding box center [500, 247] width 1001 height 495
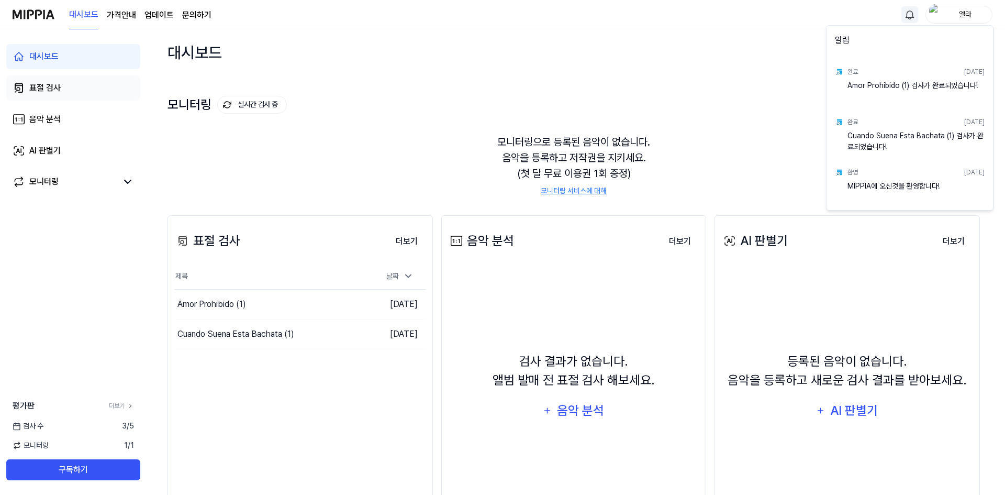
click at [52, 88] on html "대시보드 가격안내 업데이트 문의하기 엘라 대시보드 표절 검사 음악 분석 AI 판별기 모니터링 평가판 더보기 검사 수 3 / 5 모니터링 1 /…" at bounding box center [502, 247] width 1005 height 495
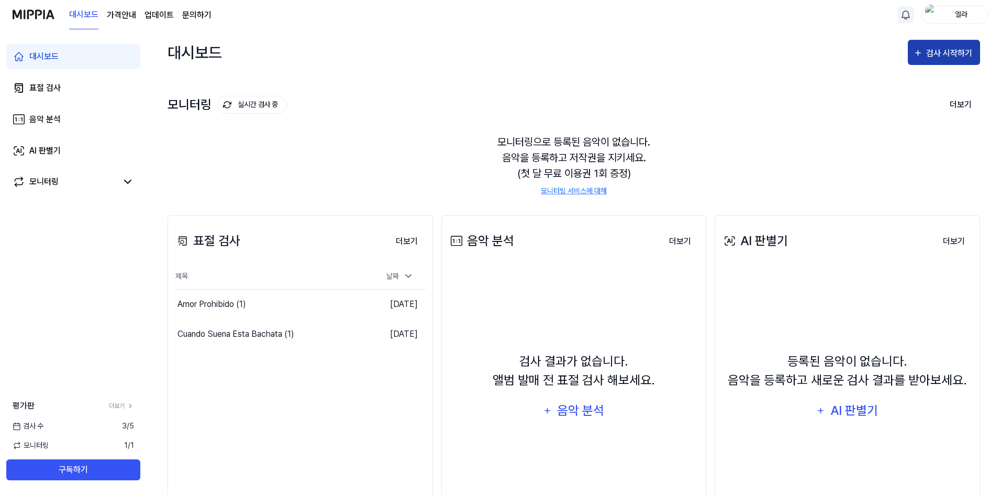
click at [927, 52] on div "검사 시작하기" at bounding box center [950, 54] width 49 height 14
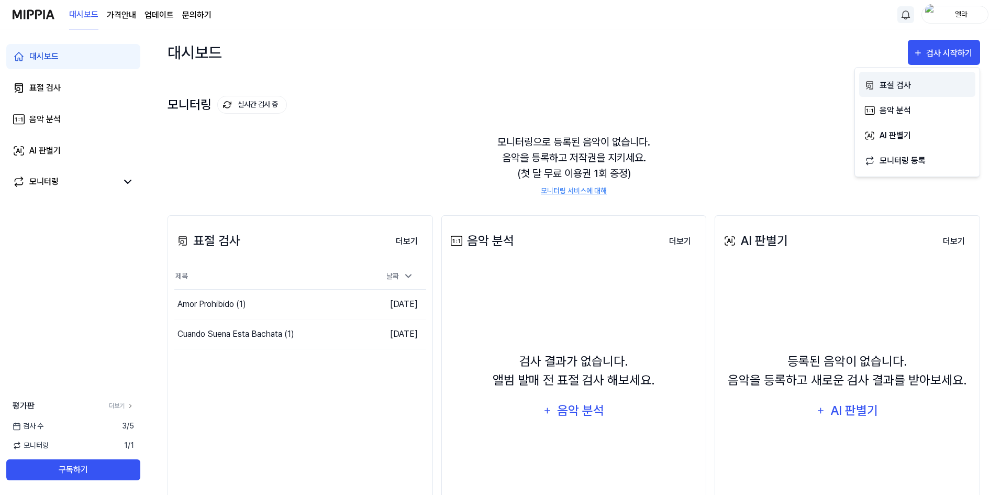
click at [906, 87] on div "표절 검사" at bounding box center [925, 86] width 91 height 14
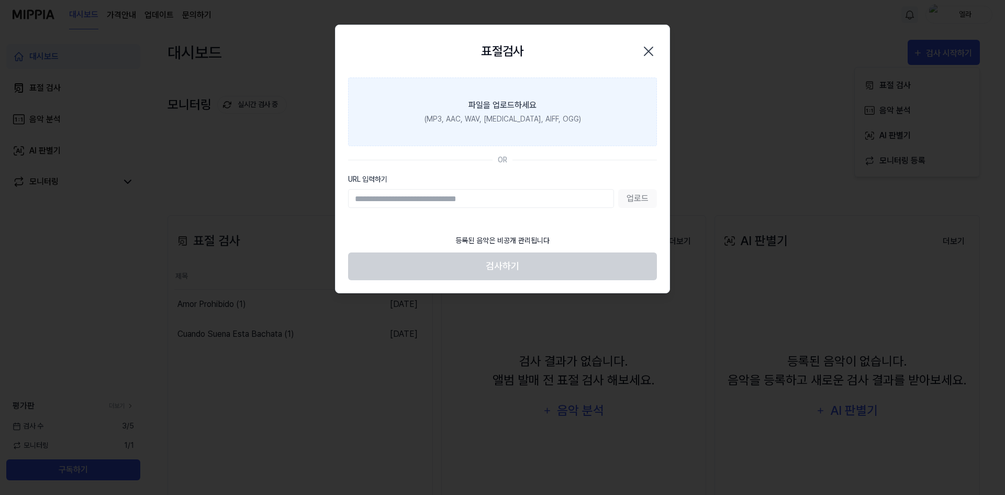
click at [525, 101] on div "파일을 업로드하세요" at bounding box center [503, 105] width 68 height 13
click at [0, 0] on input "파일을 업로드하세요 (MP3, AAC, WAV, FLAC, AIFF, OGG)" at bounding box center [0, 0] width 0 height 0
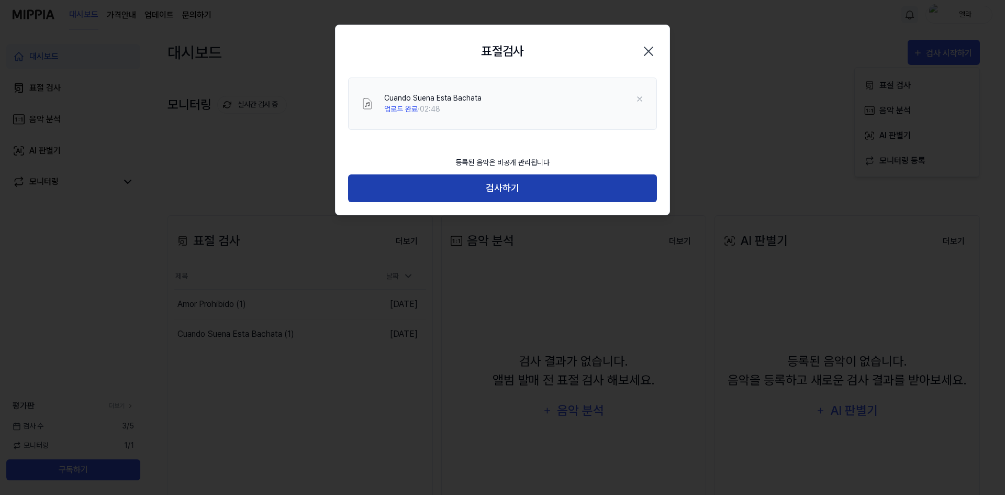
click at [468, 192] on button "검사하기" at bounding box center [502, 188] width 309 height 28
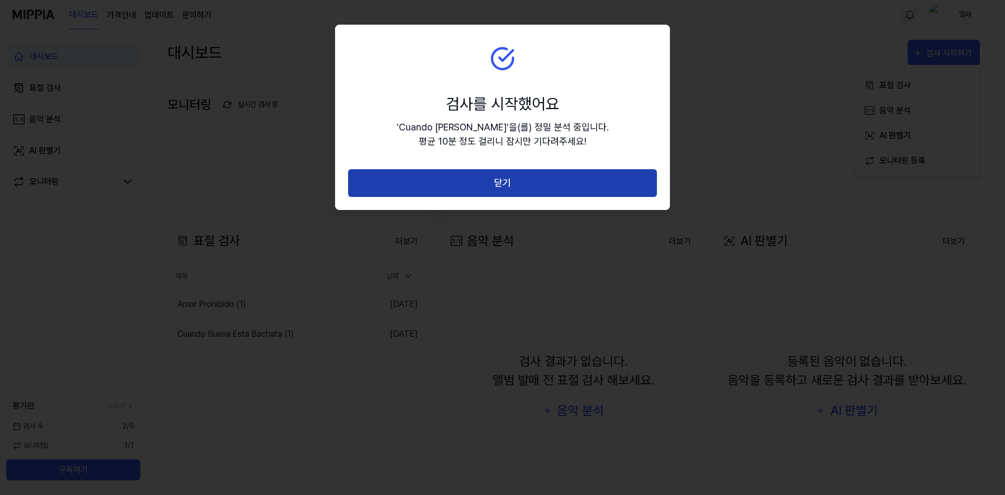
click at [499, 185] on button "닫기" at bounding box center [502, 183] width 309 height 28
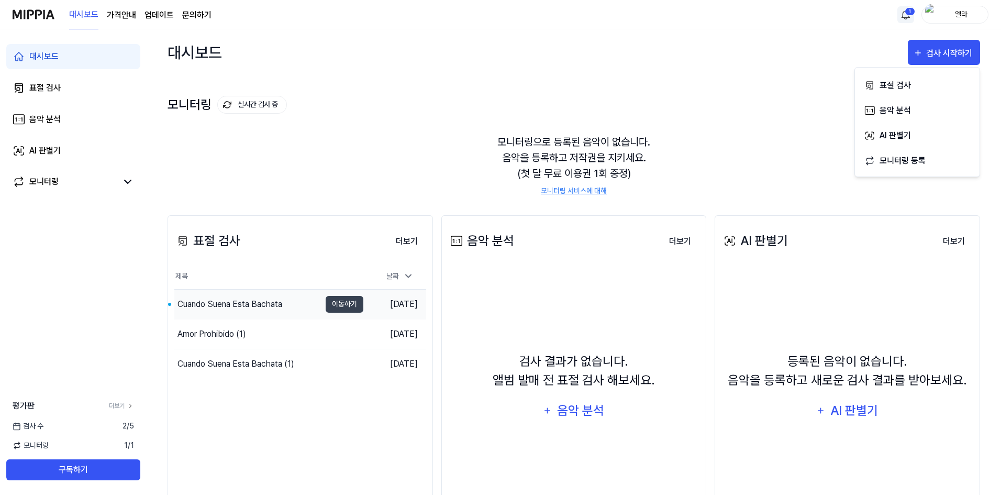
click at [249, 302] on div "Cuando Suena Esta Bachata" at bounding box center [230, 304] width 105 height 13
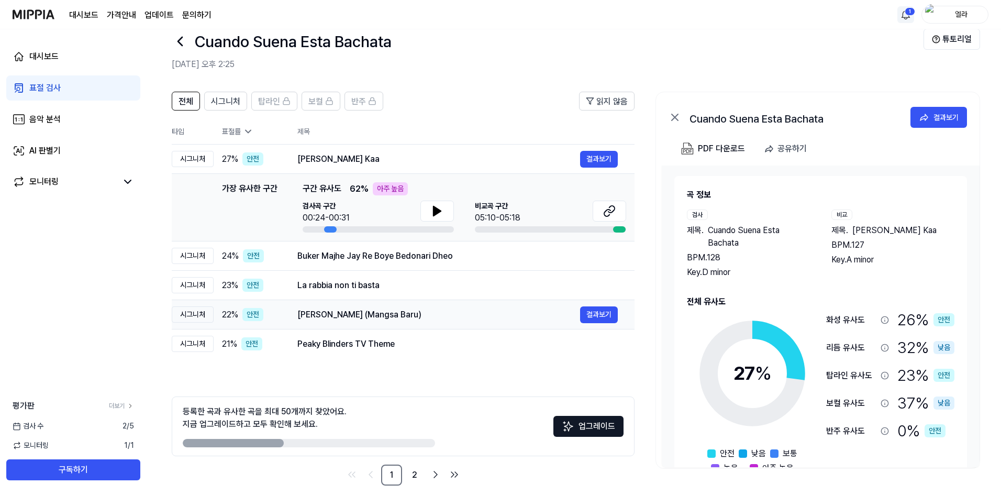
scroll to position [33, 0]
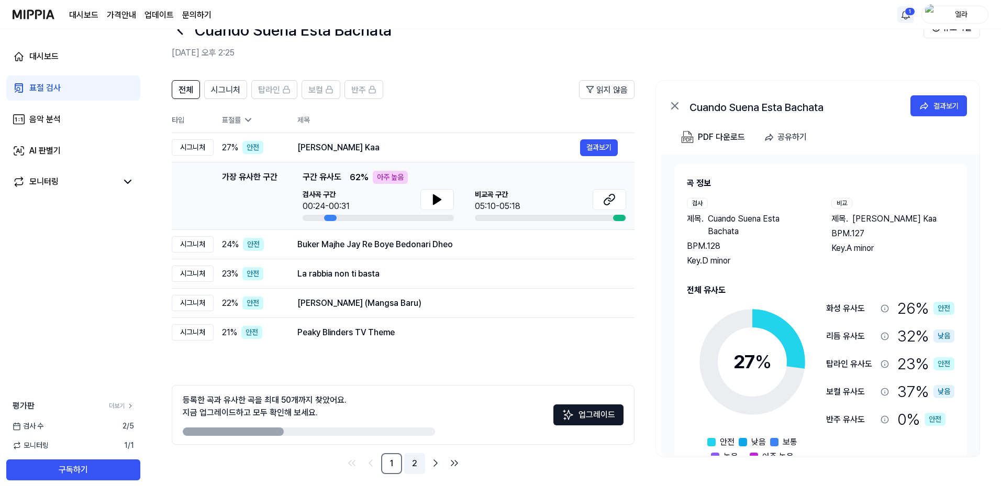
click at [413, 463] on link "2" at bounding box center [414, 463] width 21 height 21
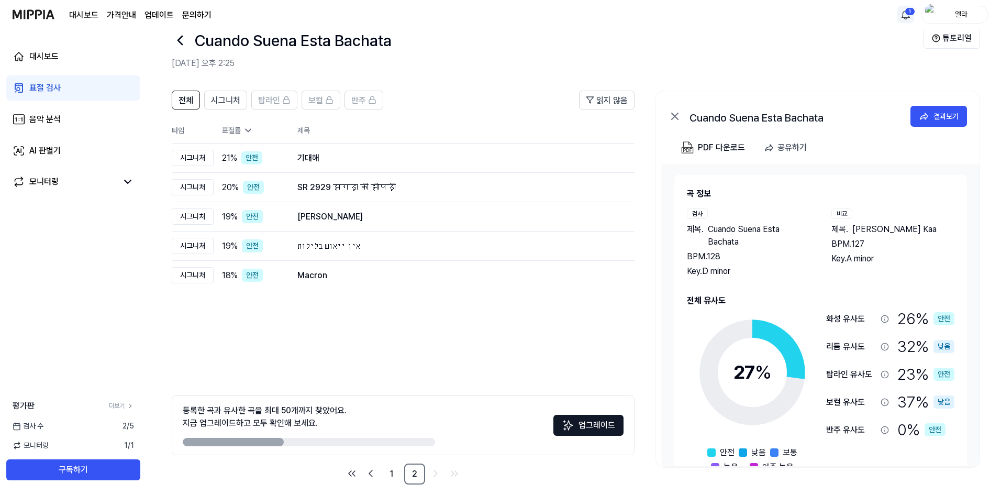
scroll to position [33, 0]
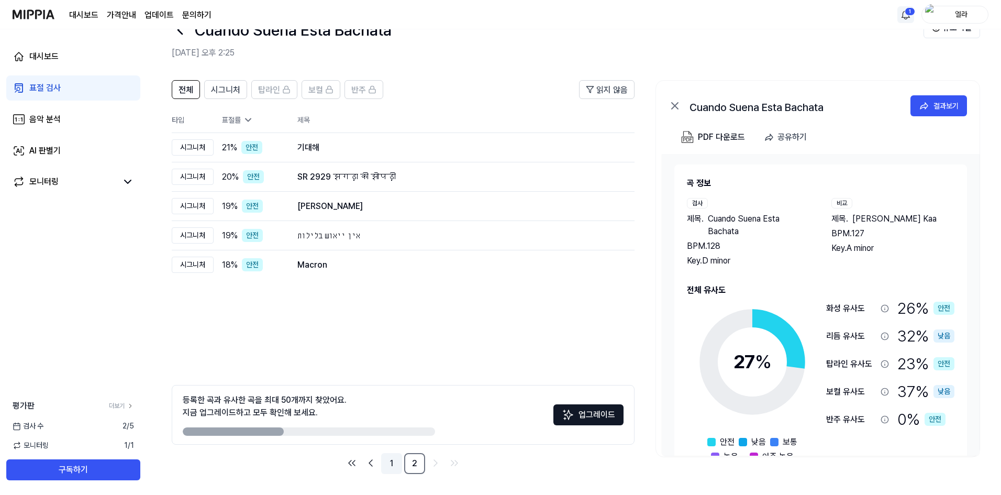
click at [394, 467] on link "1" at bounding box center [391, 463] width 21 height 21
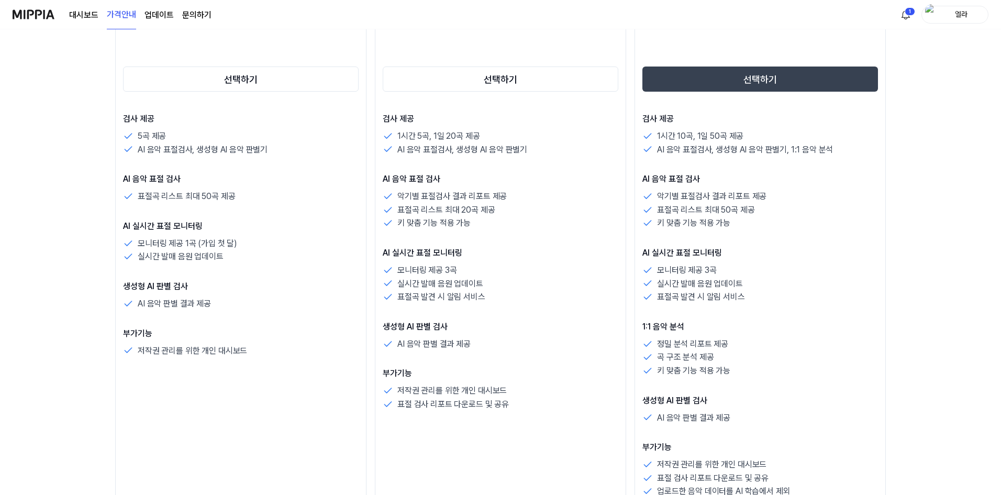
scroll to position [105, 0]
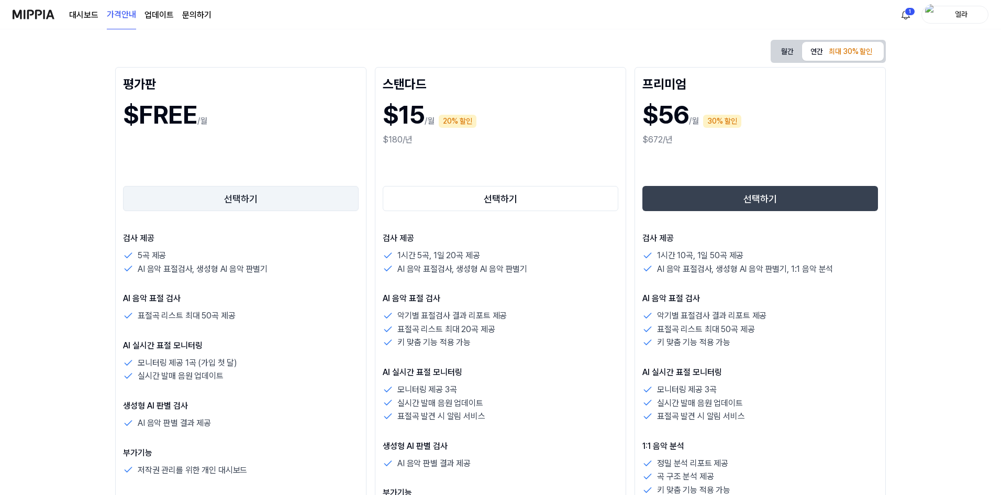
click at [206, 201] on button "선택하기" at bounding box center [241, 198] width 236 height 25
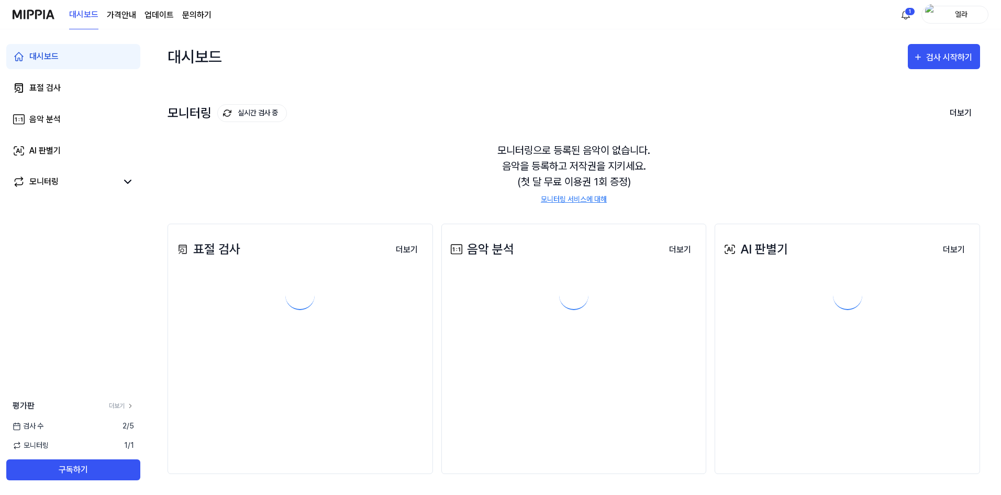
scroll to position [0, 0]
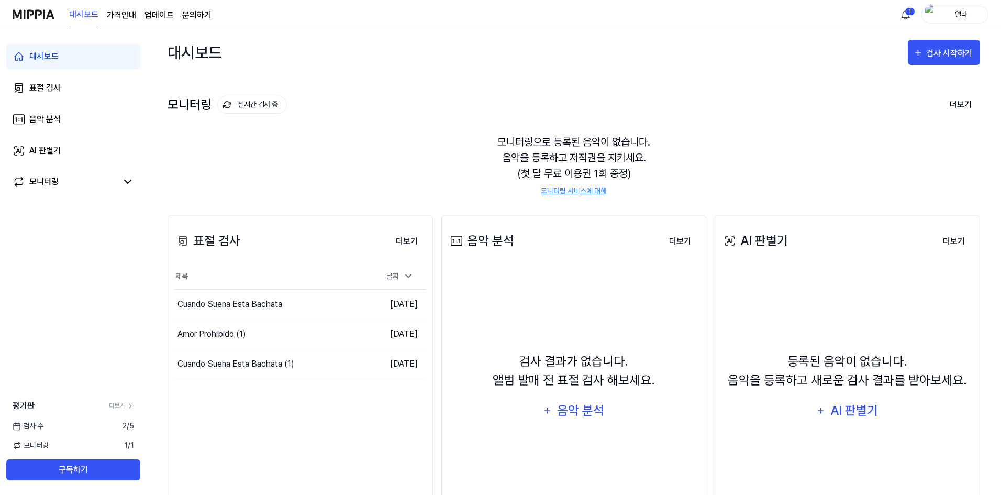
click at [560, 191] on link "모니터링 서비스에 대해" at bounding box center [574, 190] width 66 height 11
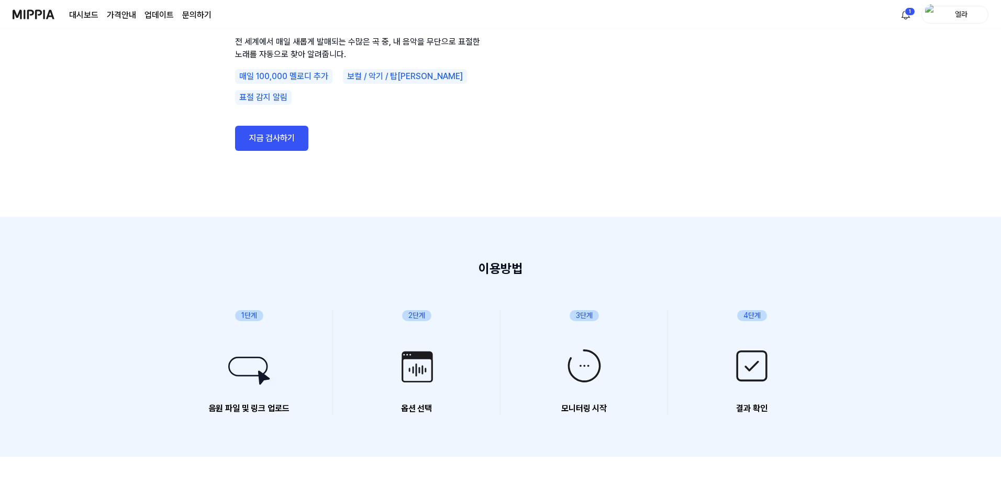
scroll to position [105, 0]
click at [266, 130] on link "지금 검사하기" at bounding box center [271, 139] width 73 height 25
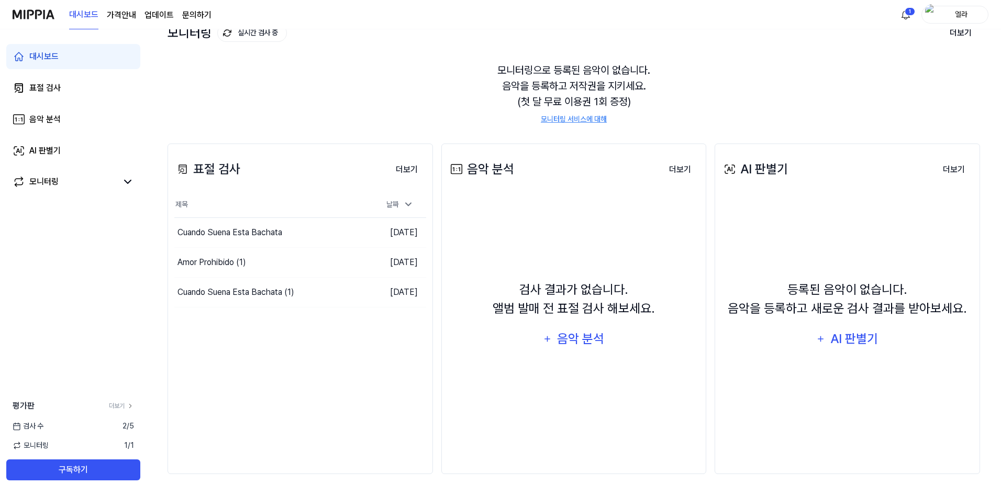
scroll to position [0, 0]
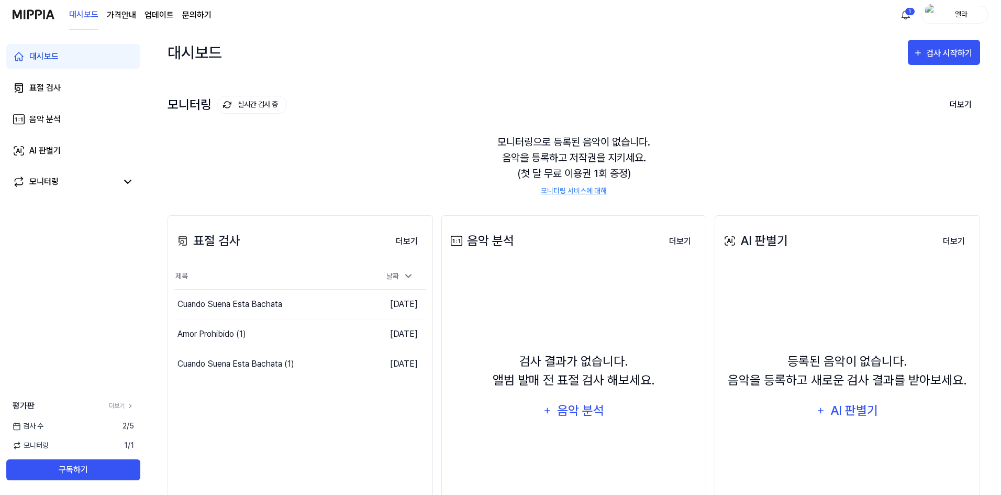
click at [23, 14] on img at bounding box center [34, 14] width 42 height 29
click at [117, 405] on link "더보기" at bounding box center [121, 405] width 25 height 9
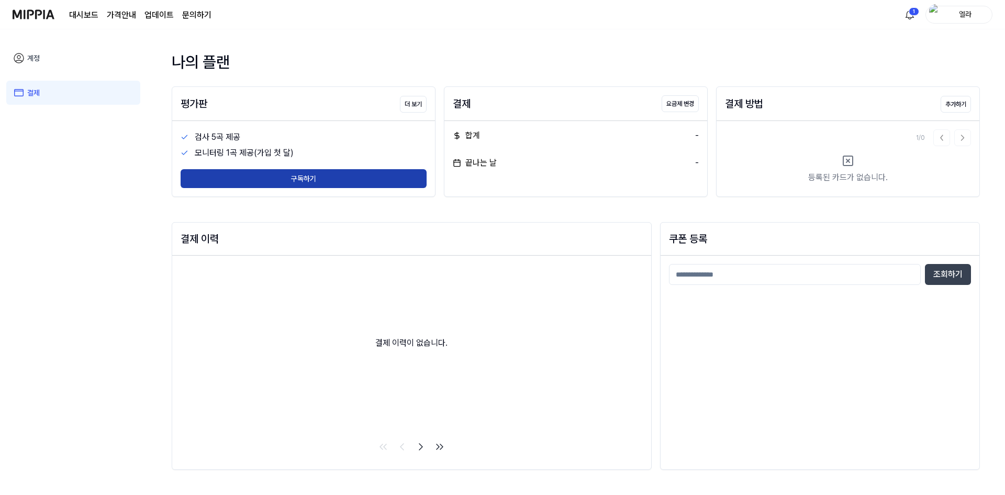
click at [277, 182] on button "구독하기" at bounding box center [304, 178] width 246 height 19
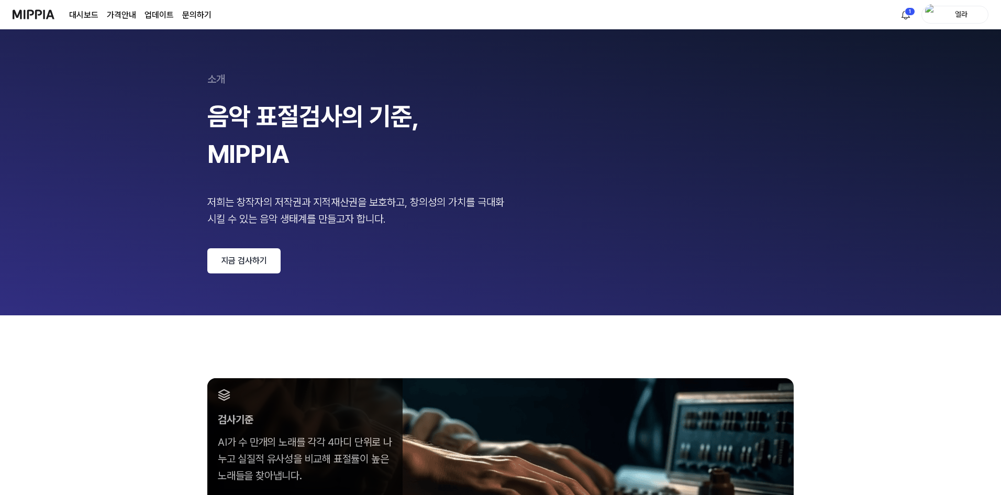
click at [81, 11] on link "대시보드" at bounding box center [83, 15] width 29 height 13
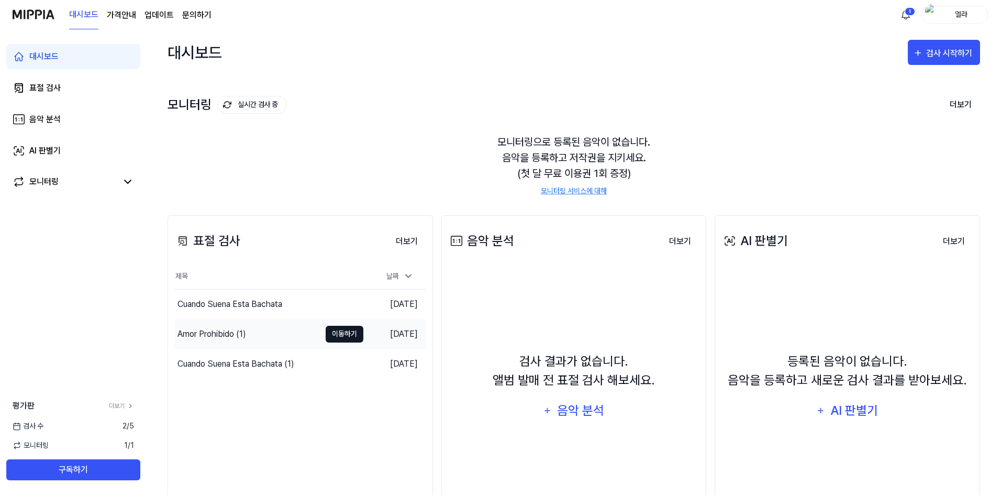
click at [341, 333] on button "이동하기" at bounding box center [345, 334] width 38 height 17
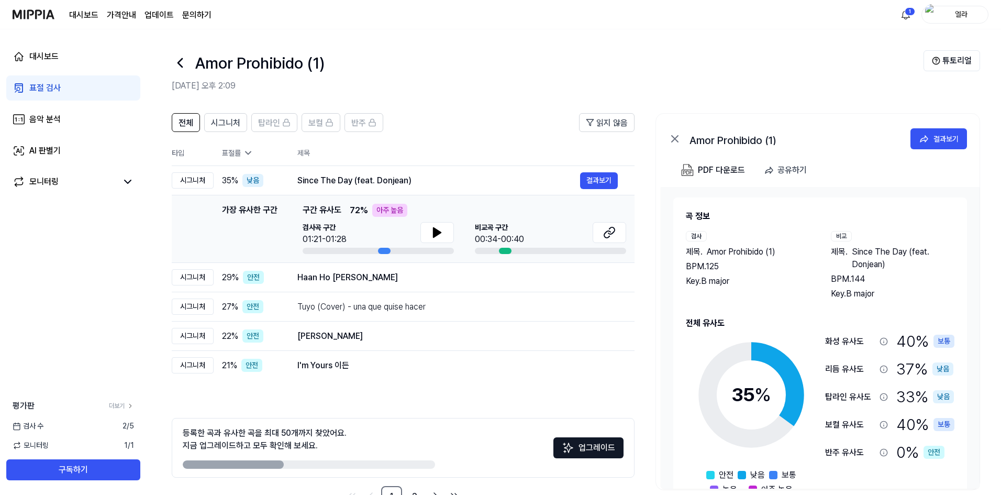
click at [381, 208] on div "아주 높음" at bounding box center [389, 210] width 35 height 13
click at [435, 233] on icon at bounding box center [437, 232] width 7 height 9
click at [610, 233] on icon at bounding box center [609, 232] width 13 height 13
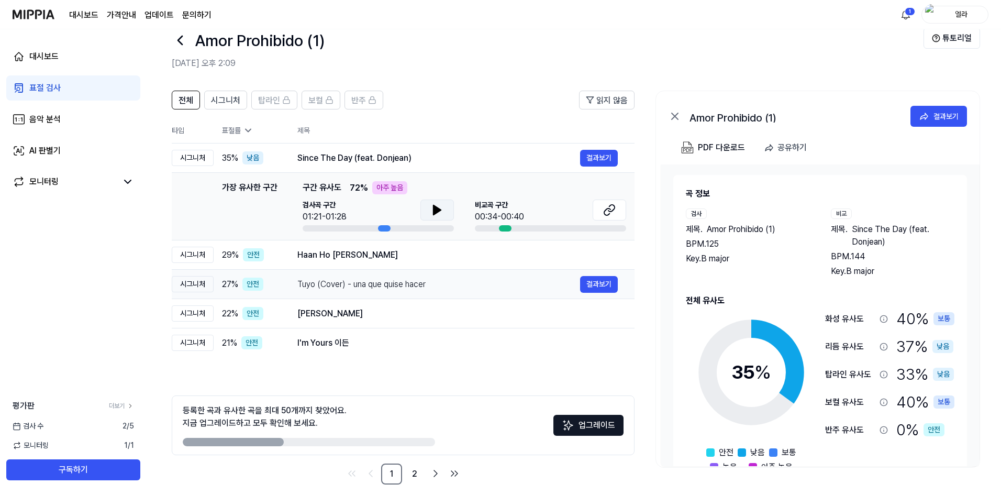
scroll to position [33, 0]
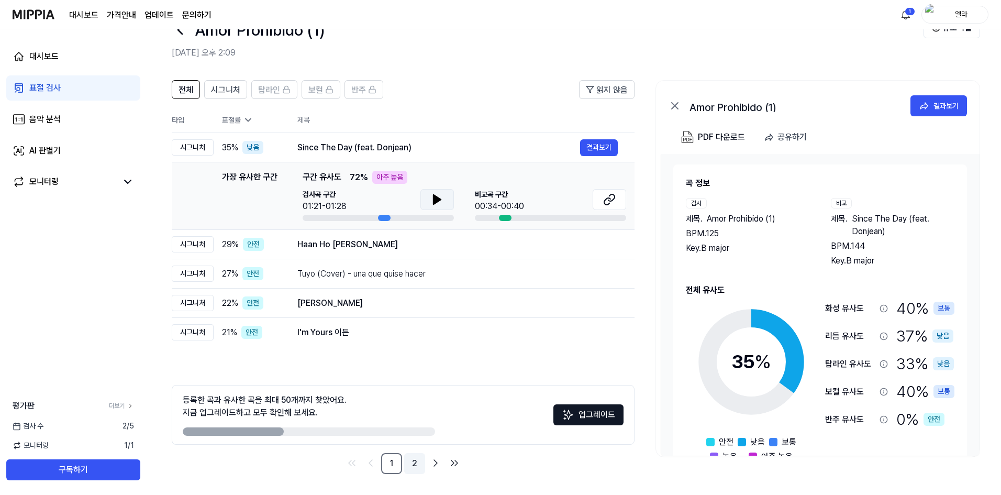
click at [417, 464] on link "2" at bounding box center [414, 463] width 21 height 21
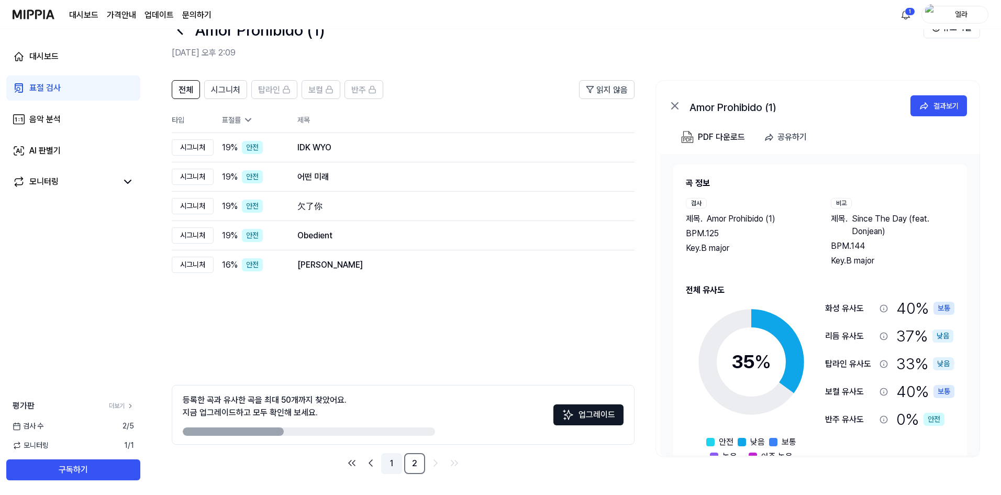
click at [390, 462] on link "1" at bounding box center [391, 463] width 21 height 21
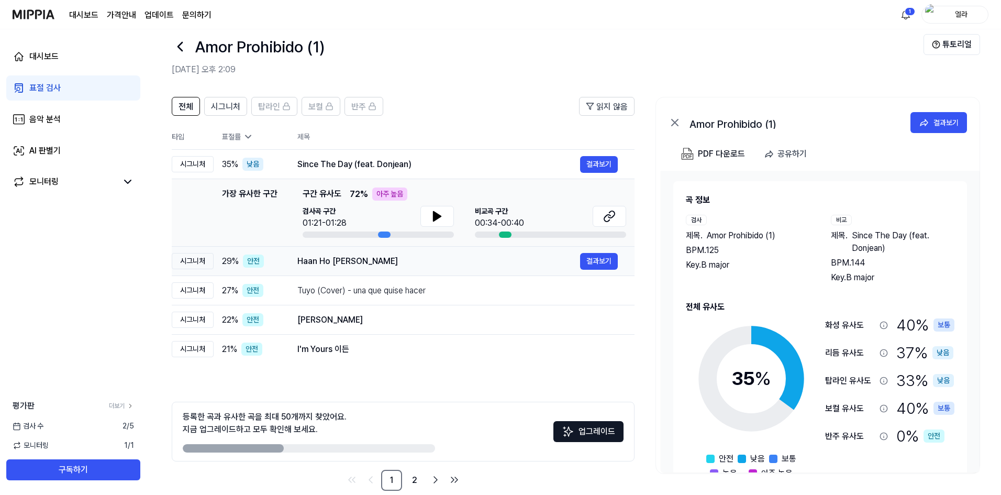
scroll to position [0, 0]
